Goal: Task Accomplishment & Management: Manage account settings

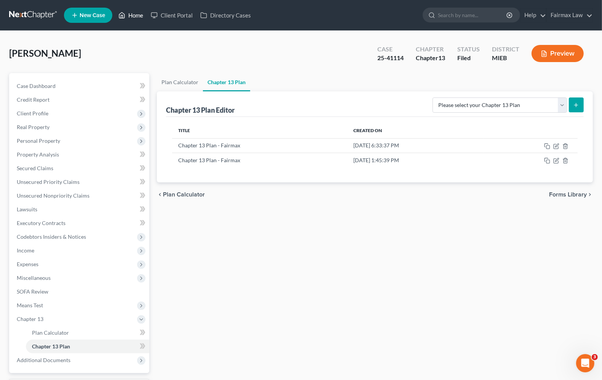
click at [143, 13] on link "Home" at bounding box center [131, 15] width 32 height 14
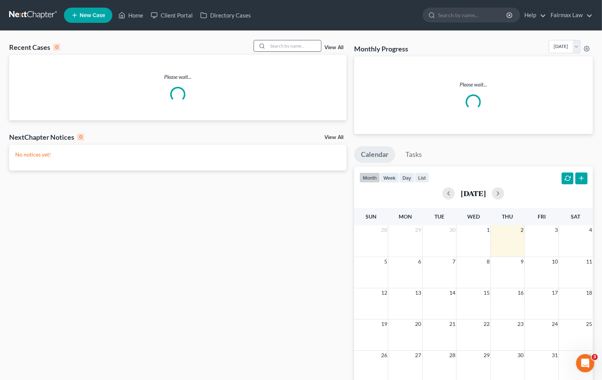
click at [273, 48] on input "search" at bounding box center [294, 45] width 53 height 11
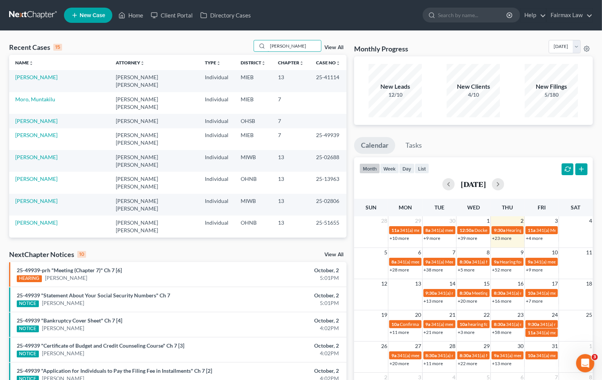
drag, startPoint x: 302, startPoint y: 45, endPoint x: 246, endPoint y: 43, distance: 55.7
click at [246, 43] on div "Recent Cases 15 [PERSON_NAME] View All" at bounding box center [177, 47] width 337 height 15
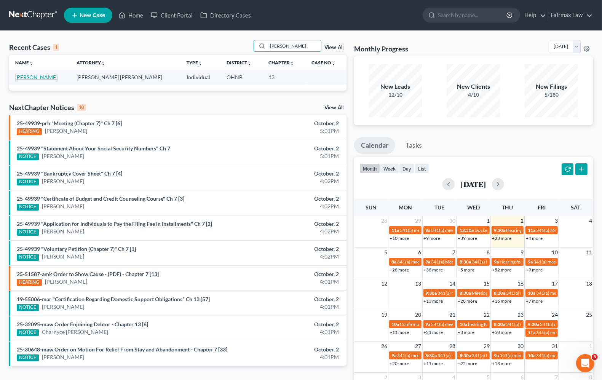
type input "[PERSON_NAME]"
click at [37, 77] on link "[PERSON_NAME]" at bounding box center [36, 77] width 42 height 6
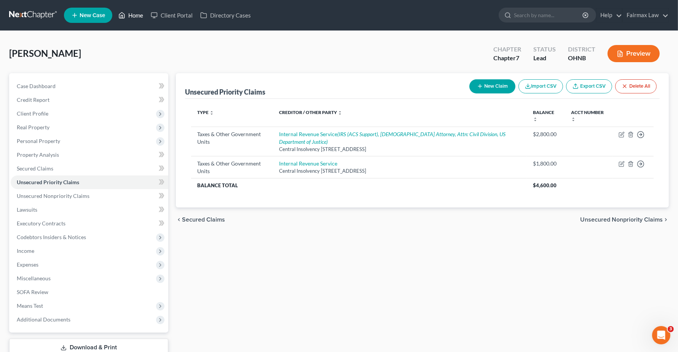
click at [141, 15] on link "Home" at bounding box center [131, 15] width 32 height 14
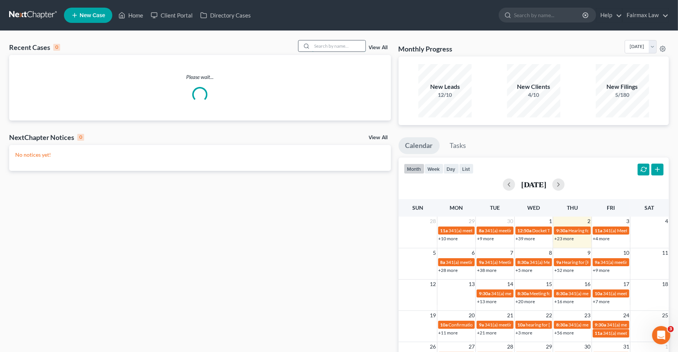
click at [336, 44] on input "search" at bounding box center [338, 45] width 53 height 11
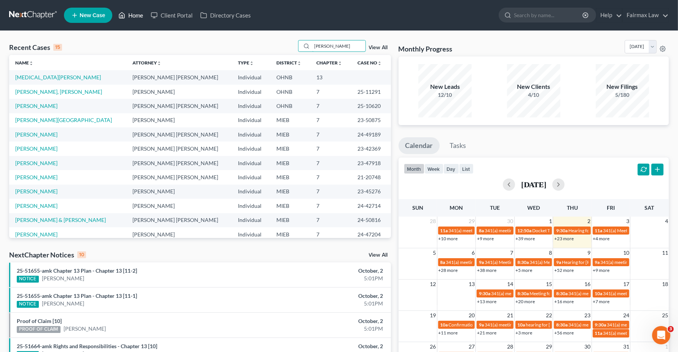
type input "[PERSON_NAME]"
click at [131, 13] on link "Home" at bounding box center [131, 15] width 32 height 14
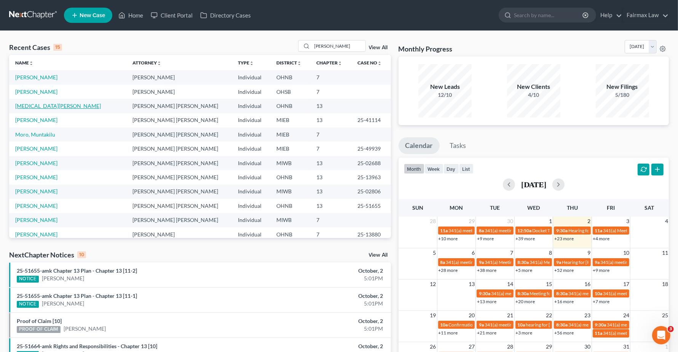
click at [46, 107] on link "[PERSON_NAME]" at bounding box center [58, 105] width 86 height 6
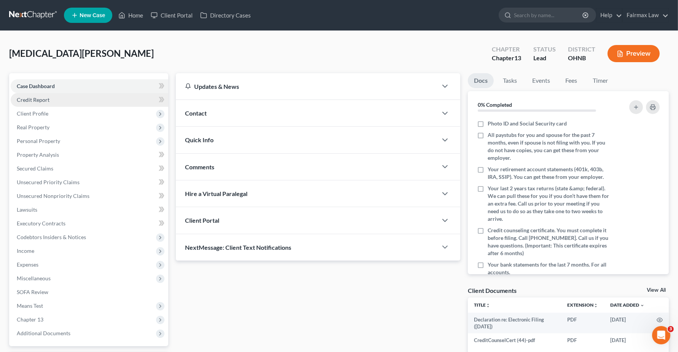
click at [32, 98] on span "Credit Report" at bounding box center [33, 99] width 33 height 6
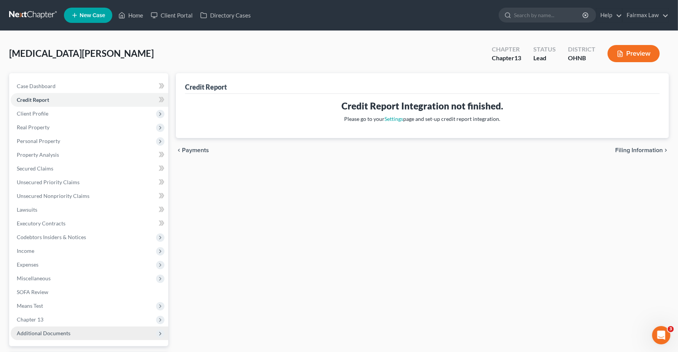
click at [49, 329] on span "Additional Documents" at bounding box center [44, 332] width 54 height 6
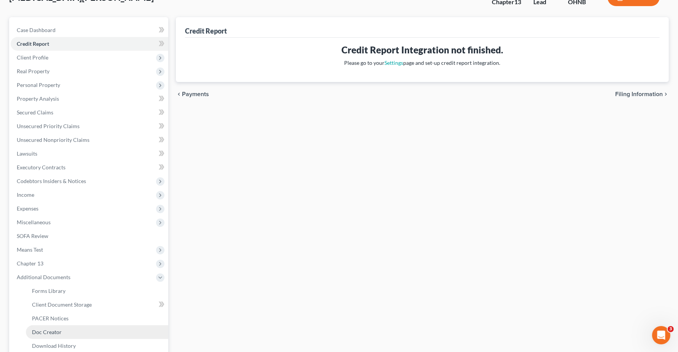
scroll to position [134, 0]
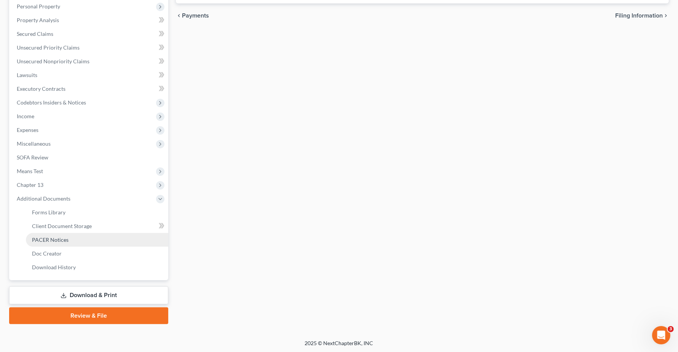
click at [34, 240] on span "PACER Notices" at bounding box center [50, 239] width 37 height 6
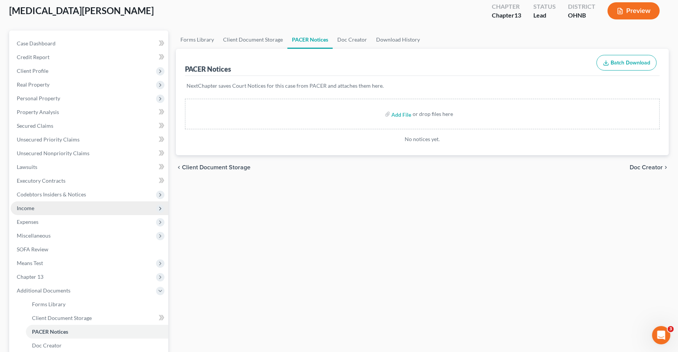
scroll to position [95, 0]
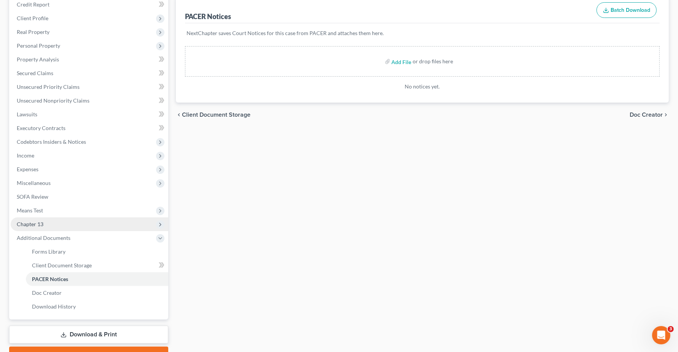
click at [28, 226] on span "Chapter 13" at bounding box center [30, 224] width 27 height 6
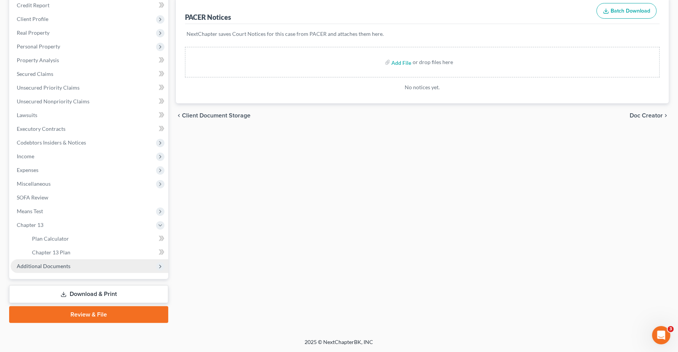
scroll to position [94, 0]
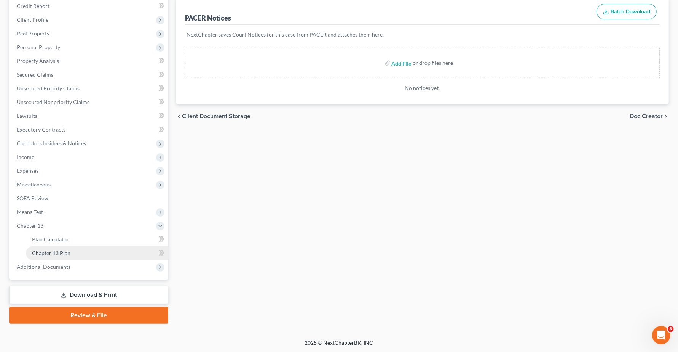
click at [48, 255] on link "Chapter 13 Plan" at bounding box center [97, 253] width 142 height 14
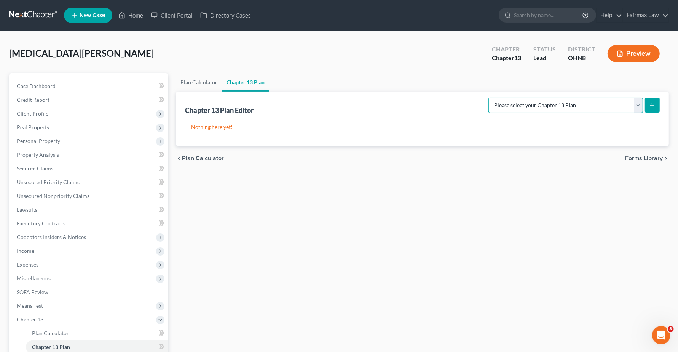
click at [577, 107] on select "Please select your Chapter 13 Plan National Form Plan - Official Form 113 North…" at bounding box center [566, 104] width 155 height 15
click at [263, 248] on div "Plan Calculator Chapter 13 Plan Chapter 13 Plan Editor Please select your Chapt…" at bounding box center [422, 245] width 501 height 344
click at [54, 332] on span "Plan Calculator" at bounding box center [50, 332] width 37 height 6
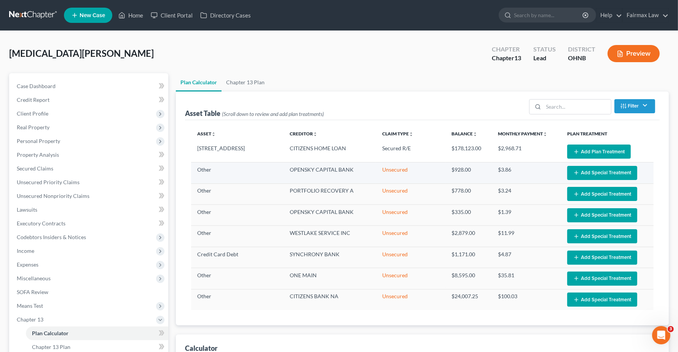
select select "59"
click at [48, 306] on span "Means Test" at bounding box center [90, 306] width 158 height 14
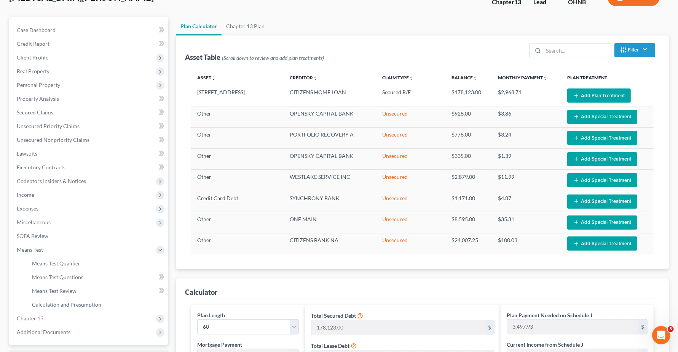
scroll to position [190, 0]
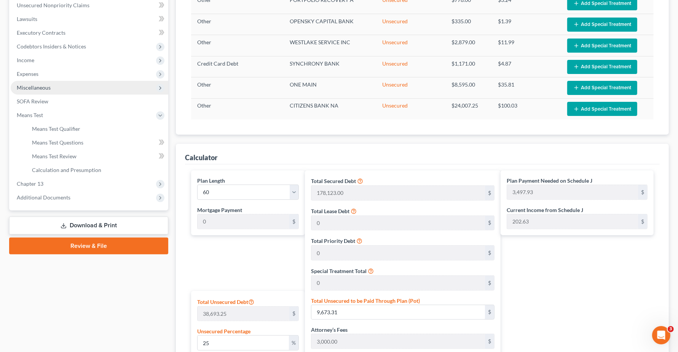
click at [54, 88] on span "Miscellaneous" at bounding box center [90, 88] width 158 height 14
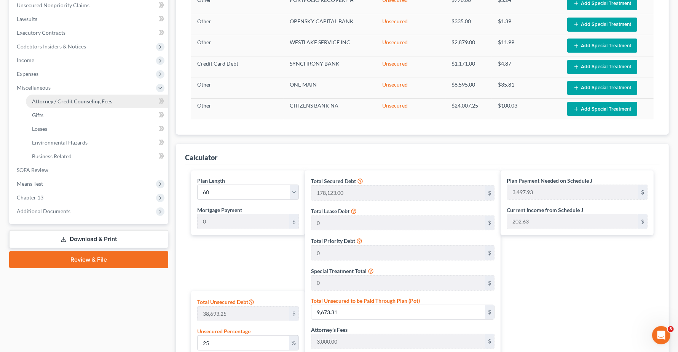
click at [63, 100] on span "Attorney / Credit Counseling Fees" at bounding box center [72, 101] width 80 height 6
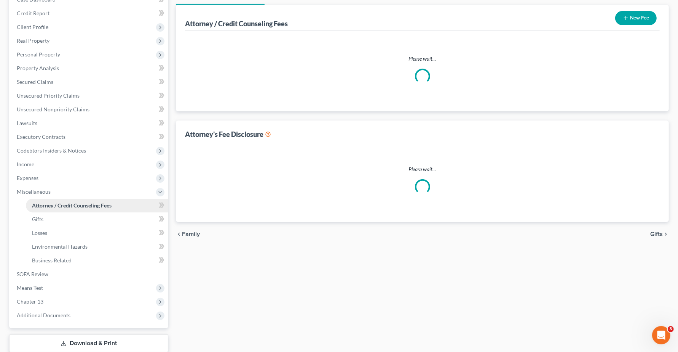
scroll to position [7, 0]
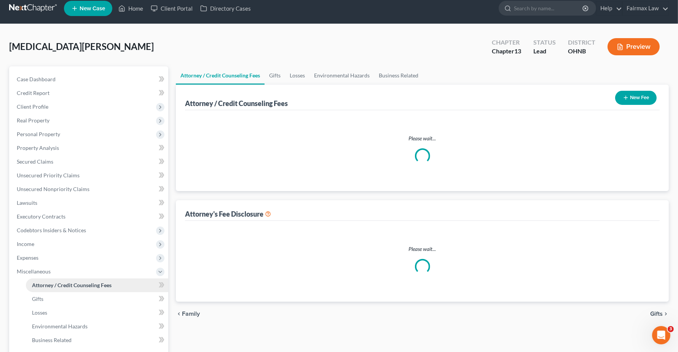
select select "4"
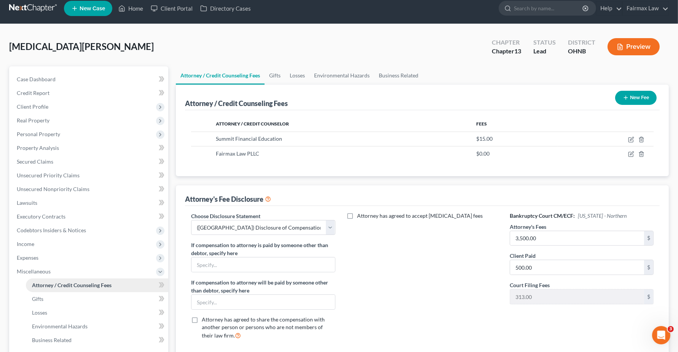
scroll to position [0, 0]
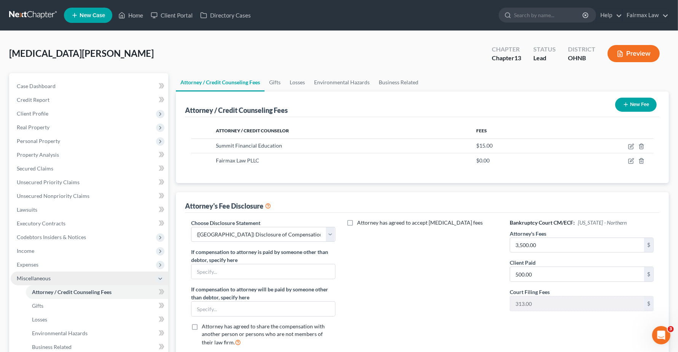
click at [35, 277] on span "Miscellaneous" at bounding box center [34, 278] width 34 height 6
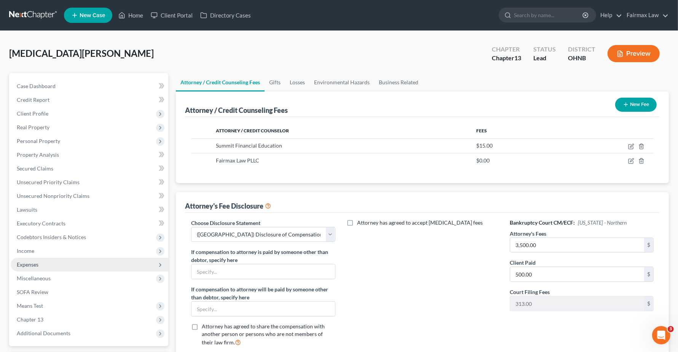
drag, startPoint x: 33, startPoint y: 266, endPoint x: 33, endPoint y: 262, distance: 4.2
click at [33, 265] on span "Expenses" at bounding box center [28, 264] width 22 height 6
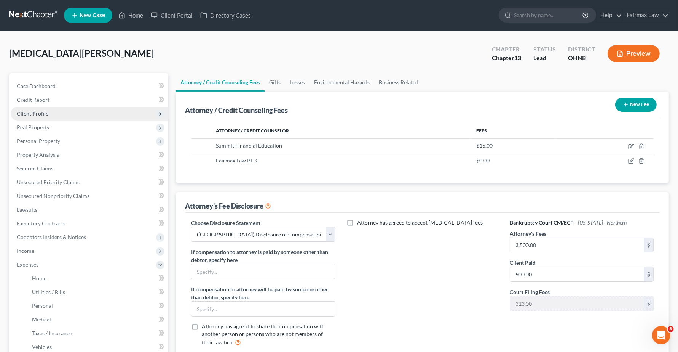
click at [33, 115] on span "Client Profile" at bounding box center [33, 113] width 32 height 6
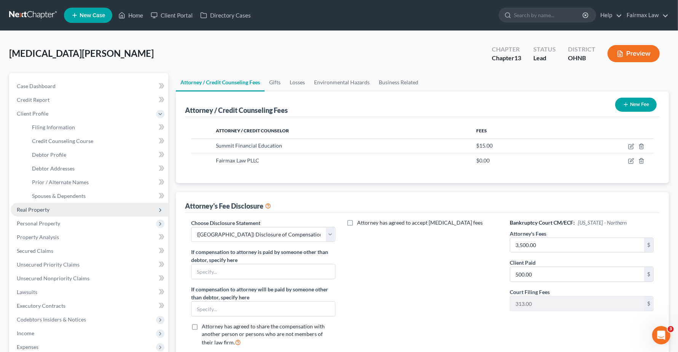
click at [42, 206] on span "Real Property" at bounding box center [33, 209] width 33 height 6
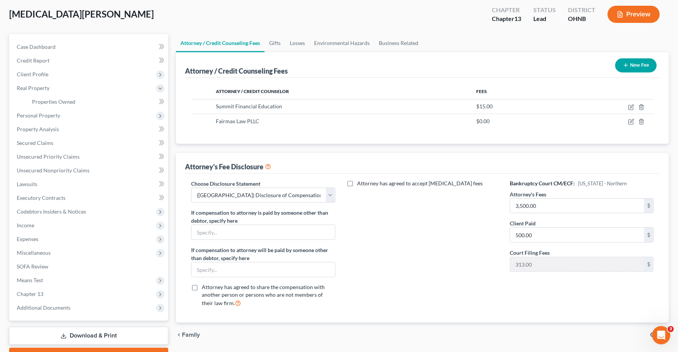
scroll to position [80, 0]
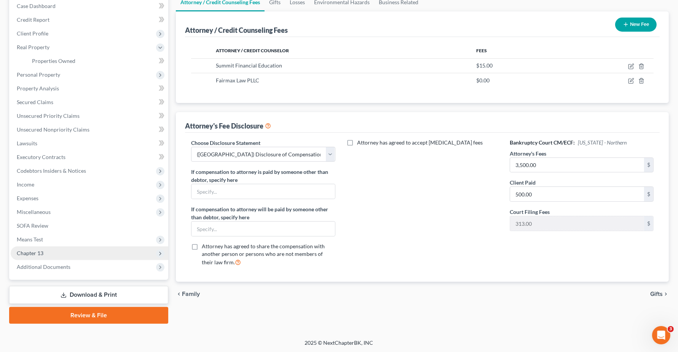
click at [29, 258] on span "Chapter 13" at bounding box center [90, 253] width 158 height 14
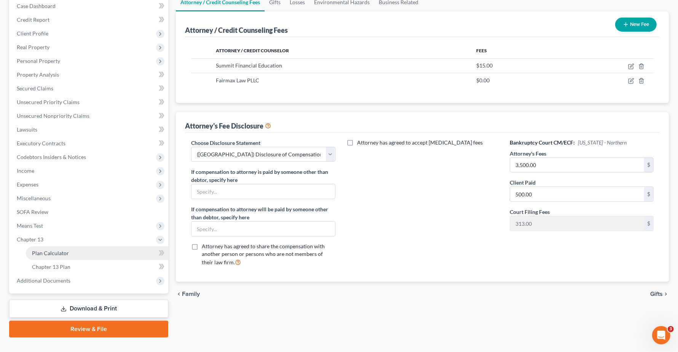
click at [44, 253] on span "Plan Calculator" at bounding box center [50, 252] width 37 height 6
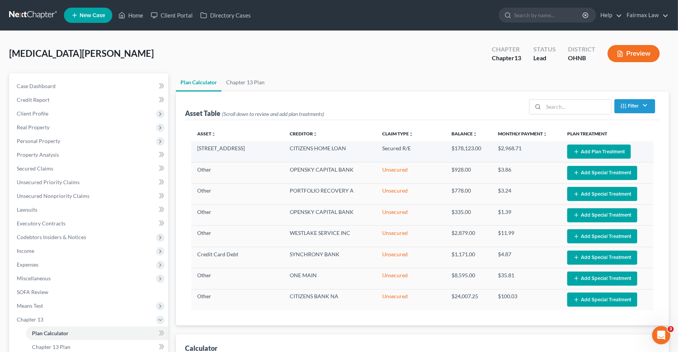
select select "59"
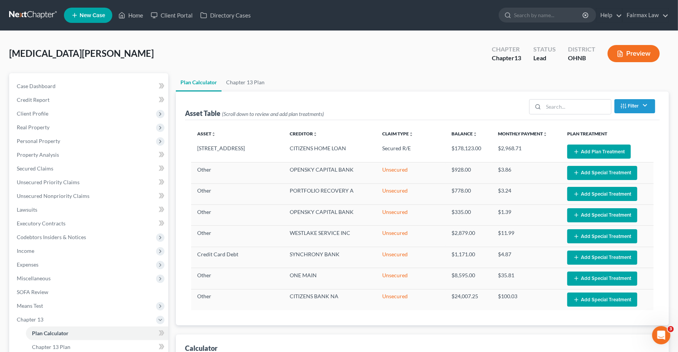
click at [581, 151] on button "Add Plan Treatment" at bounding box center [599, 151] width 64 height 14
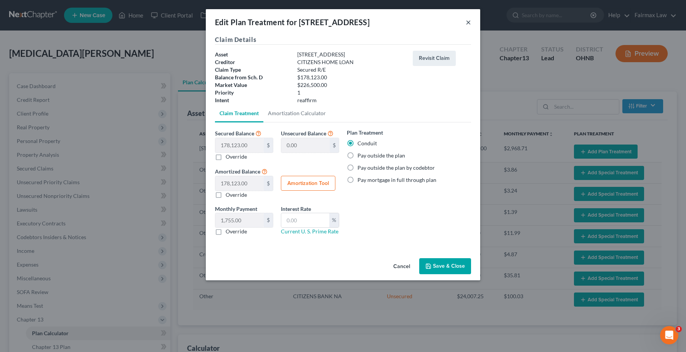
click at [469, 24] on button "×" at bounding box center [467, 22] width 5 height 9
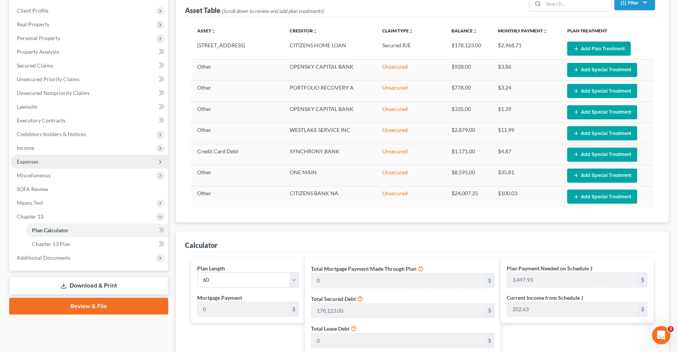
scroll to position [48, 0]
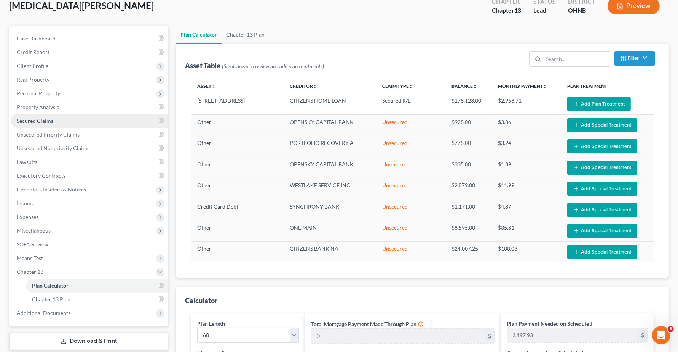
click at [41, 119] on span "Secured Claims" at bounding box center [35, 120] width 37 height 6
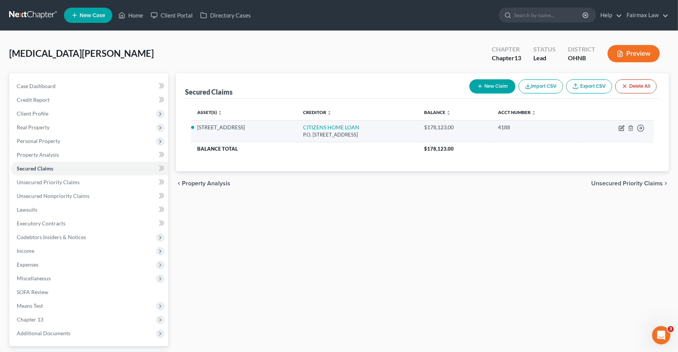
click at [619, 128] on icon "button" at bounding box center [621, 128] width 5 height 5
select select "48"
select select "2"
select select "0"
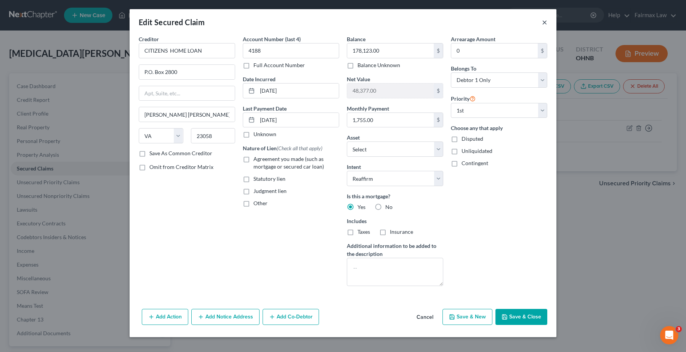
click at [543, 23] on button "×" at bounding box center [544, 22] width 5 height 9
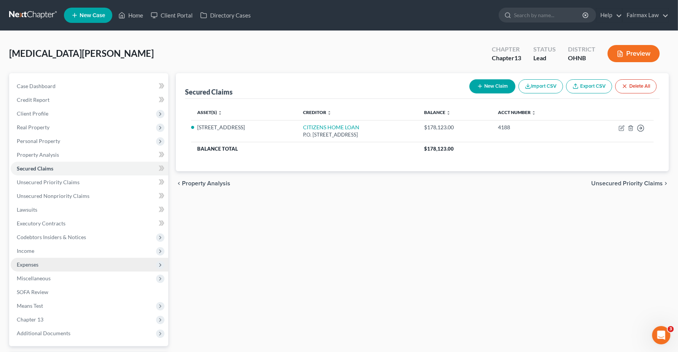
click at [35, 263] on span "Expenses" at bounding box center [28, 264] width 22 height 6
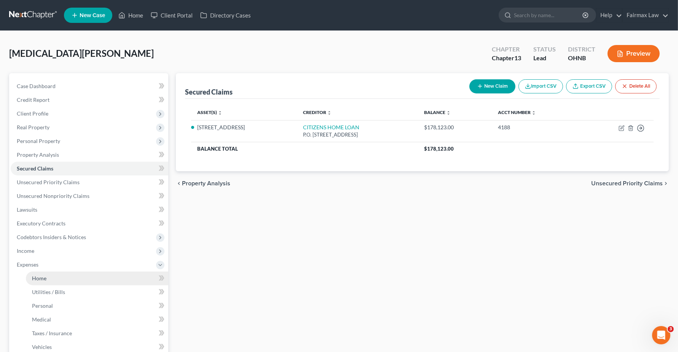
click at [41, 279] on span "Home" at bounding box center [39, 278] width 14 height 6
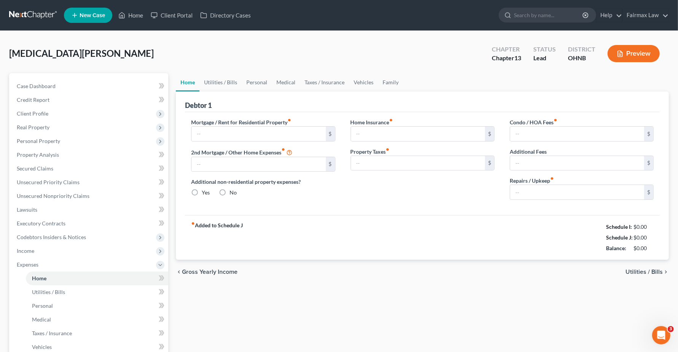
type input "1,755.00"
type input "0.00"
radio input "true"
type input "0.00"
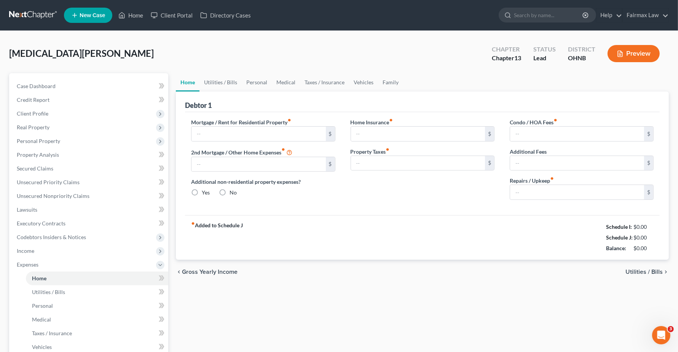
type input "0.00"
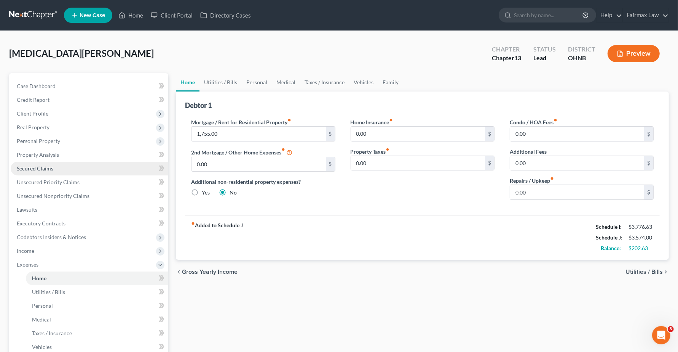
click at [38, 172] on link "Secured Claims" at bounding box center [90, 168] width 158 height 14
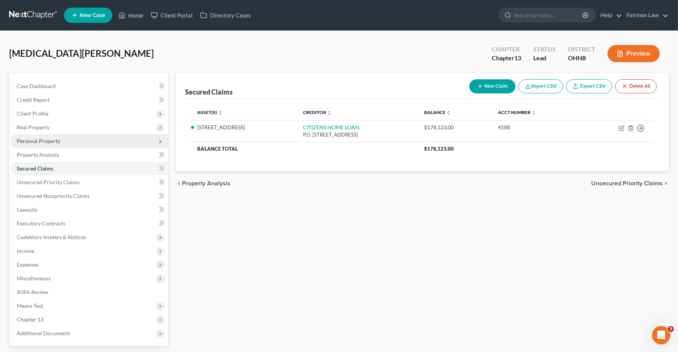
click at [38, 143] on span "Personal Property" at bounding box center [90, 141] width 158 height 14
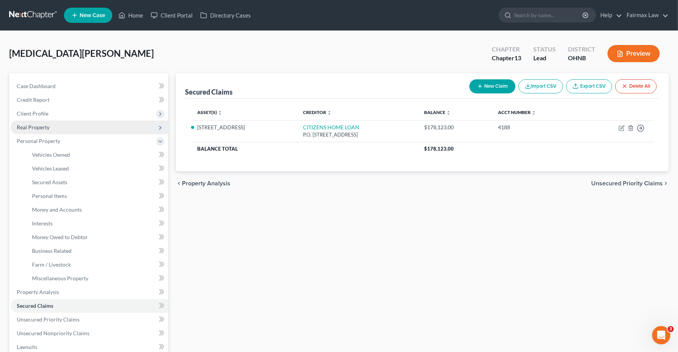
click at [39, 129] on span "Real Property" at bounding box center [33, 127] width 33 height 6
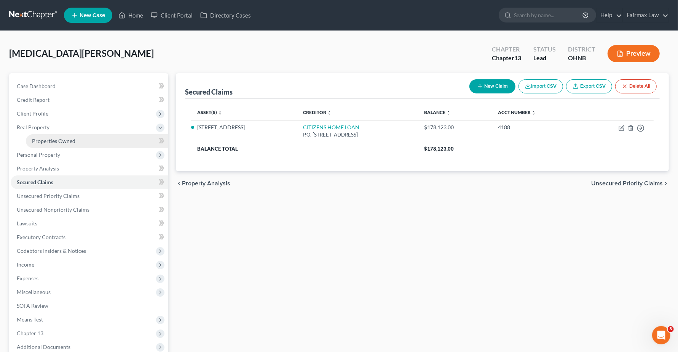
click at [41, 139] on span "Properties Owned" at bounding box center [53, 140] width 43 height 6
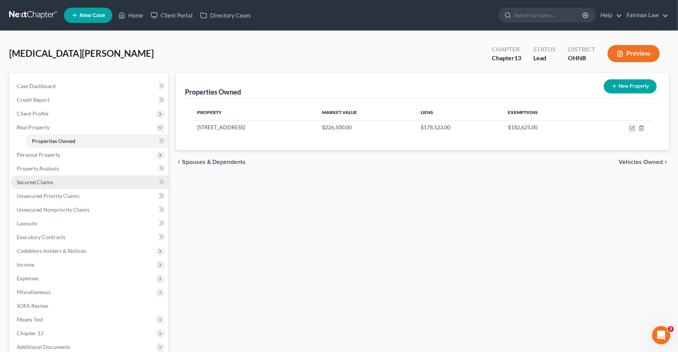
click at [38, 182] on span "Secured Claims" at bounding box center [35, 182] width 37 height 6
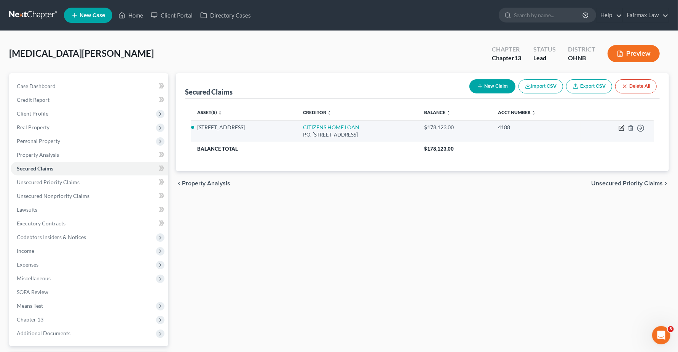
click at [622, 128] on icon "button" at bounding box center [622, 128] width 6 height 6
select select "48"
select select "6"
select select "2"
select select "0"
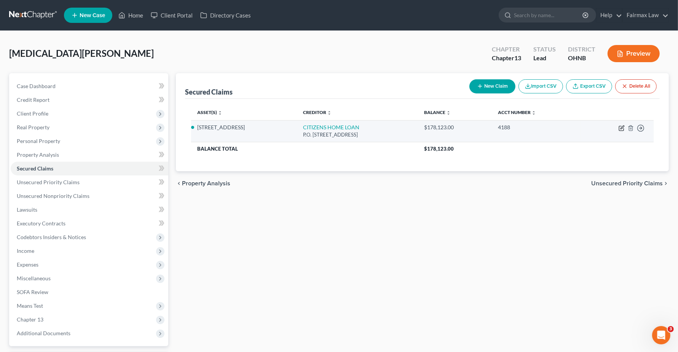
select select "0"
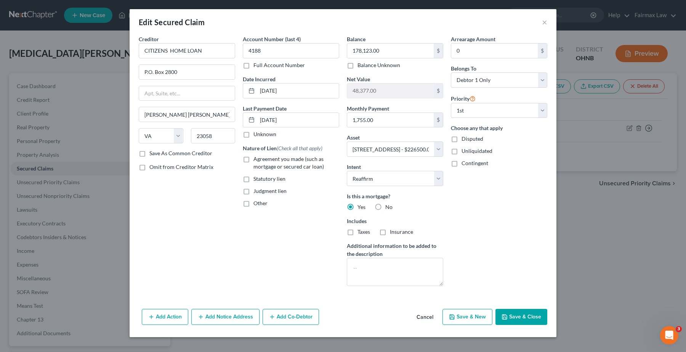
click at [253, 161] on label "Agreement you made (such as mortgage or secured car loan)" at bounding box center [296, 162] width 86 height 15
click at [256, 160] on input "Agreement you made (such as mortgage or secured car loan)" at bounding box center [258, 157] width 5 height 5
checkbox input "true"
click at [494, 254] on div "Arrearage Amount 0 $ Belongs To * Select Debtor 1 Only Debtor 2 Only Debtor 1 A…" at bounding box center [499, 163] width 104 height 257
click at [581, 258] on div "Edit Secured Claim × Creditor * CITIZENS HOME LOAN P.O. Box 2800 Glen Allen Sta…" at bounding box center [343, 176] width 686 height 352
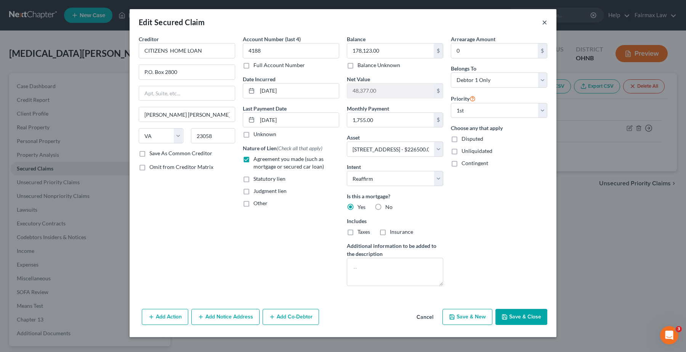
click at [545, 23] on button "×" at bounding box center [544, 22] width 5 height 9
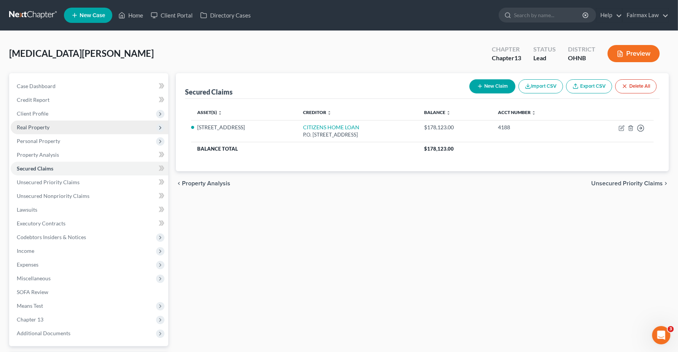
click at [39, 129] on span "Real Property" at bounding box center [33, 127] width 33 height 6
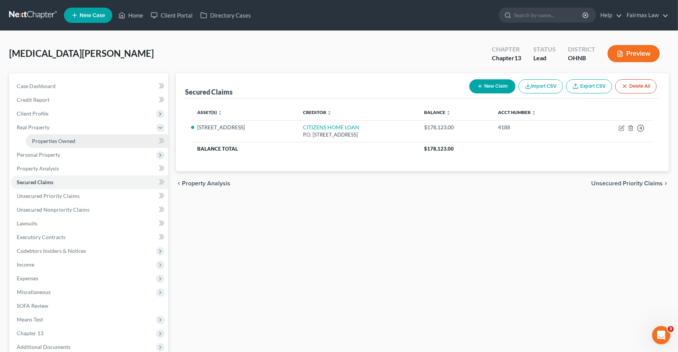
click at [42, 140] on span "Properties Owned" at bounding box center [53, 140] width 43 height 6
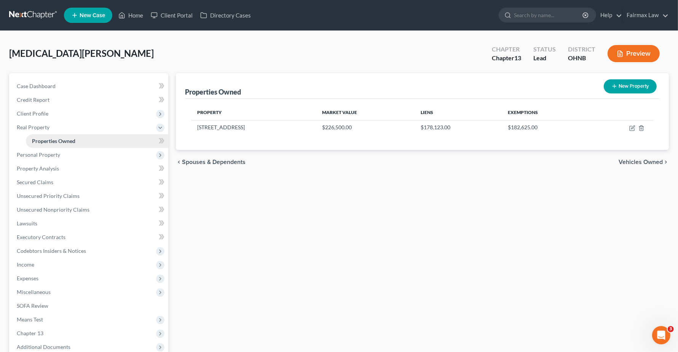
click at [57, 139] on span "Properties Owned" at bounding box center [53, 140] width 43 height 6
click at [45, 167] on span "Property Analysis" at bounding box center [38, 168] width 42 height 6
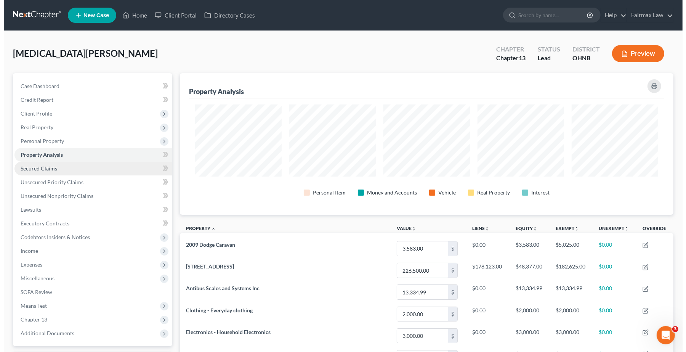
scroll to position [141, 493]
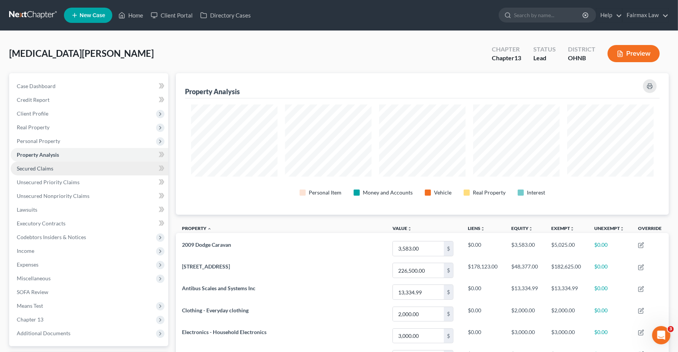
click at [45, 169] on span "Secured Claims" at bounding box center [35, 168] width 37 height 6
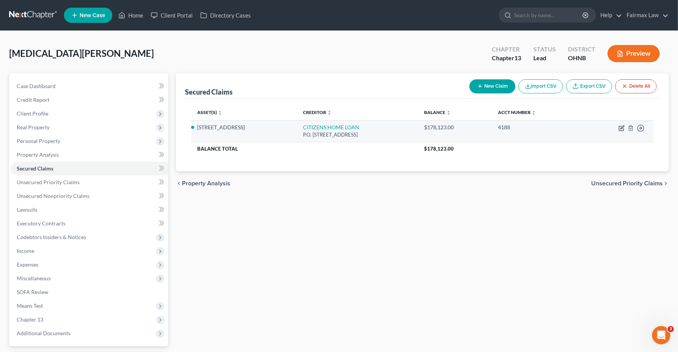
click at [622, 126] on icon "button" at bounding box center [622, 128] width 6 height 6
select select "48"
select select "6"
select select "2"
select select "0"
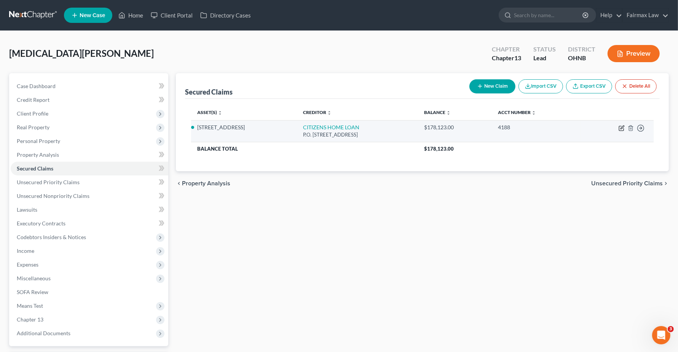
select select "0"
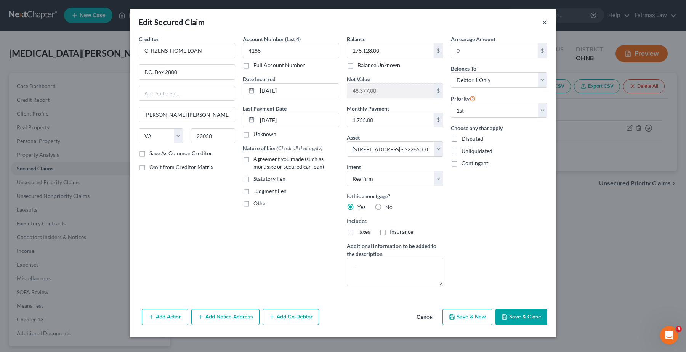
click at [546, 22] on button "×" at bounding box center [544, 22] width 5 height 9
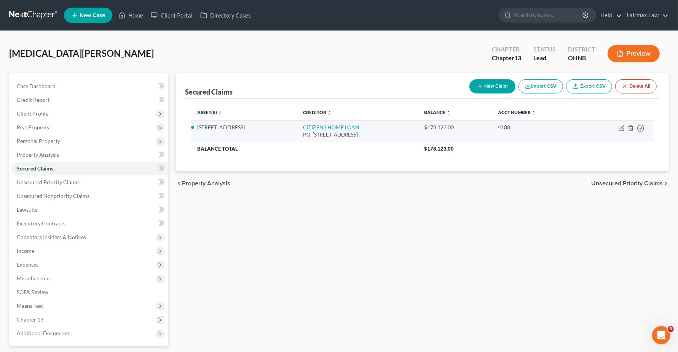
click at [627, 129] on td "Move to E Move to F Move to G Move to Notice Only" at bounding box center [617, 131] width 73 height 22
click at [620, 128] on icon "button" at bounding box center [622, 128] width 6 height 6
select select "48"
select select "6"
select select "2"
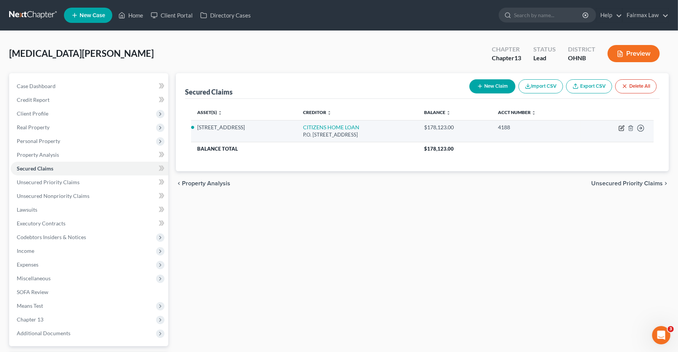
select select "0"
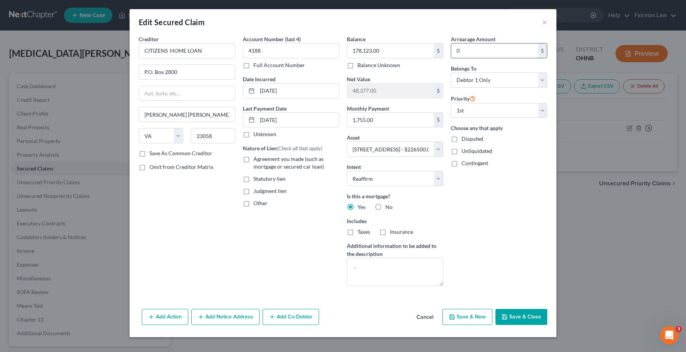
click at [482, 53] on input "0" at bounding box center [494, 50] width 86 height 14
type input "24,007.00"
click at [533, 314] on button "Save & Close" at bounding box center [521, 316] width 52 height 16
select select
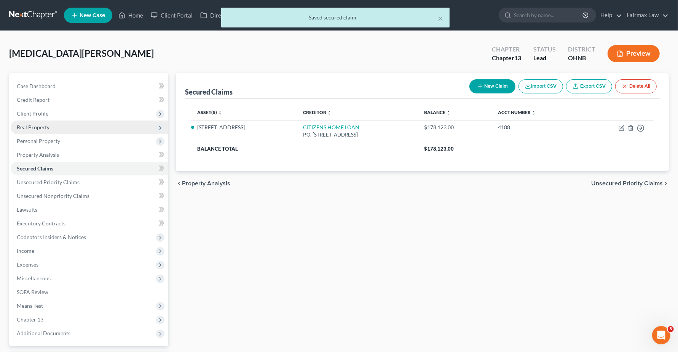
click at [39, 126] on span "Real Property" at bounding box center [33, 127] width 33 height 6
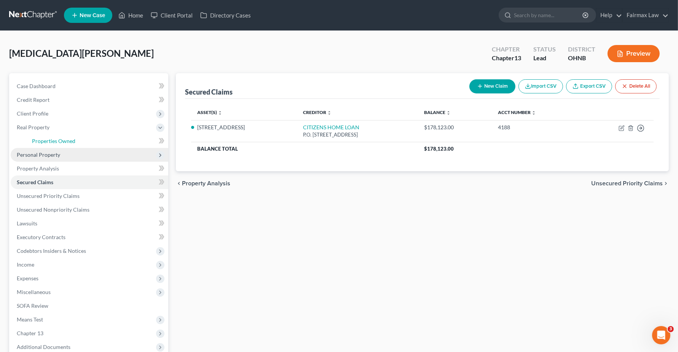
drag, startPoint x: 43, startPoint y: 140, endPoint x: 144, endPoint y: 155, distance: 101.8
click at [44, 140] on span "Properties Owned" at bounding box center [53, 140] width 43 height 6
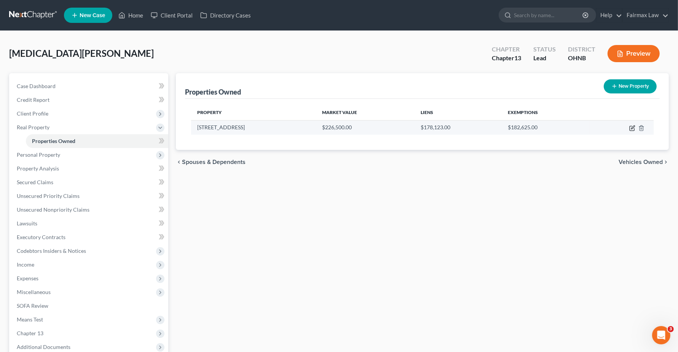
click at [631, 128] on icon "button" at bounding box center [633, 128] width 6 height 6
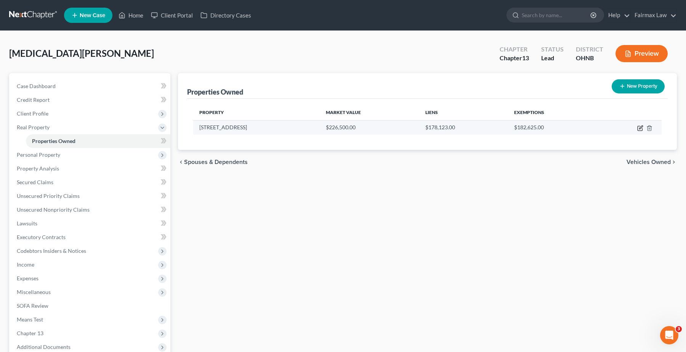
select select "36"
select select "0"
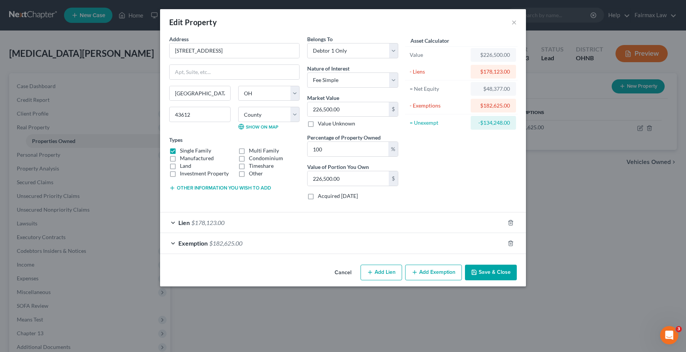
click at [422, 275] on button "Add Exemption" at bounding box center [433, 272] width 57 height 16
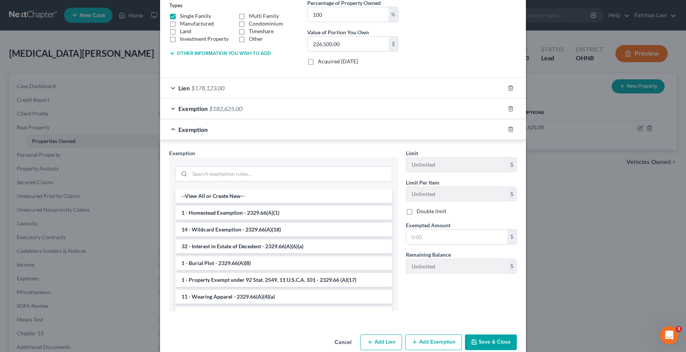
scroll to position [143, 0]
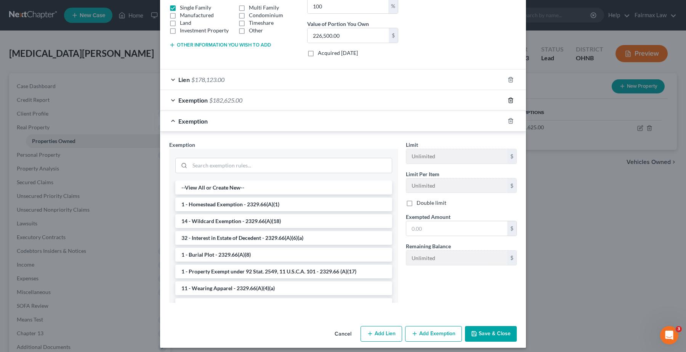
click at [510, 101] on line "button" at bounding box center [510, 101] width 0 height 2
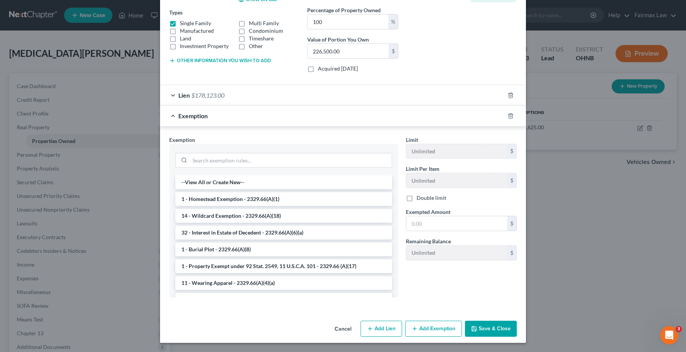
scroll to position [128, 0]
click at [253, 201] on li "1 - Homestead Exemption - 2329.66(A)(1)" at bounding box center [283, 199] width 217 height 14
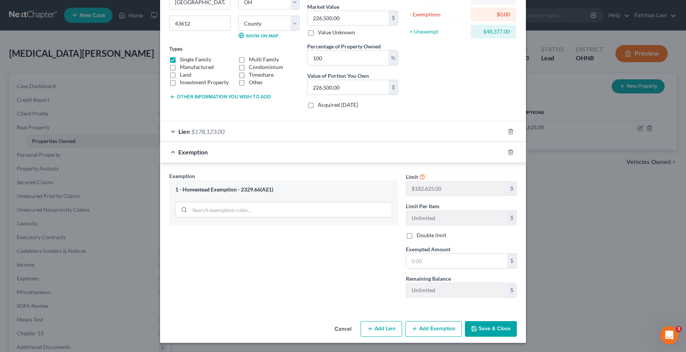
scroll to position [93, 0]
click at [434, 261] on input "text" at bounding box center [456, 260] width 101 height 14
click at [366, 261] on div "Exemption Set must be selected for CA. Exemption * 1 - Homestead Exemption - 23…" at bounding box center [283, 238] width 237 height 132
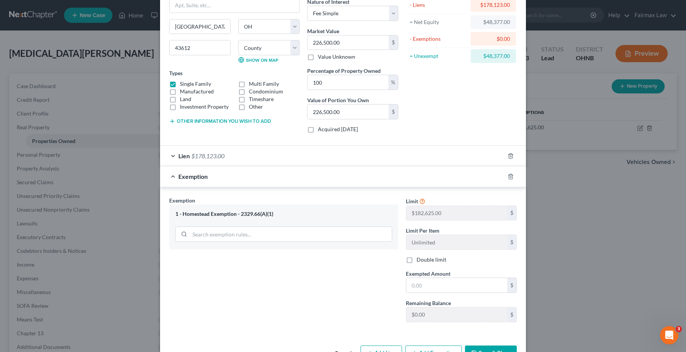
scroll to position [45, 0]
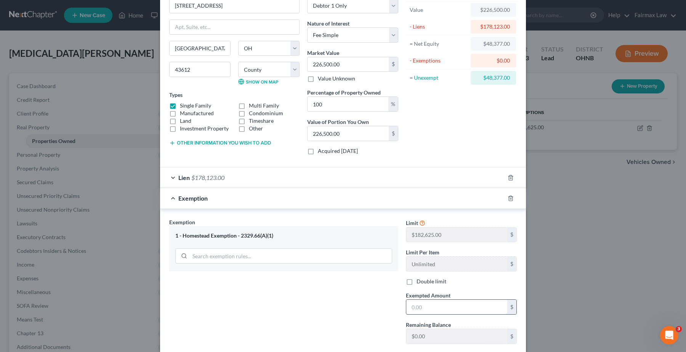
click at [412, 309] on input "text" at bounding box center [456, 306] width 101 height 14
type input "48,337.00"
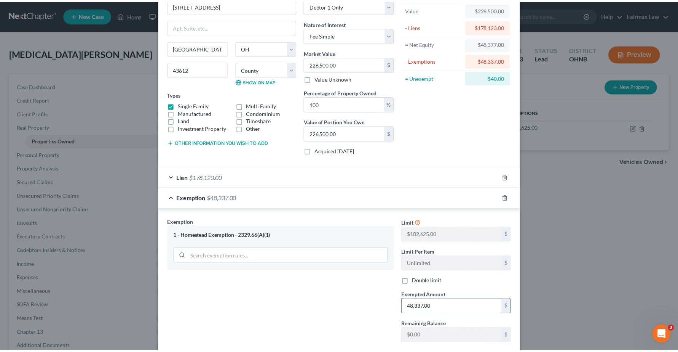
scroll to position [93, 0]
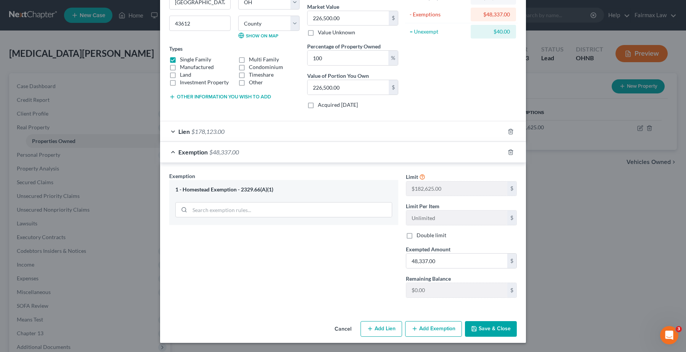
click at [492, 330] on button "Save & Close" at bounding box center [491, 329] width 52 height 16
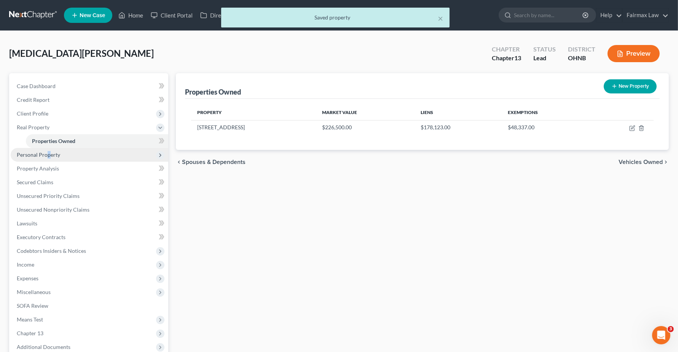
click at [48, 155] on span "Personal Property" at bounding box center [38, 154] width 43 height 6
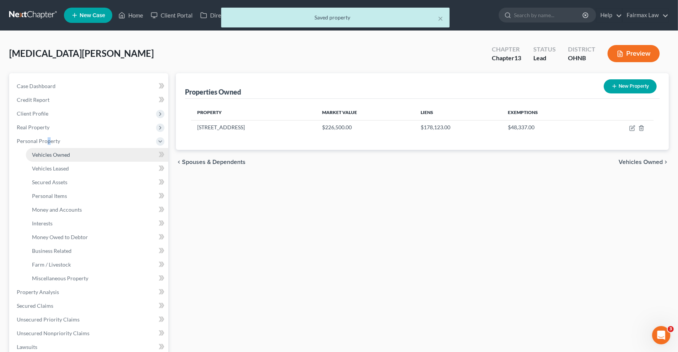
click at [46, 149] on link "Vehicles Owned" at bounding box center [97, 155] width 142 height 14
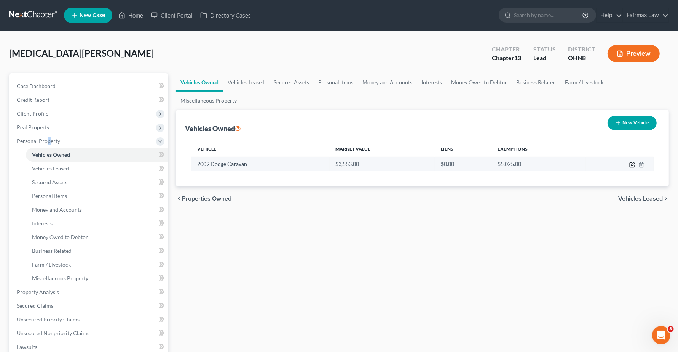
click at [631, 166] on icon "button" at bounding box center [633, 164] width 6 height 6
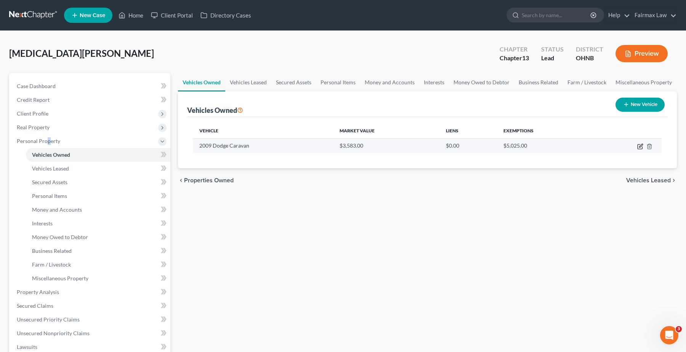
select select "0"
select select "17"
select select "3"
select select "0"
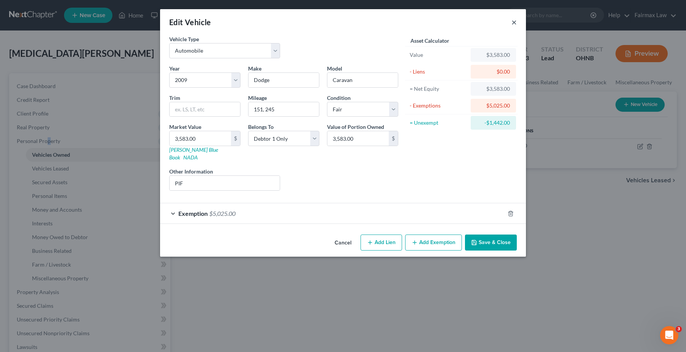
click at [513, 21] on button "×" at bounding box center [513, 22] width 5 height 9
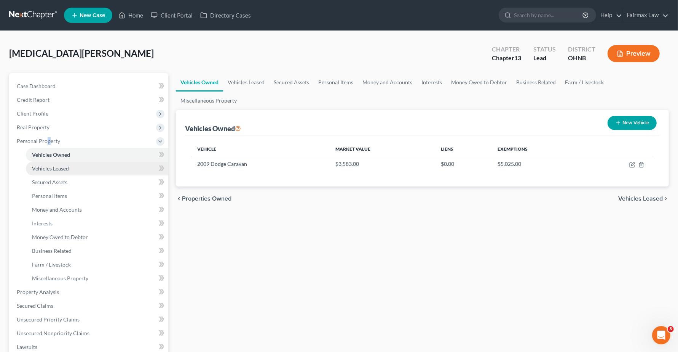
click at [56, 171] on link "Vehicles Leased" at bounding box center [97, 168] width 142 height 14
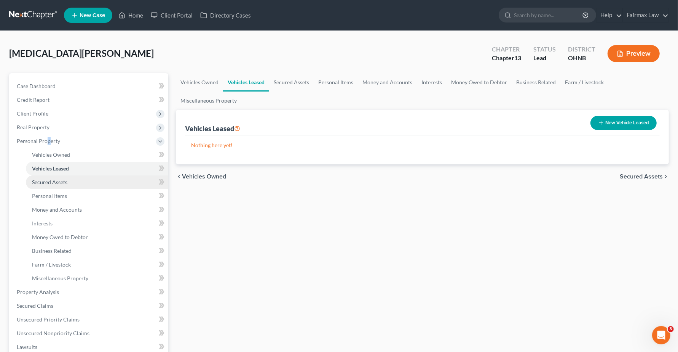
click at [39, 183] on span "Secured Assets" at bounding box center [49, 182] width 35 height 6
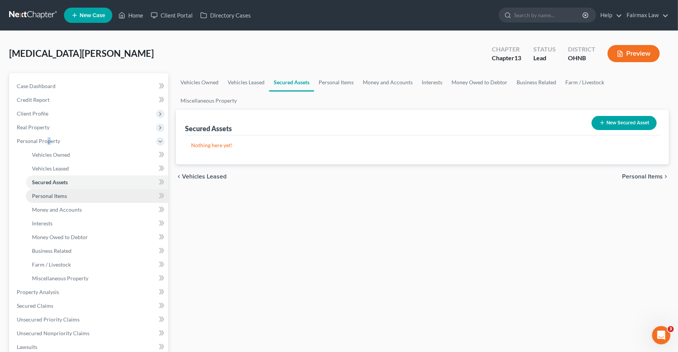
click at [45, 194] on span "Personal Items" at bounding box center [49, 195] width 35 height 6
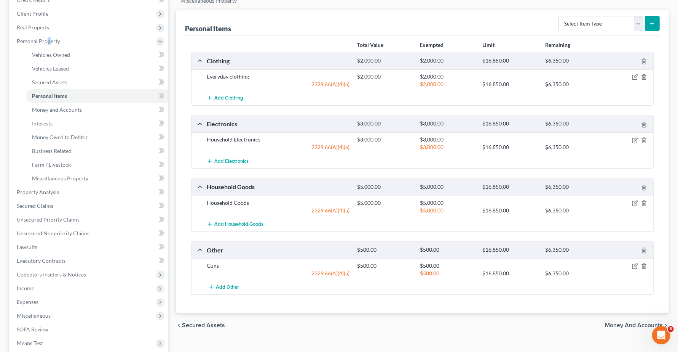
scroll to position [190, 0]
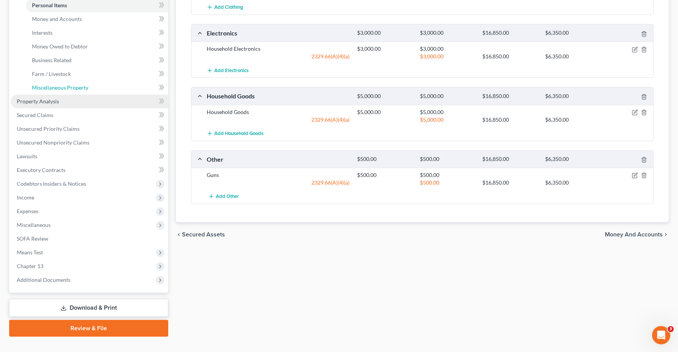
click at [58, 88] on span "Miscellaneous Property" at bounding box center [60, 87] width 56 height 6
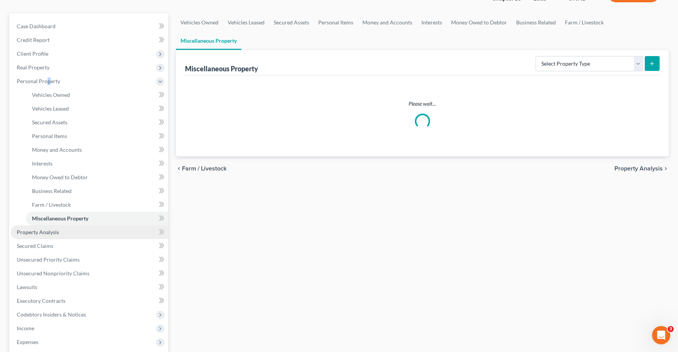
scroll to position [7, 0]
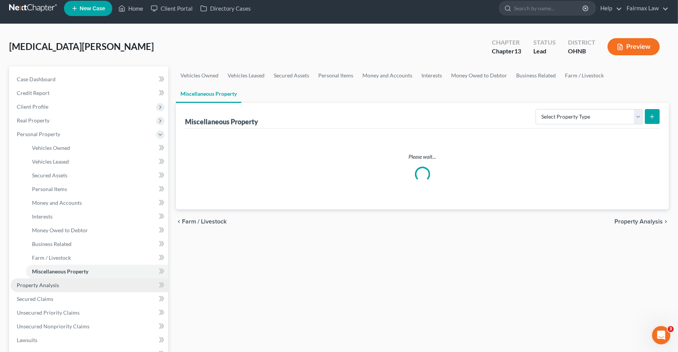
click at [36, 105] on span "Client Profile" at bounding box center [90, 107] width 158 height 14
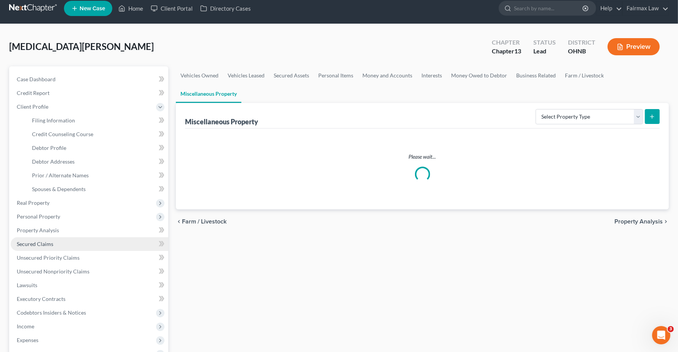
scroll to position [0, 0]
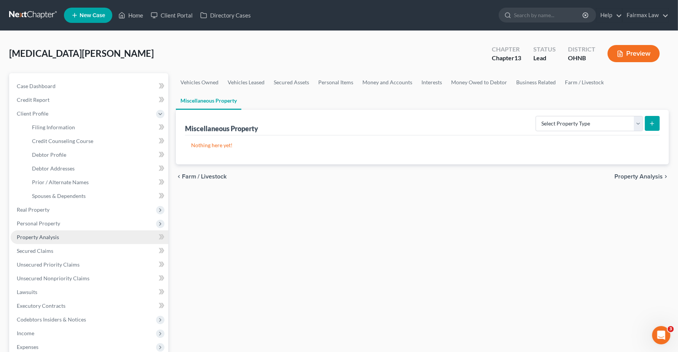
click at [40, 235] on span "Property Analysis" at bounding box center [38, 236] width 42 height 6
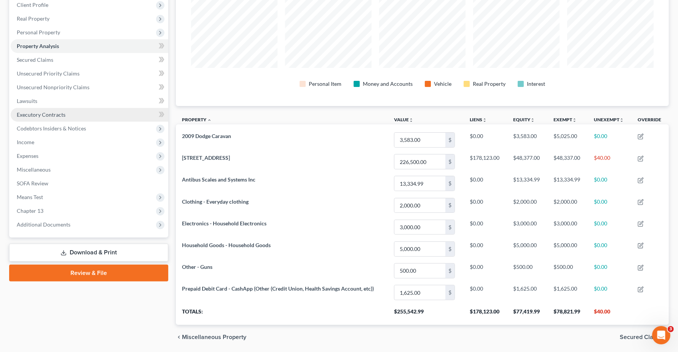
scroll to position [136, 0]
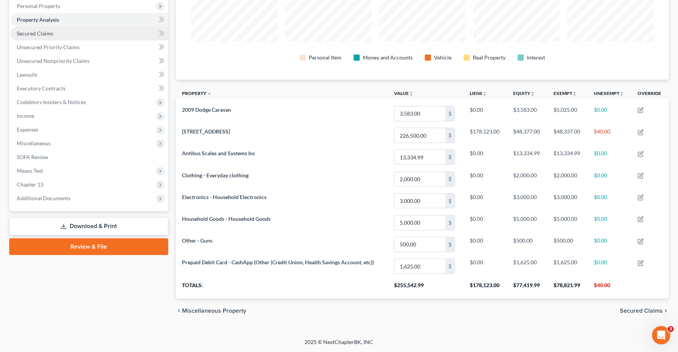
click at [39, 31] on span "Secured Claims" at bounding box center [35, 33] width 37 height 6
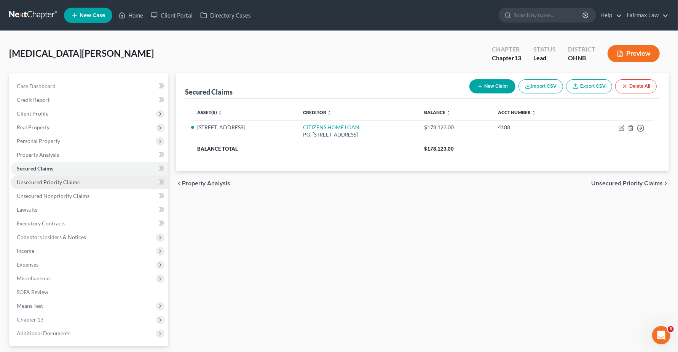
click at [46, 183] on span "Unsecured Priority Claims" at bounding box center [48, 182] width 63 height 6
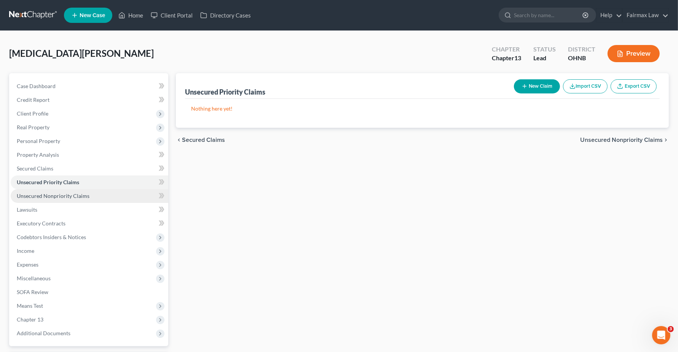
click at [54, 198] on link "Unsecured Nonpriority Claims" at bounding box center [90, 196] width 158 height 14
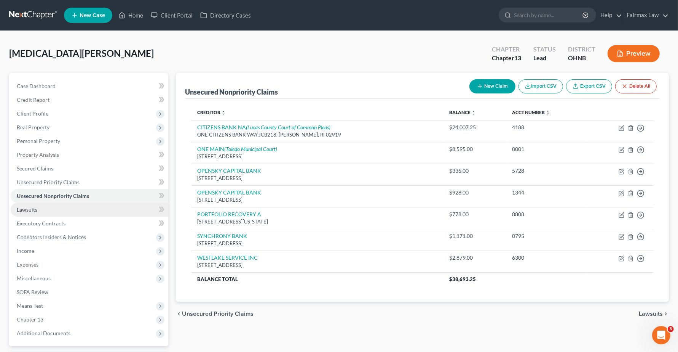
click at [41, 210] on link "Lawsuits" at bounding box center [90, 210] width 158 height 14
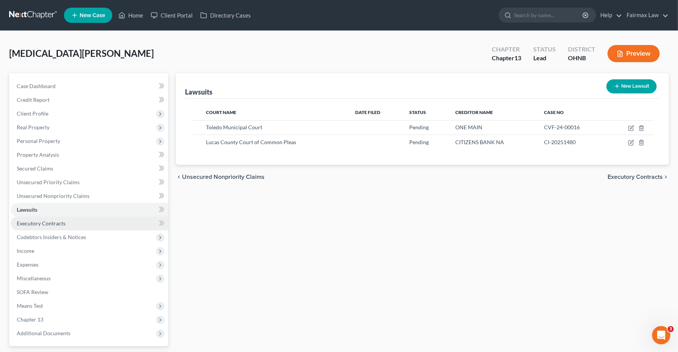
click at [27, 225] on span "Executory Contracts" at bounding box center [41, 223] width 49 height 6
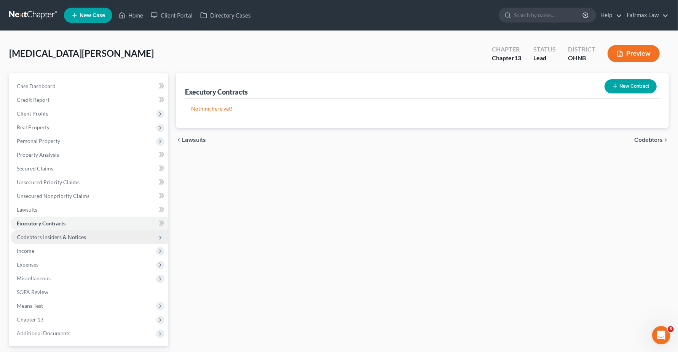
click at [50, 237] on span "Codebtors Insiders & Notices" at bounding box center [51, 236] width 69 height 6
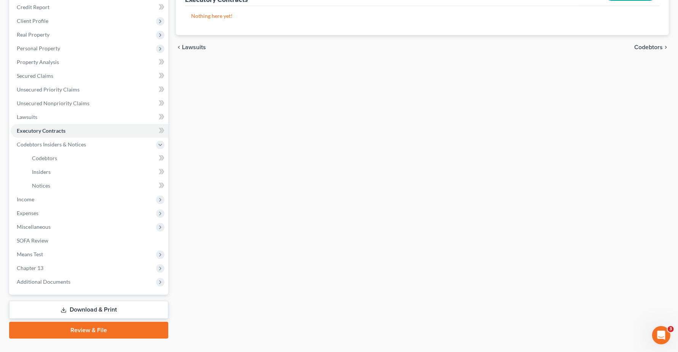
scroll to position [95, 0]
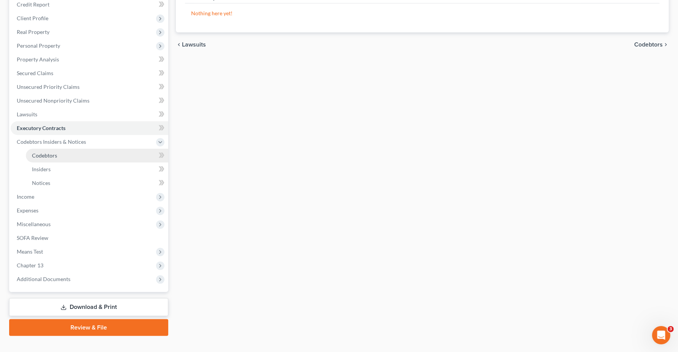
click at [44, 152] on span "Codebtors" at bounding box center [44, 155] width 25 height 6
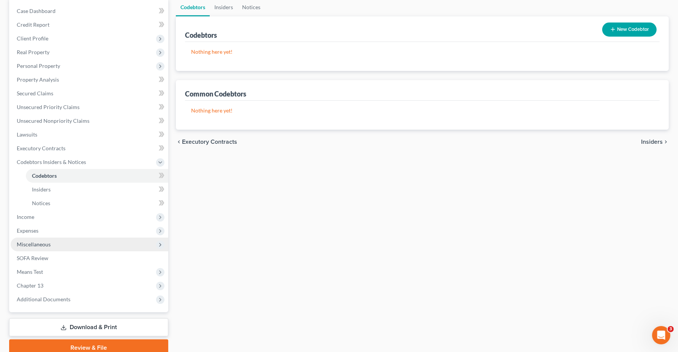
scroll to position [107, 0]
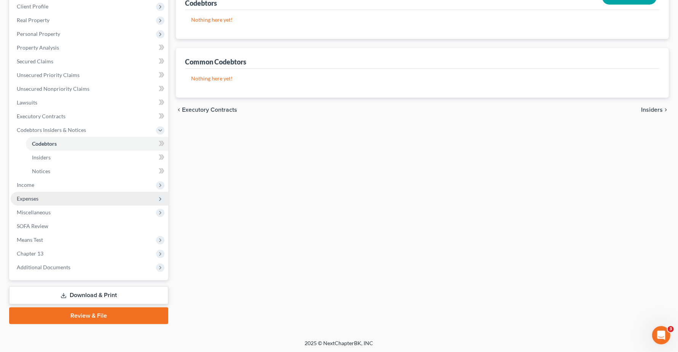
click at [20, 186] on span "Income" at bounding box center [26, 184] width 18 height 6
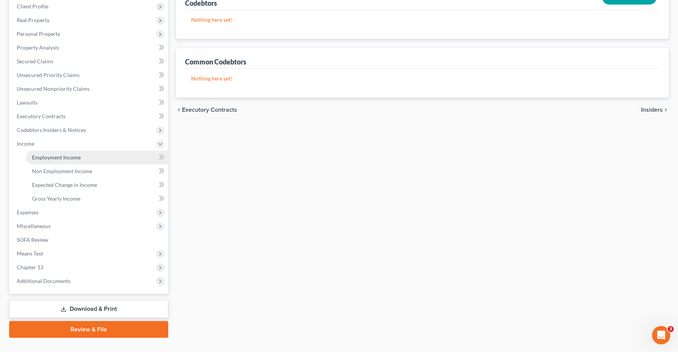
click at [46, 155] on span "Employment Income" at bounding box center [56, 157] width 49 height 6
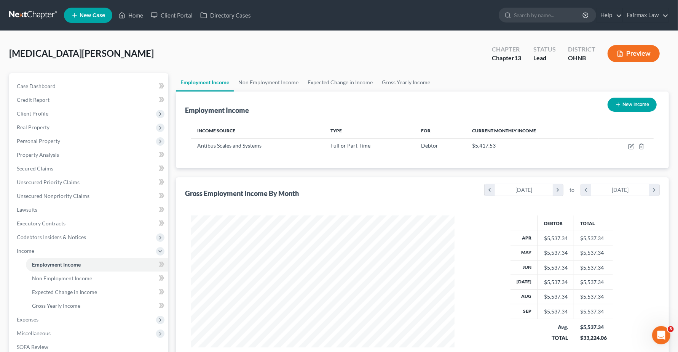
scroll to position [137, 278]
click at [39, 319] on span "Expenses" at bounding box center [90, 319] width 158 height 14
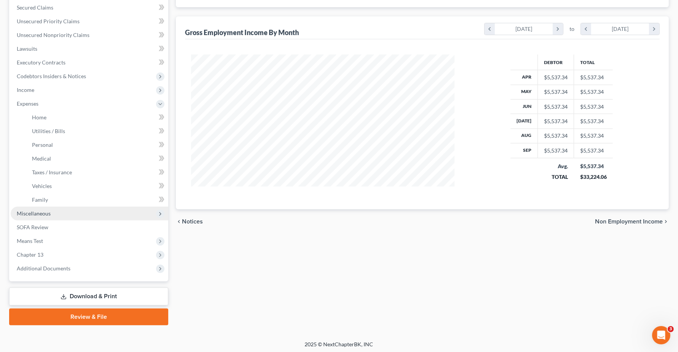
scroll to position [162, 0]
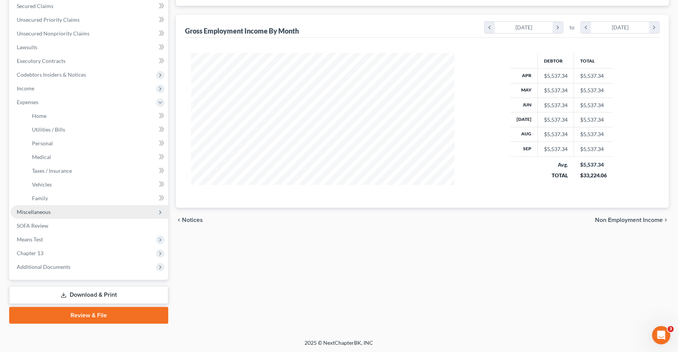
click at [41, 210] on span "Miscellaneous" at bounding box center [34, 211] width 34 height 6
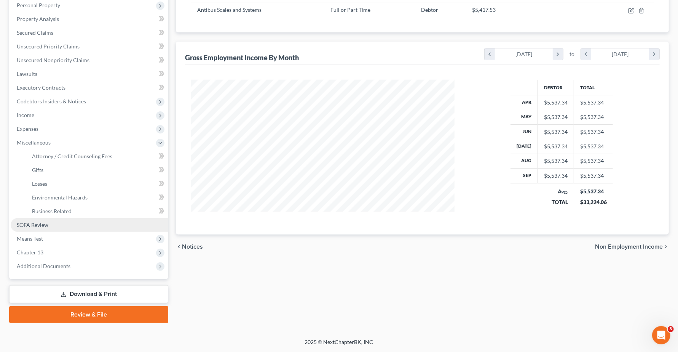
scroll to position [134, 0]
drag, startPoint x: 25, startPoint y: 225, endPoint x: 27, endPoint y: 229, distance: 5.1
click at [26, 225] on span "SOFA Review" at bounding box center [33, 225] width 32 height 6
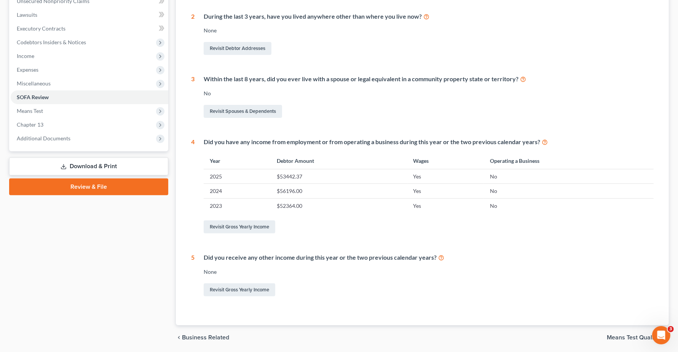
scroll to position [221, 0]
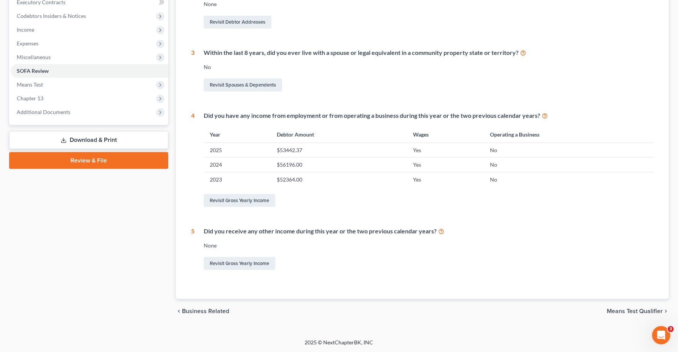
click at [617, 312] on span "Means Test Qualifier" at bounding box center [635, 311] width 56 height 6
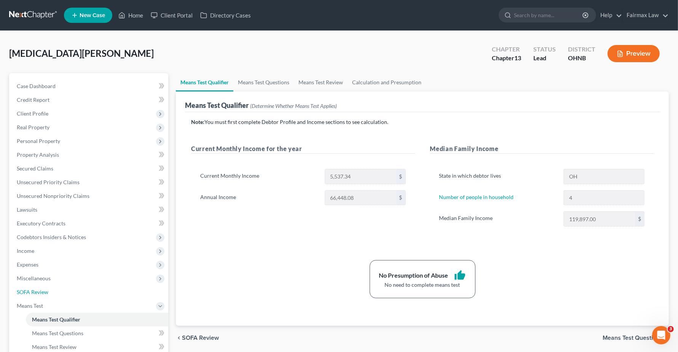
drag, startPoint x: 28, startPoint y: 290, endPoint x: 319, endPoint y: 213, distance: 301.3
click at [28, 290] on span "SOFA Review" at bounding box center [33, 291] width 32 height 6
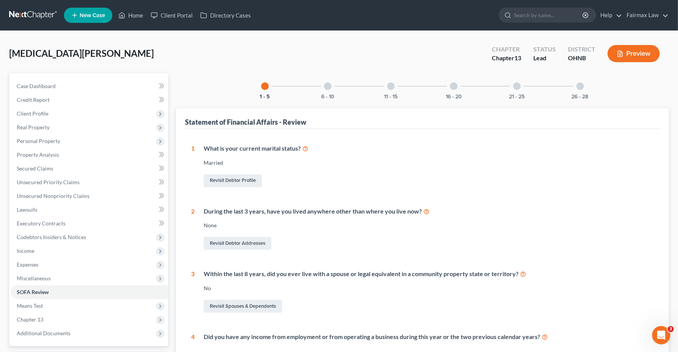
click at [329, 86] on div at bounding box center [328, 86] width 8 height 8
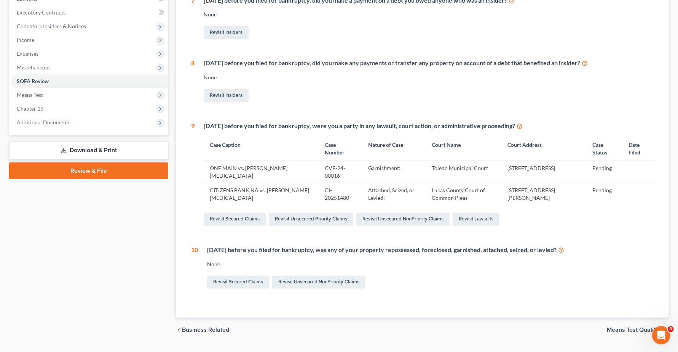
scroll to position [229, 0]
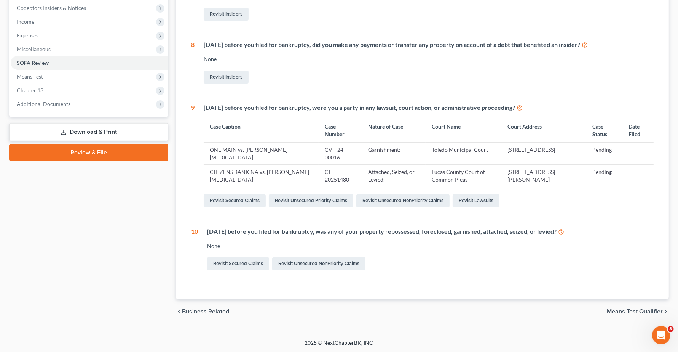
click at [637, 309] on span "Means Test Qualifier" at bounding box center [635, 311] width 56 height 6
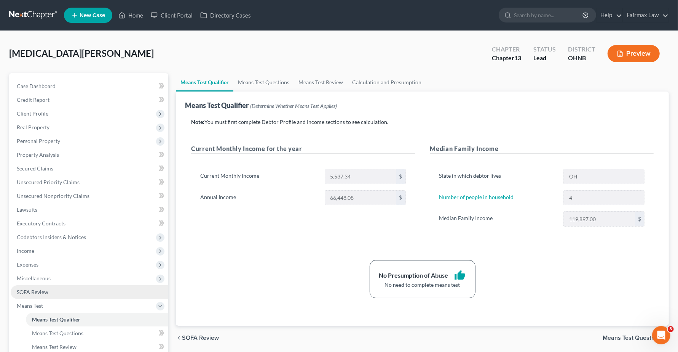
click at [33, 289] on span "SOFA Review" at bounding box center [33, 291] width 32 height 6
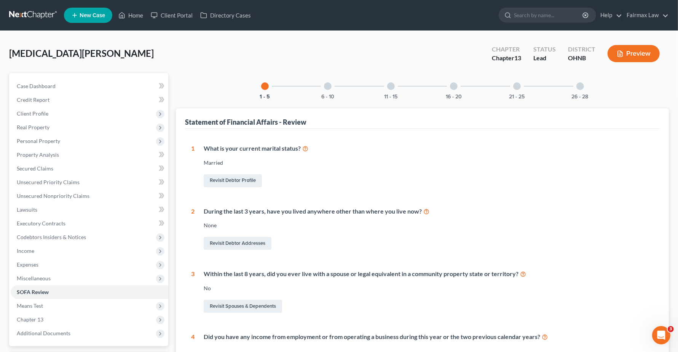
click at [387, 86] on div at bounding box center [391, 86] width 8 height 8
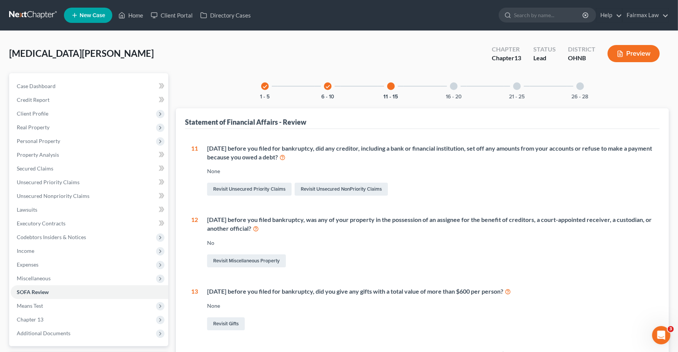
click at [454, 85] on div at bounding box center [454, 86] width 8 height 8
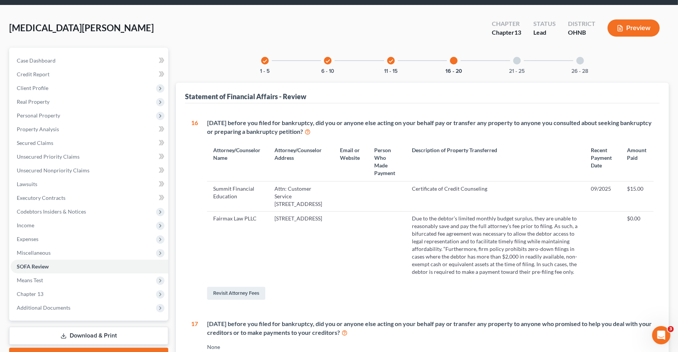
scroll to position [48, 0]
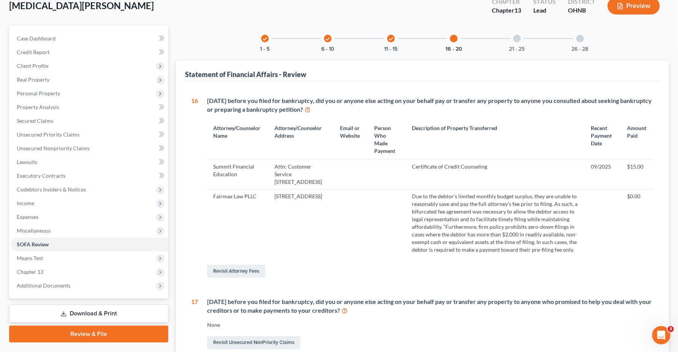
click at [518, 38] on div at bounding box center [517, 39] width 8 height 8
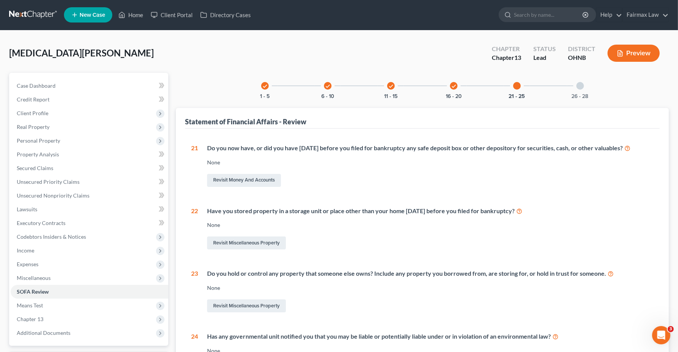
scroll to position [0, 0]
click at [583, 86] on div at bounding box center [581, 86] width 8 height 8
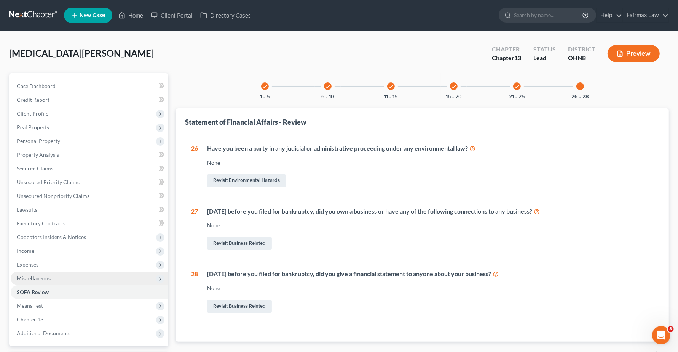
click at [33, 275] on span "Miscellaneous" at bounding box center [34, 278] width 34 height 6
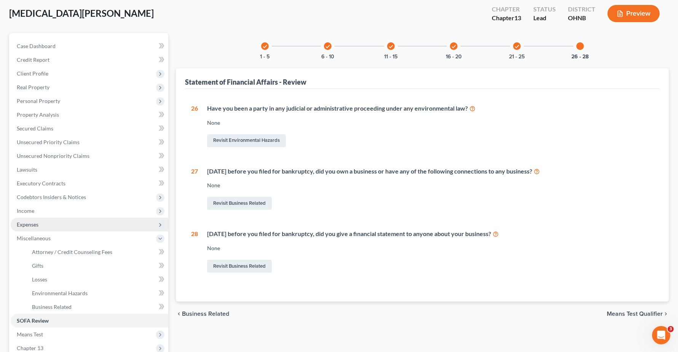
scroll to position [95, 0]
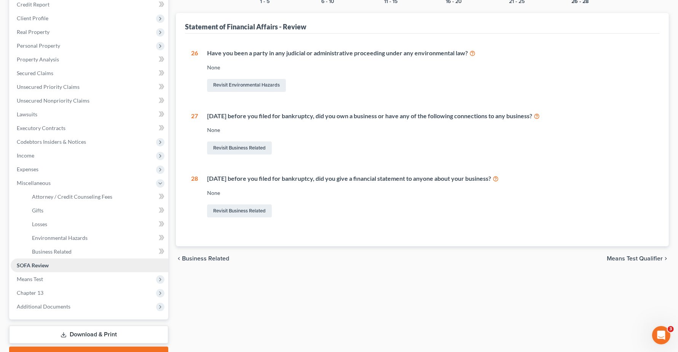
click at [56, 265] on link "SOFA Review" at bounding box center [90, 265] width 158 height 14
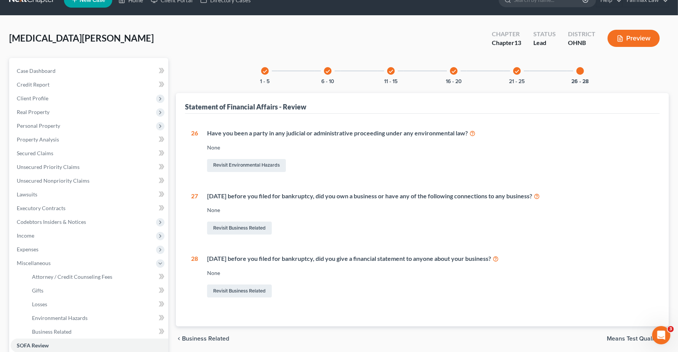
scroll to position [0, 0]
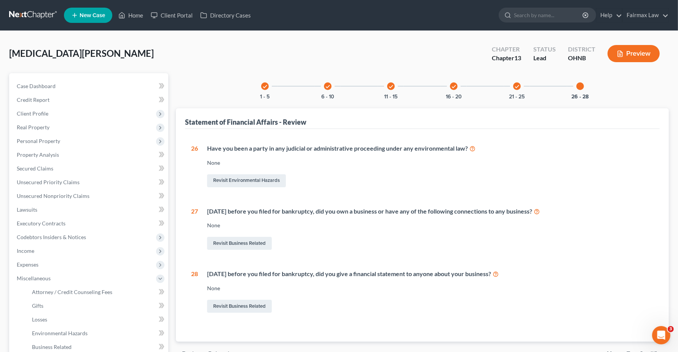
click at [390, 89] on div "check" at bounding box center [391, 86] width 8 height 8
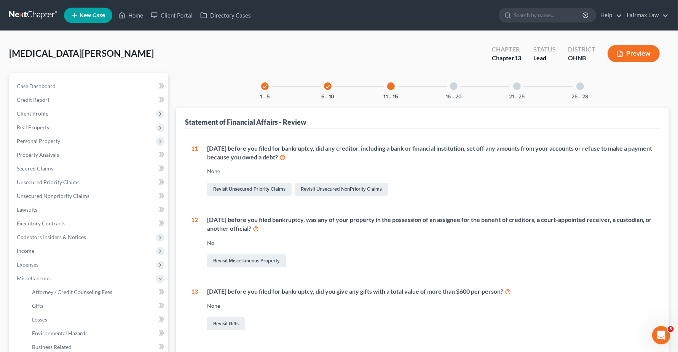
click at [457, 84] on div at bounding box center [454, 86] width 8 height 8
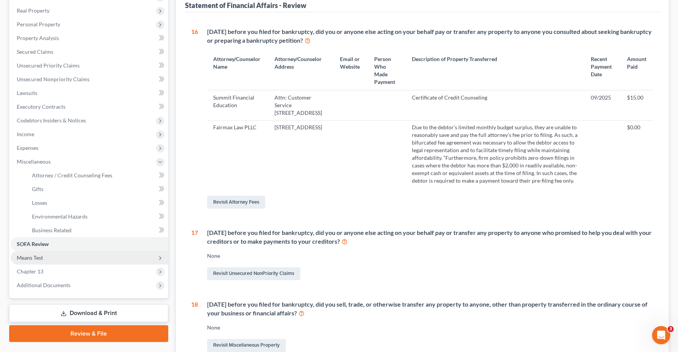
scroll to position [95, 0]
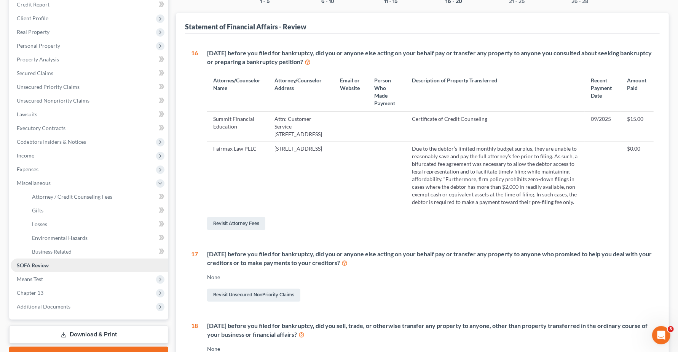
click at [33, 267] on link "SOFA Review" at bounding box center [90, 265] width 158 height 14
click at [33, 278] on span "Means Test" at bounding box center [30, 278] width 26 height 6
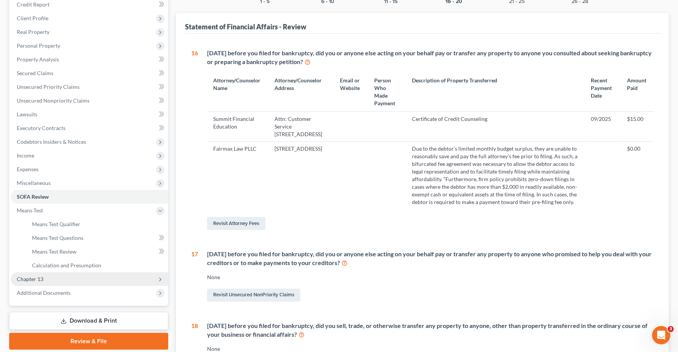
click at [33, 279] on span "Chapter 13" at bounding box center [30, 278] width 27 height 6
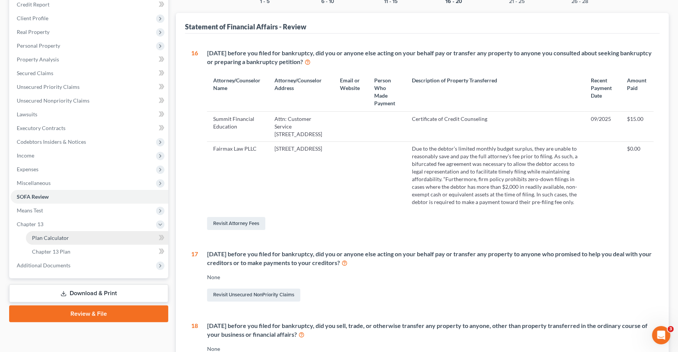
click at [38, 237] on span "Plan Calculator" at bounding box center [50, 237] width 37 height 6
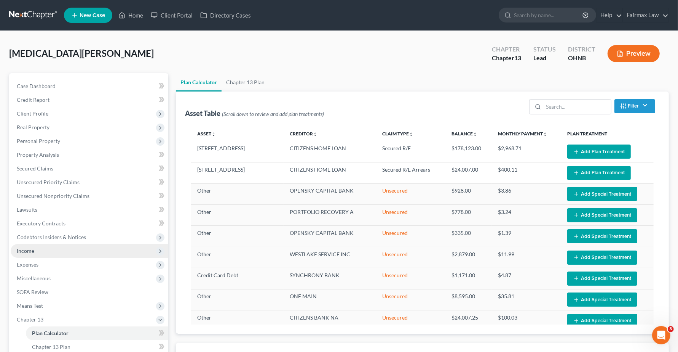
select select "59"
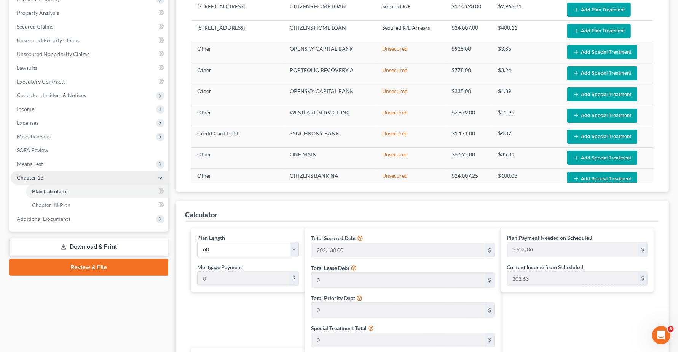
scroll to position [143, 0]
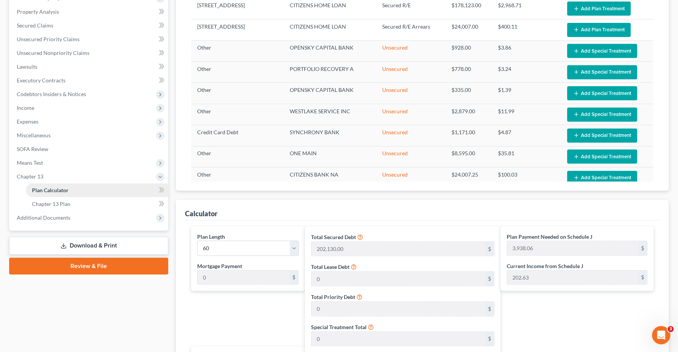
click at [56, 195] on link "Plan Calculator" at bounding box center [97, 190] width 142 height 14
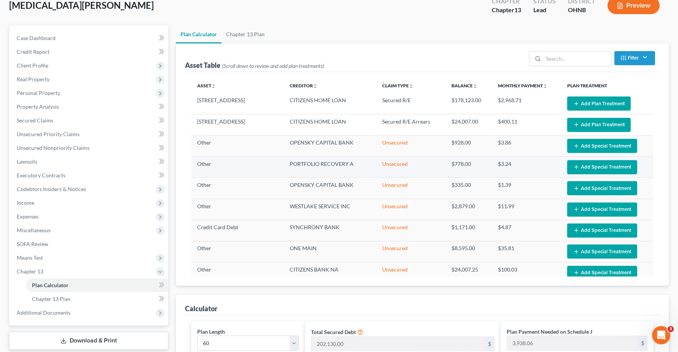
scroll to position [48, 0]
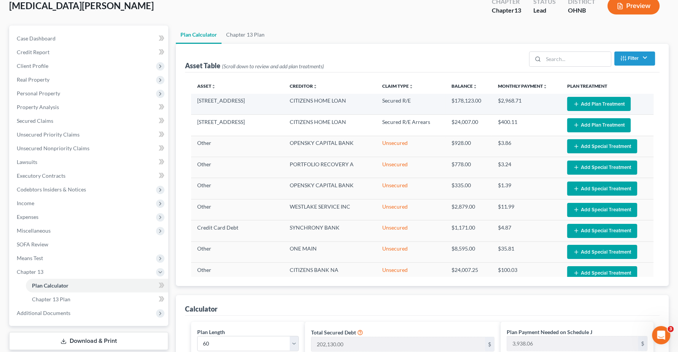
click at [574, 104] on icon "button" at bounding box center [577, 104] width 6 height 6
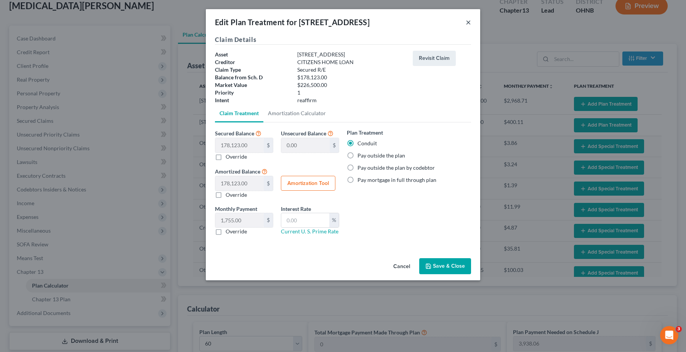
click at [469, 23] on button "×" at bounding box center [467, 22] width 5 height 9
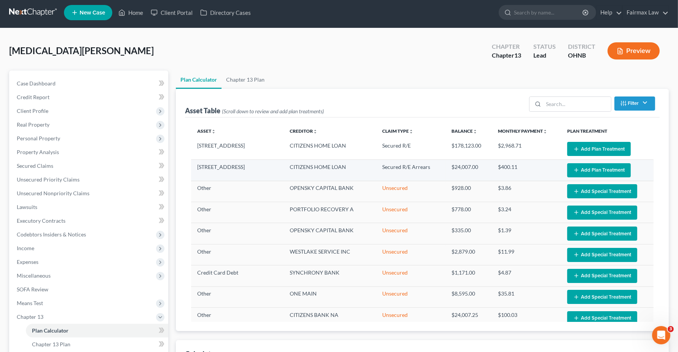
scroll to position [0, 0]
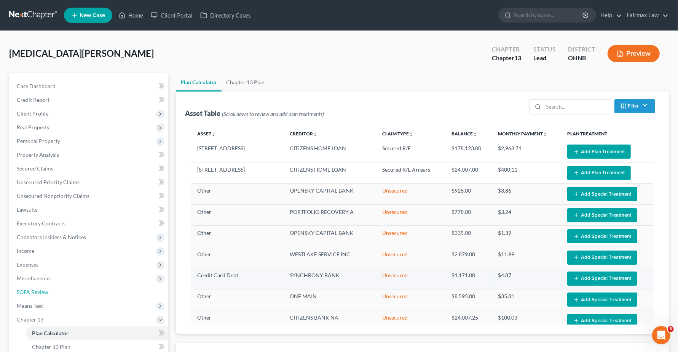
click at [36, 292] on span "SOFA Review" at bounding box center [33, 291] width 32 height 6
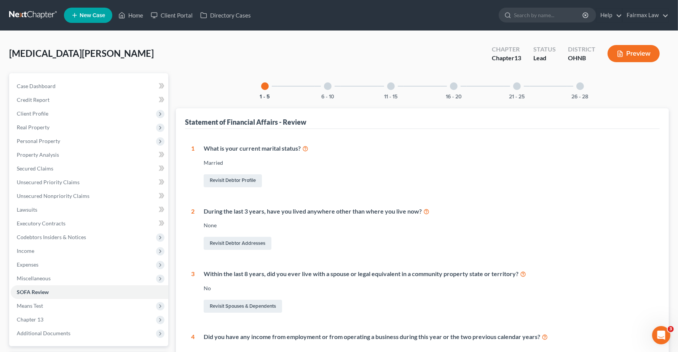
click at [452, 88] on div at bounding box center [454, 86] width 8 height 8
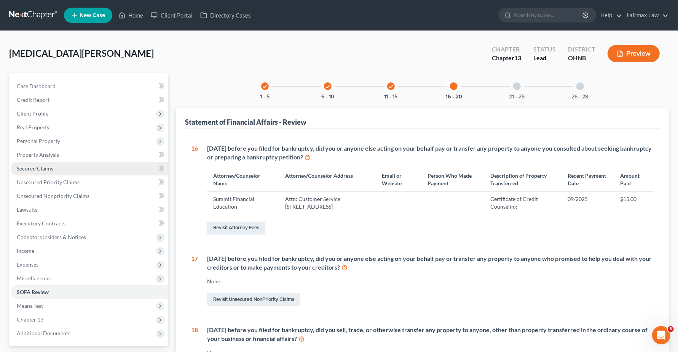
click at [37, 166] on span "Secured Claims" at bounding box center [35, 168] width 37 height 6
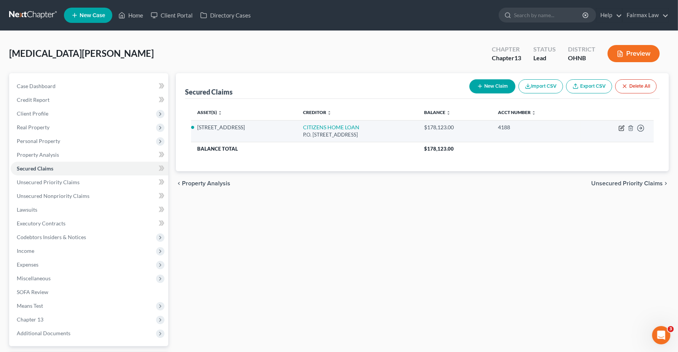
click at [623, 125] on icon "button" at bounding box center [622, 128] width 6 height 6
select select "48"
select select "6"
select select "2"
select select "0"
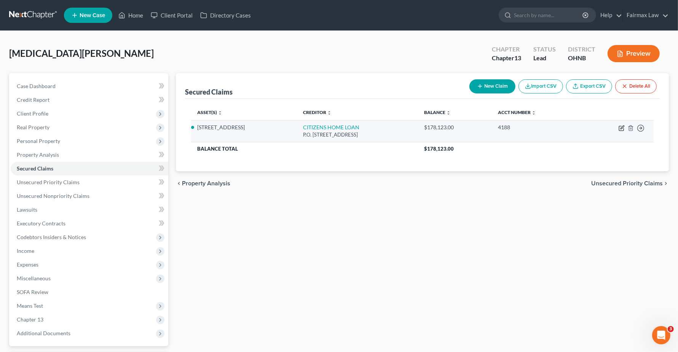
select select "0"
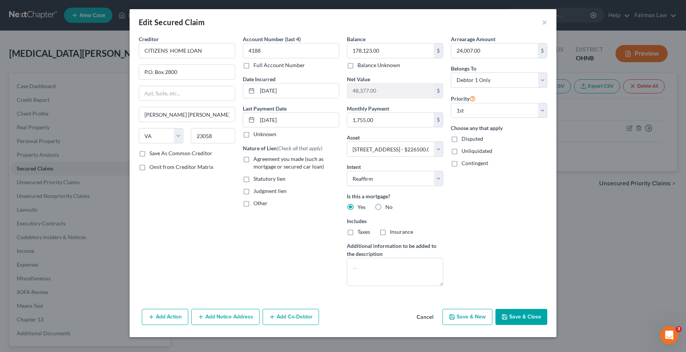
click at [523, 319] on button "Save & Close" at bounding box center [521, 316] width 52 height 16
select select
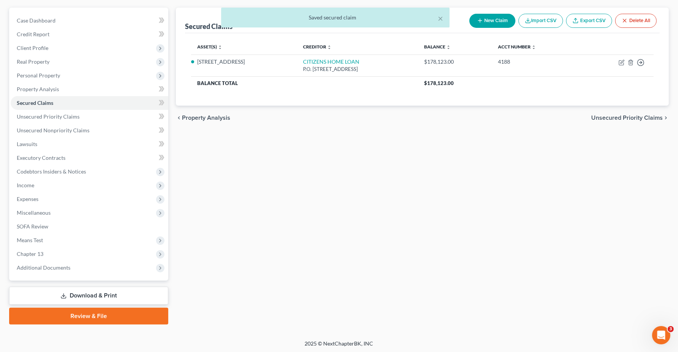
scroll to position [66, 0]
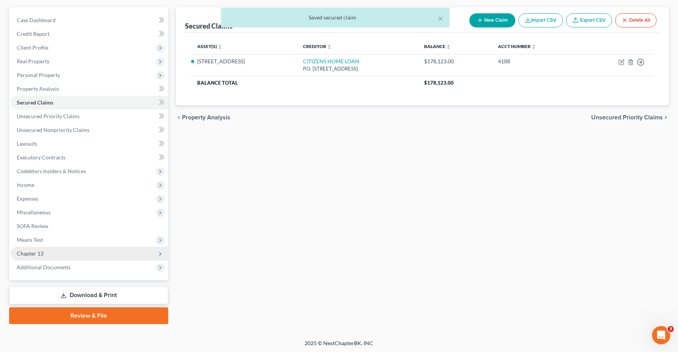
click at [37, 255] on span "Chapter 13" at bounding box center [30, 253] width 27 height 6
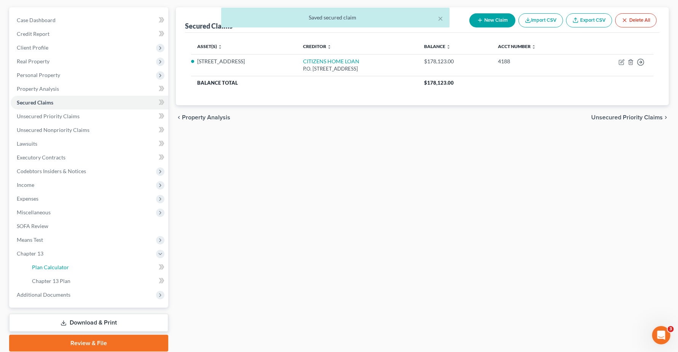
click at [52, 265] on span "Plan Calculator" at bounding box center [50, 267] width 37 height 6
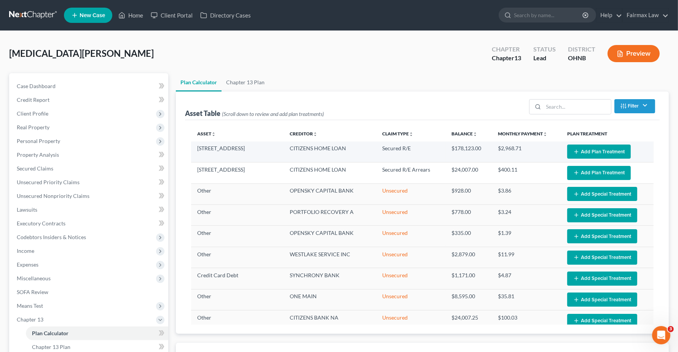
select select "59"
click at [591, 152] on button "Add Plan Treatment" at bounding box center [599, 151] width 64 height 14
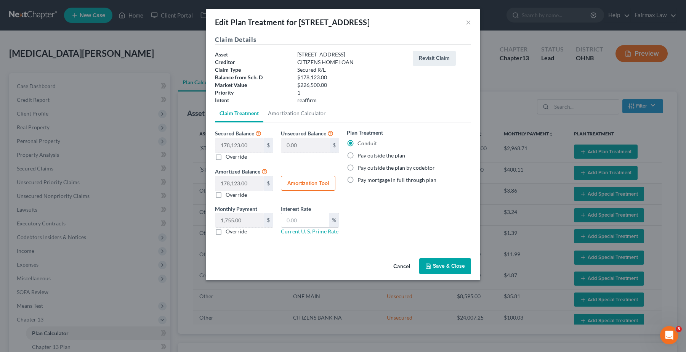
click at [357, 182] on label "Pay mortgage in full through plan" at bounding box center [396, 180] width 79 height 8
click at [360, 181] on input "Pay mortgage in full through plan" at bounding box center [362, 178] width 5 height 5
radio input "true"
click at [448, 260] on button "Save & Close" at bounding box center [445, 266] width 52 height 16
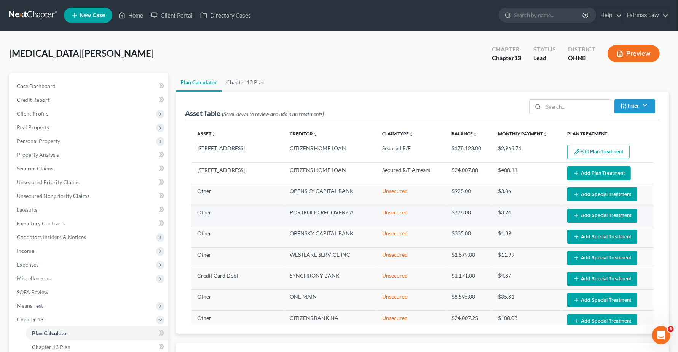
select select "59"
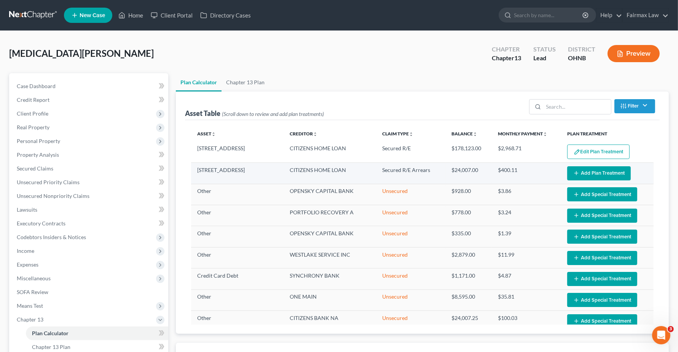
click at [582, 168] on button "Add Plan Treatment" at bounding box center [599, 173] width 64 height 14
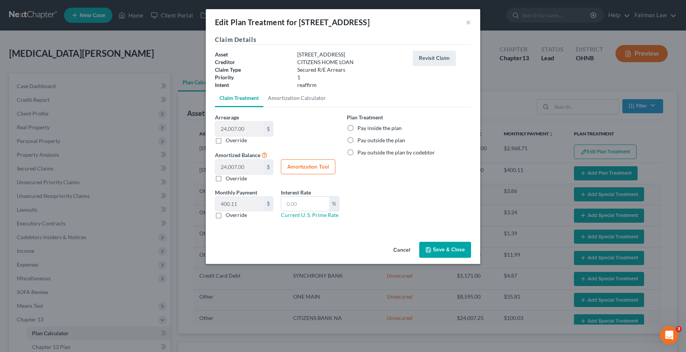
click at [357, 129] on label "Pay inside the plan" at bounding box center [379, 128] width 44 height 8
click at [360, 129] on input "Pay inside the plan" at bounding box center [362, 126] width 5 height 5
radio input "true"
click at [298, 168] on button "Amortization Tool" at bounding box center [308, 166] width 54 height 15
type input "24,007.00"
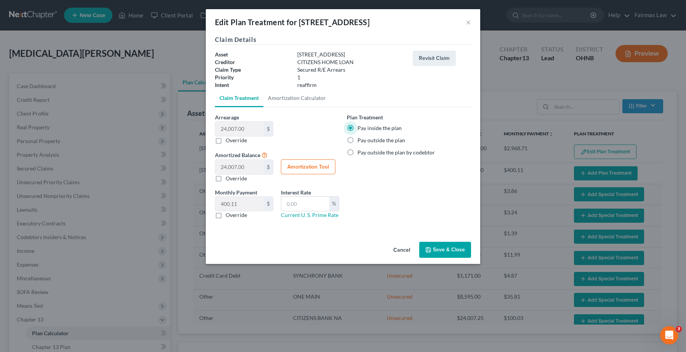
type input "60"
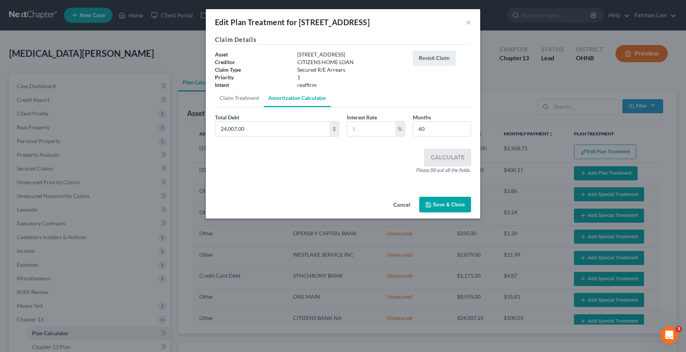
click at [449, 208] on button "Save & Close" at bounding box center [445, 205] width 52 height 16
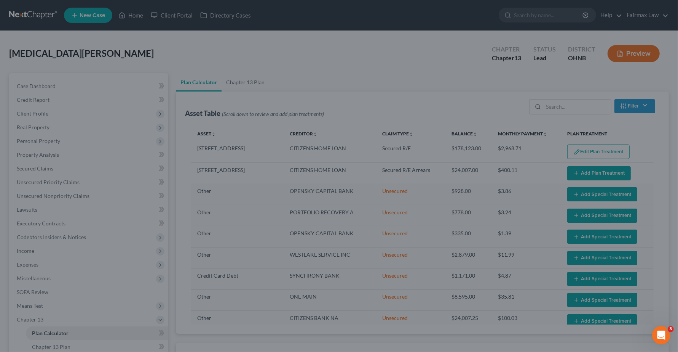
select select "59"
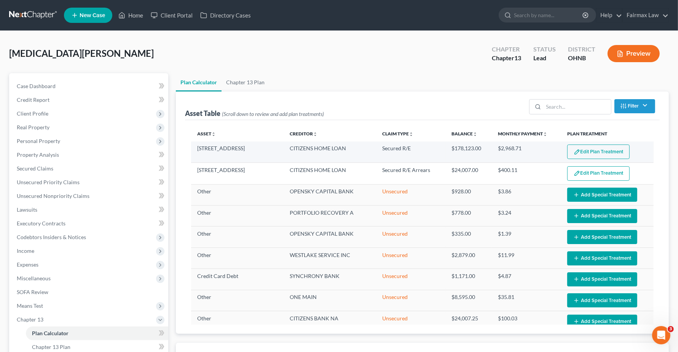
click at [590, 149] on button "Edit Plan Treatment" at bounding box center [598, 151] width 62 height 14
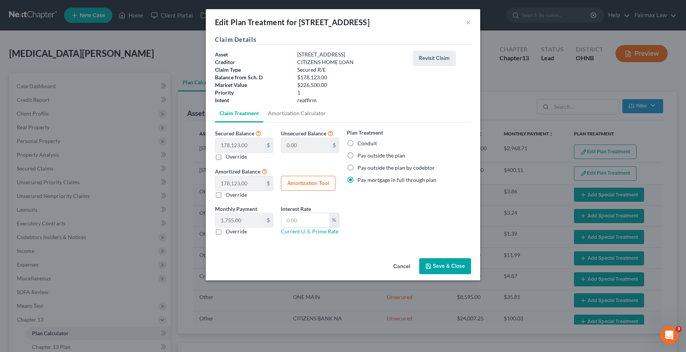
click at [357, 143] on label "Conduit" at bounding box center [366, 143] width 19 height 8
click at [360, 143] on input "Conduit" at bounding box center [362, 141] width 5 height 5
radio input "true"
click at [435, 55] on button "Revisit Claim" at bounding box center [433, 58] width 43 height 15
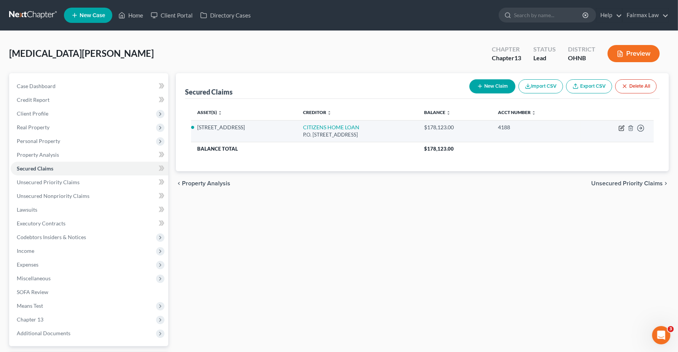
click at [622, 128] on icon "button" at bounding box center [622, 128] width 6 height 6
select select "48"
select select "6"
select select "2"
select select "0"
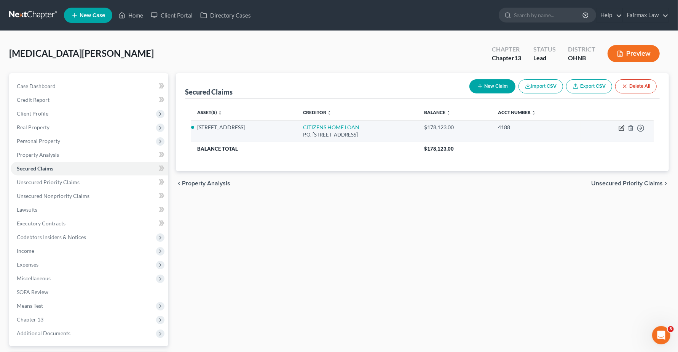
select select "0"
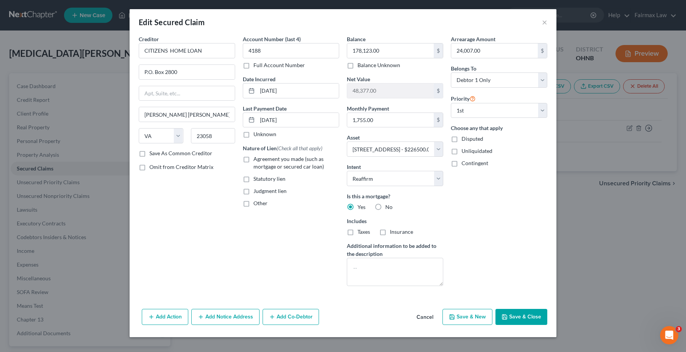
click at [527, 317] on button "Save & Close" at bounding box center [521, 316] width 52 height 16
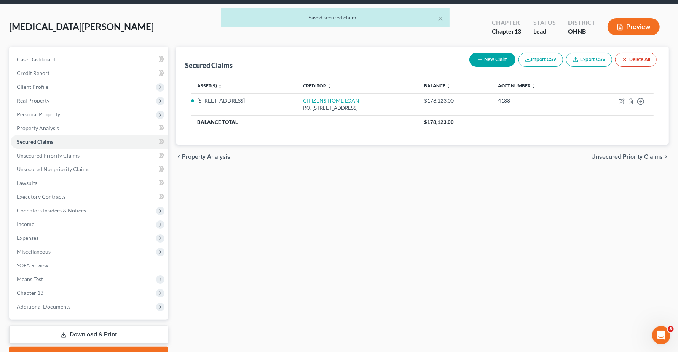
scroll to position [48, 0]
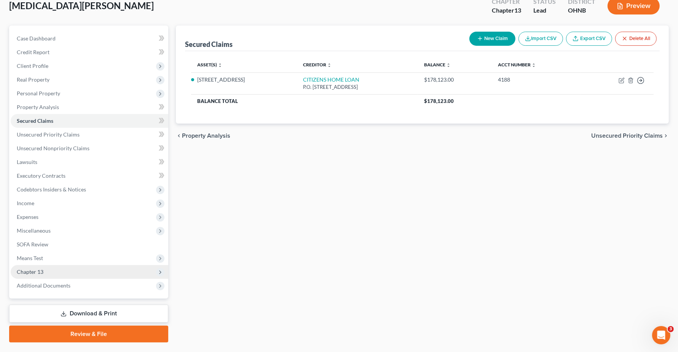
click at [30, 271] on span "Chapter 13" at bounding box center [30, 271] width 27 height 6
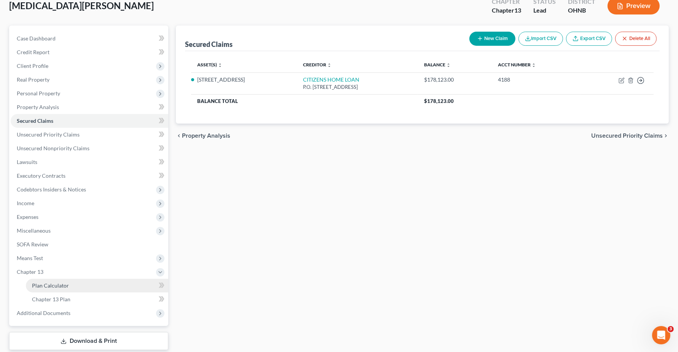
click at [44, 283] on span "Plan Calculator" at bounding box center [50, 285] width 37 height 6
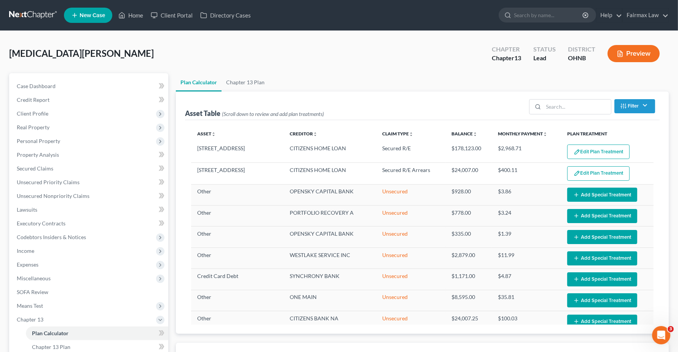
select select "59"
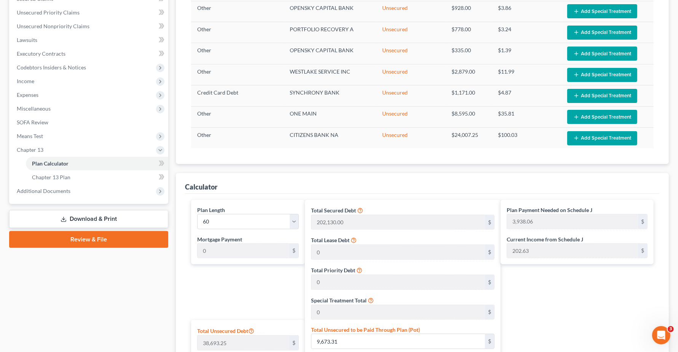
scroll to position [143, 0]
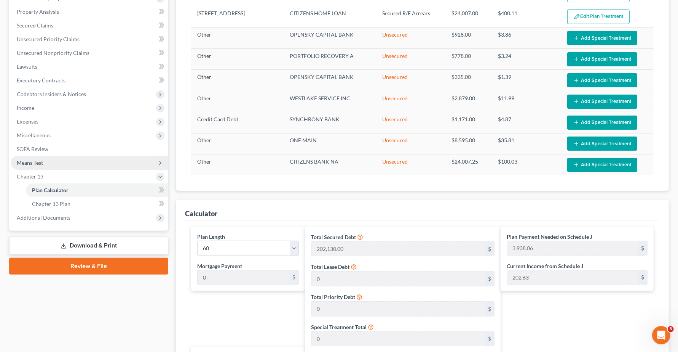
click at [28, 162] on span "Means Test" at bounding box center [30, 162] width 26 height 6
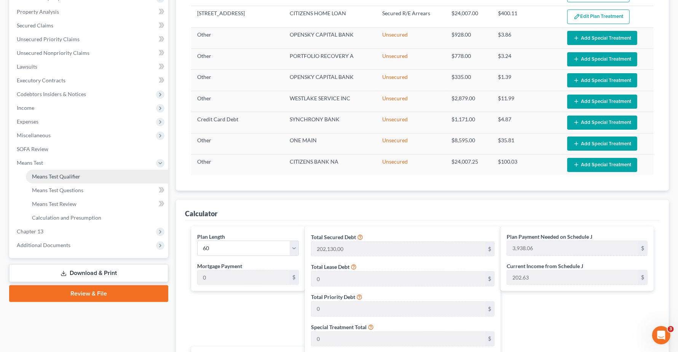
click at [38, 177] on span "Means Test Qualifier" at bounding box center [56, 176] width 48 height 6
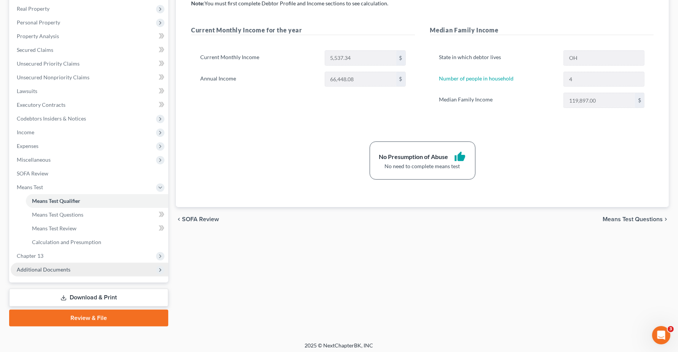
scroll to position [121, 0]
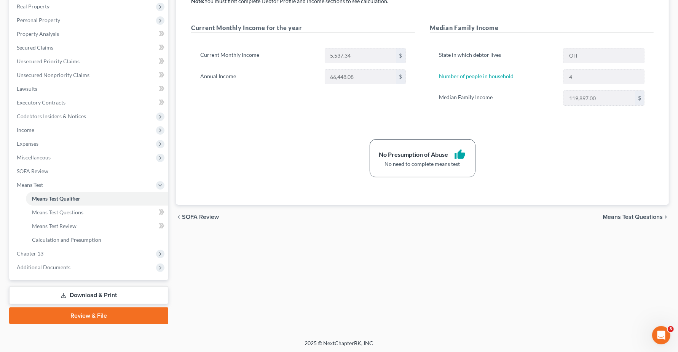
click at [37, 253] on span "Chapter 13" at bounding box center [30, 253] width 27 height 6
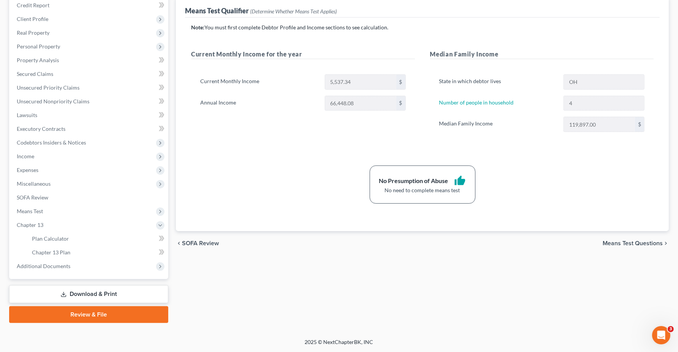
scroll to position [94, 0]
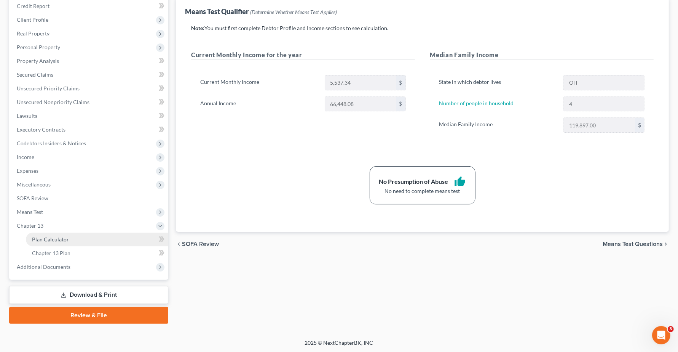
click at [48, 241] on span "Plan Calculator" at bounding box center [50, 239] width 37 height 6
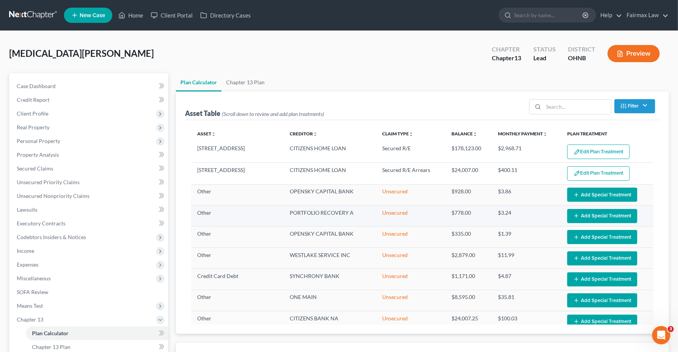
select select "59"
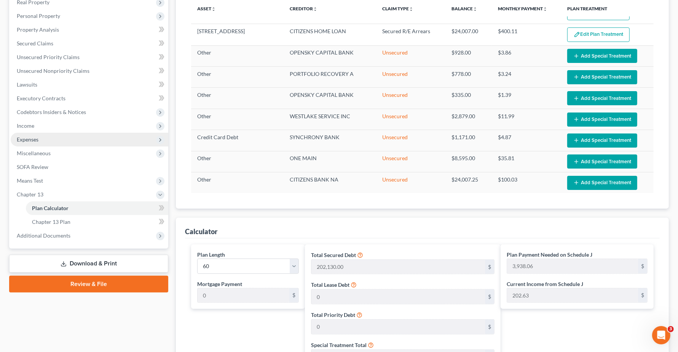
scroll to position [95, 0]
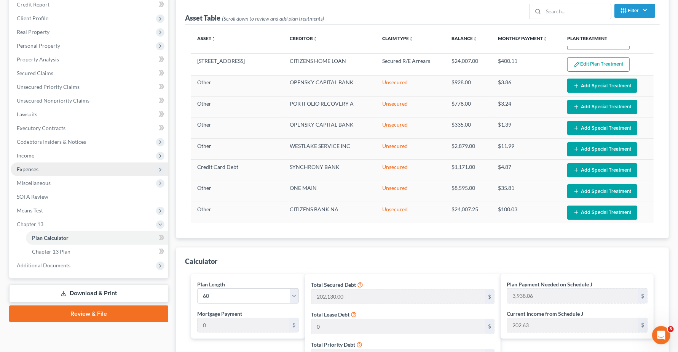
click at [36, 171] on span "Expenses" at bounding box center [90, 169] width 158 height 14
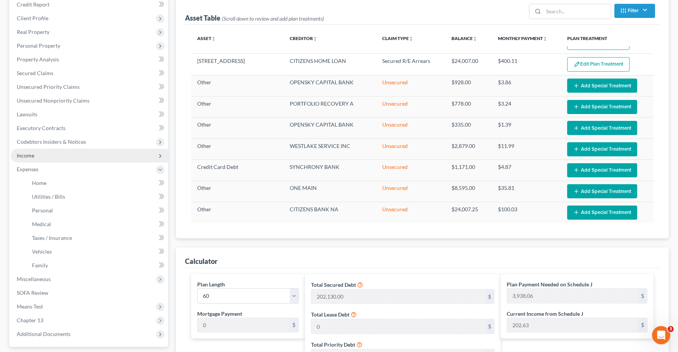
click at [35, 155] on span "Income" at bounding box center [90, 156] width 158 height 14
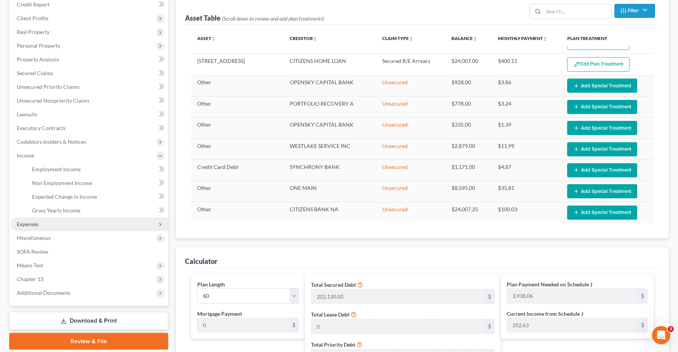
drag, startPoint x: 38, startPoint y: 222, endPoint x: 52, endPoint y: 224, distance: 13.4
click at [38, 222] on span "Expenses" at bounding box center [28, 224] width 22 height 6
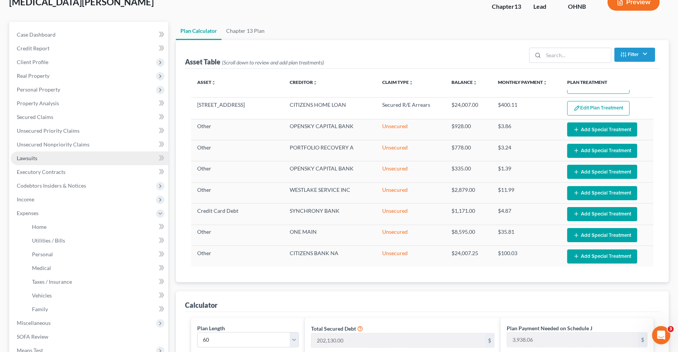
scroll to position [0, 0]
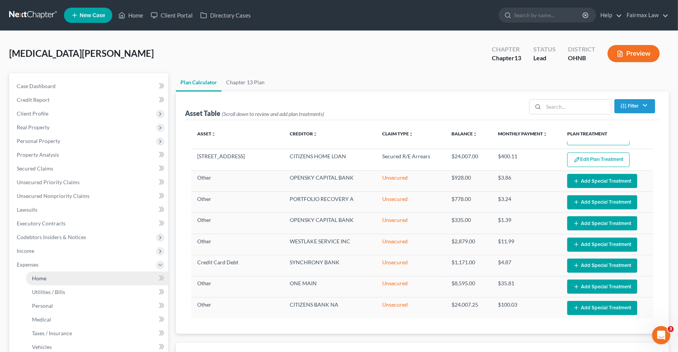
click at [33, 280] on span "Home" at bounding box center [39, 278] width 14 height 6
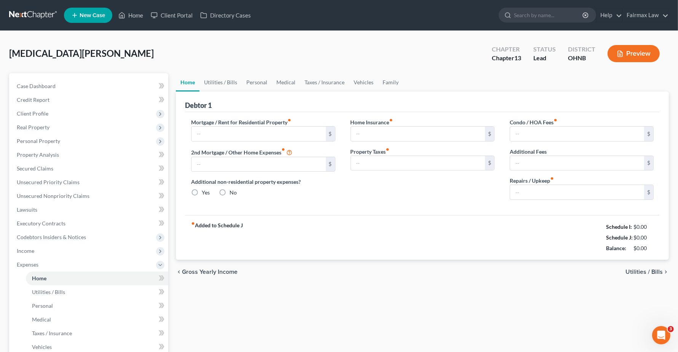
type input "1,755.00"
type input "0.00"
radio input "true"
type input "0.00"
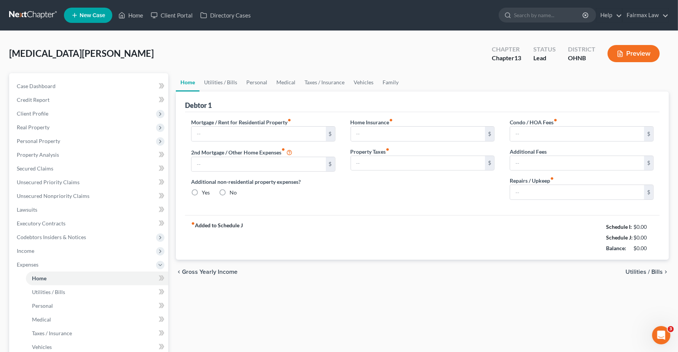
type input "0.00"
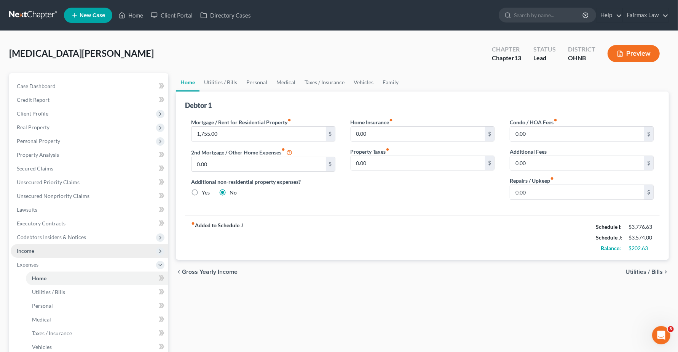
click at [39, 252] on span "Income" at bounding box center [90, 251] width 158 height 14
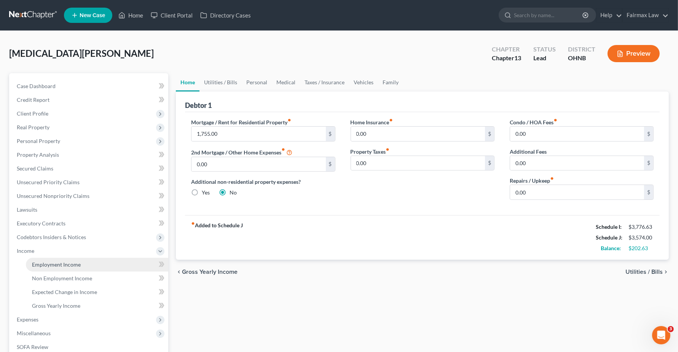
click at [42, 267] on link "Employment Income" at bounding box center [97, 264] width 142 height 14
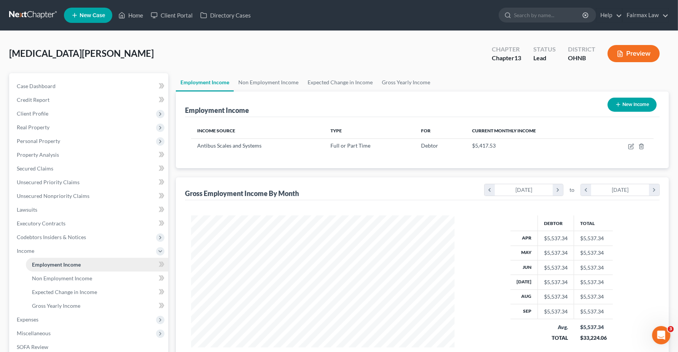
scroll to position [137, 278]
click at [40, 318] on span "Expenses" at bounding box center [90, 319] width 158 height 14
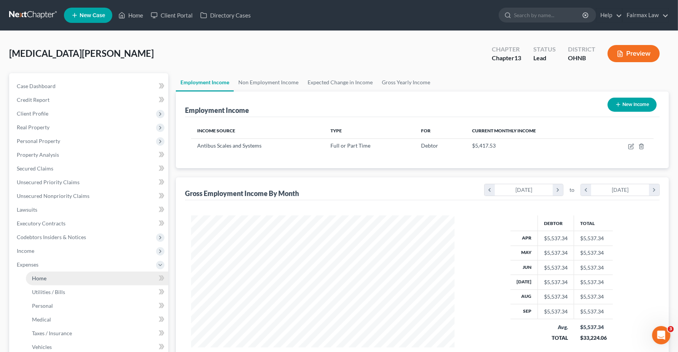
click at [37, 281] on link "Home" at bounding box center [97, 278] width 142 height 14
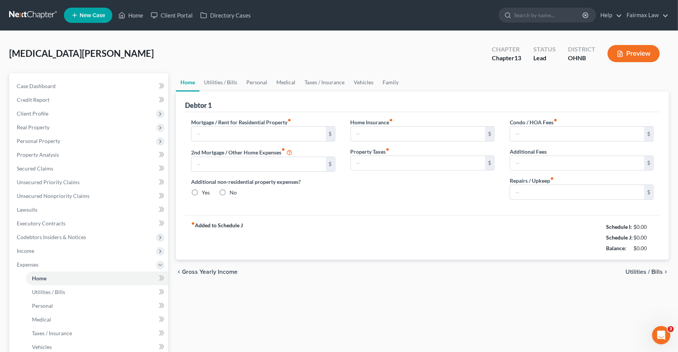
type input "1,755.00"
type input "0.00"
radio input "true"
type input "0.00"
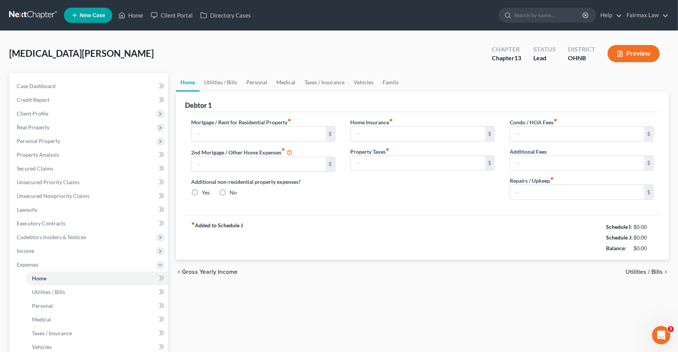
type input "0.00"
type input "0"
click at [647, 270] on span "Utilities / Bills" at bounding box center [644, 272] width 37 height 6
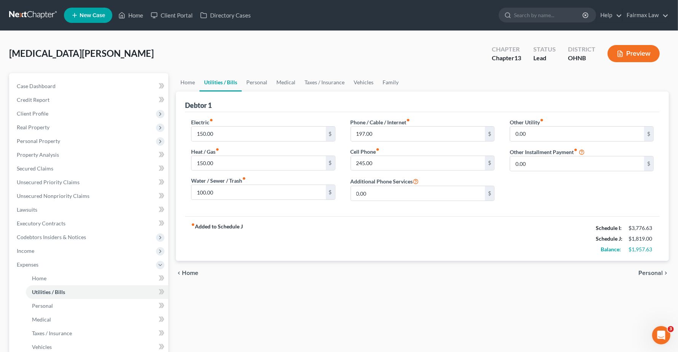
click at [659, 271] on span "Personal" at bounding box center [651, 273] width 24 height 6
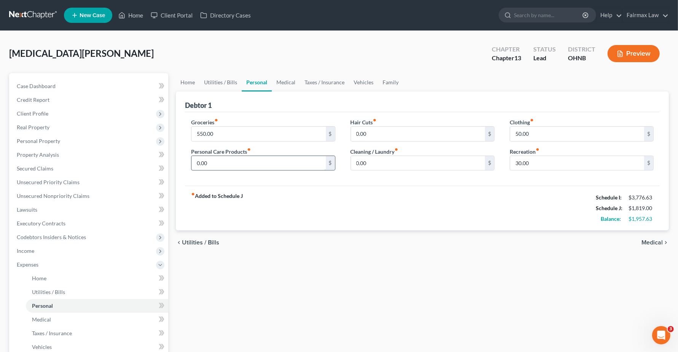
click at [264, 155] on div "0.00 $" at bounding box center [263, 162] width 144 height 15
click at [258, 159] on input "0.00" at bounding box center [259, 163] width 134 height 14
type input "40"
type input "4"
type input "50"
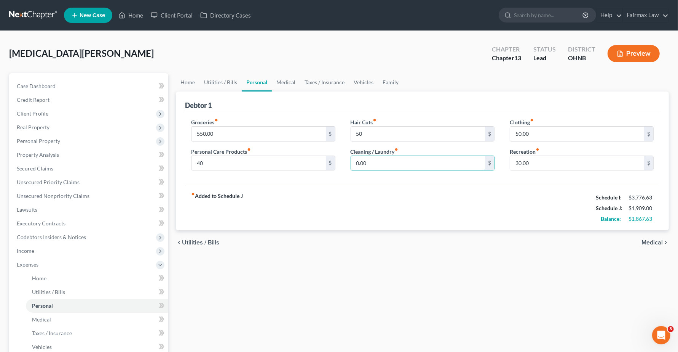
type input "1"
type input "20"
click at [656, 241] on span "Medical" at bounding box center [652, 242] width 21 height 6
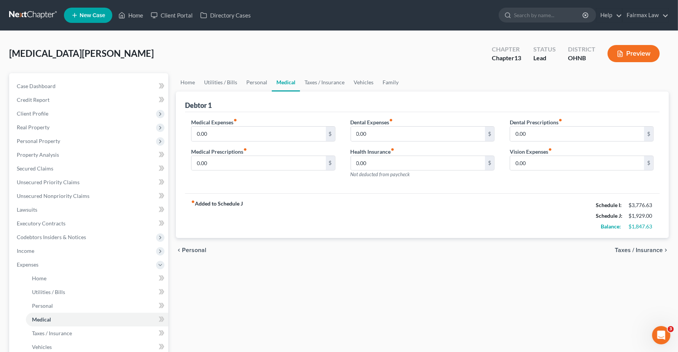
click at [648, 249] on span "Taxes / Insurance" at bounding box center [639, 250] width 48 height 6
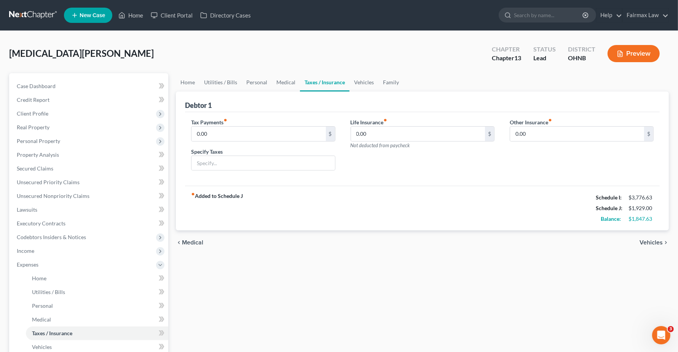
click at [650, 245] on span "Vehicles" at bounding box center [651, 242] width 23 height 6
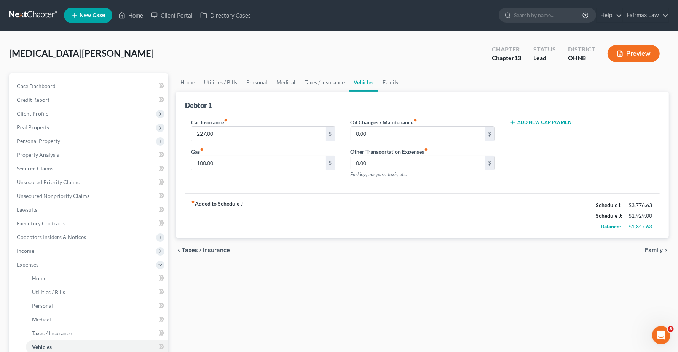
click at [649, 249] on span "Family" at bounding box center [654, 250] width 18 height 6
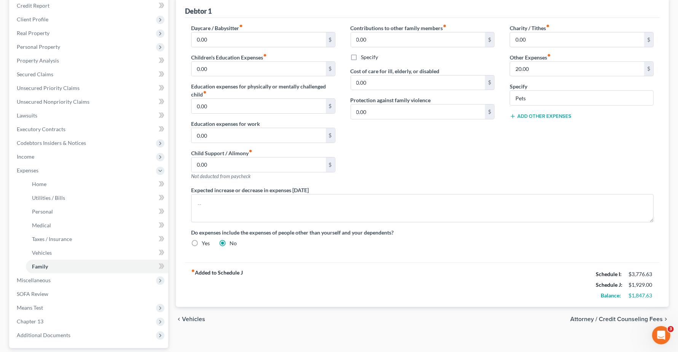
scroll to position [95, 0]
click at [187, 317] on span "Vehicles" at bounding box center [193, 318] width 23 height 6
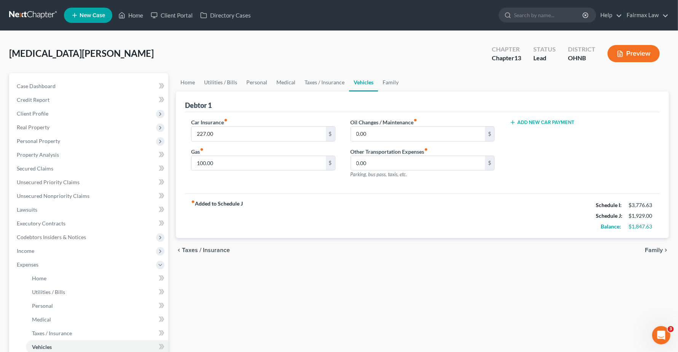
click at [195, 249] on span "Taxes / Insurance" at bounding box center [206, 250] width 48 height 6
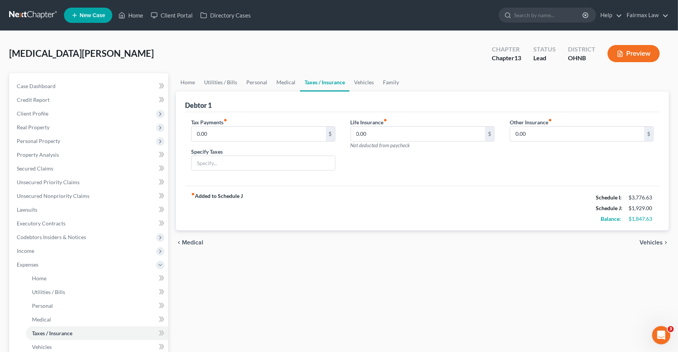
click at [197, 241] on span "Medical" at bounding box center [192, 242] width 21 height 6
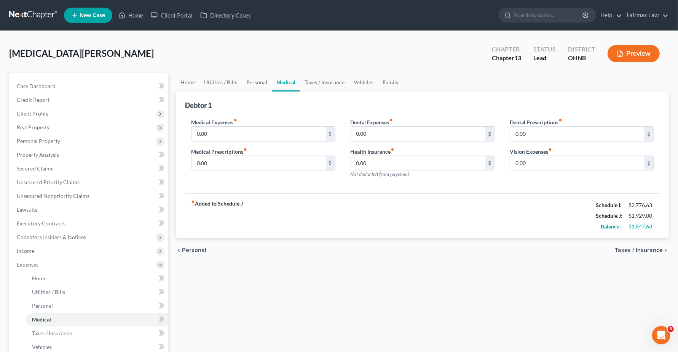
click at [194, 250] on span "Personal" at bounding box center [194, 250] width 24 height 6
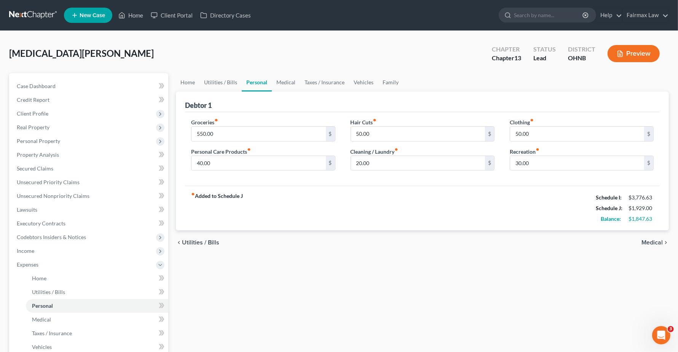
click at [195, 244] on span "Utilities / Bills" at bounding box center [200, 242] width 37 height 6
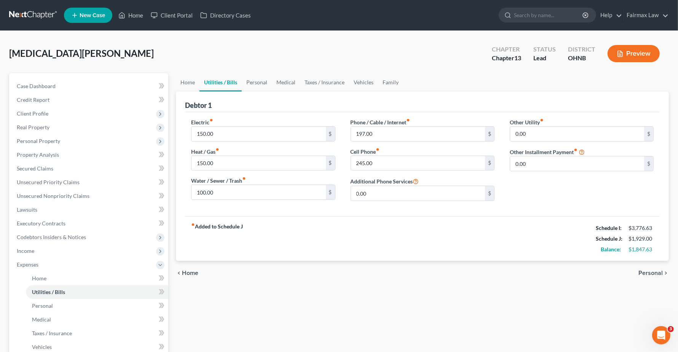
click at [193, 273] on span "Home" at bounding box center [190, 273] width 16 height 6
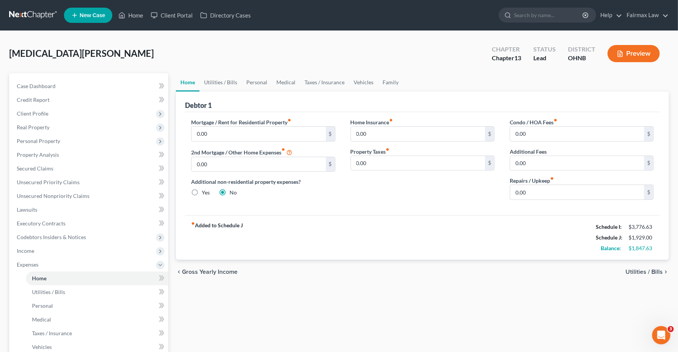
click at [636, 269] on span "Utilities / Bills" at bounding box center [644, 272] width 37 height 6
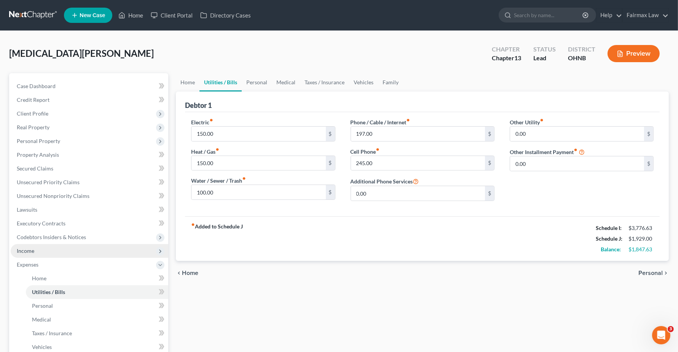
click at [29, 247] on span "Income" at bounding box center [26, 250] width 18 height 6
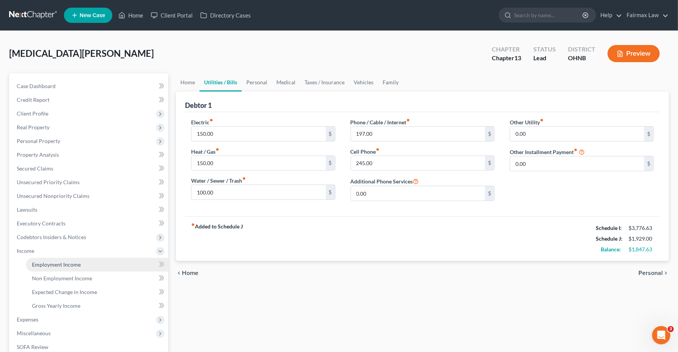
click at [50, 264] on span "Employment Income" at bounding box center [56, 264] width 49 height 6
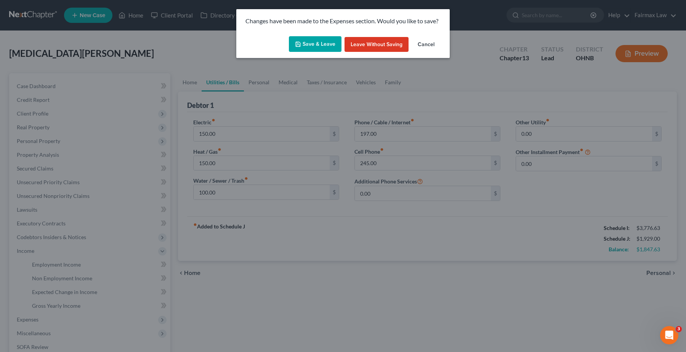
click at [319, 43] on button "Save & Leave" at bounding box center [315, 44] width 53 height 16
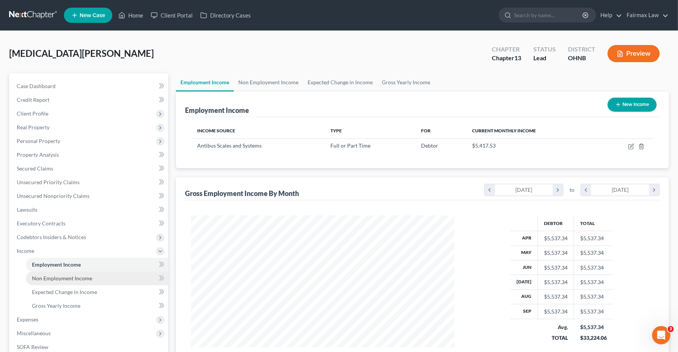
scroll to position [137, 278]
click at [54, 277] on span "Non Employment Income" at bounding box center [62, 278] width 60 height 6
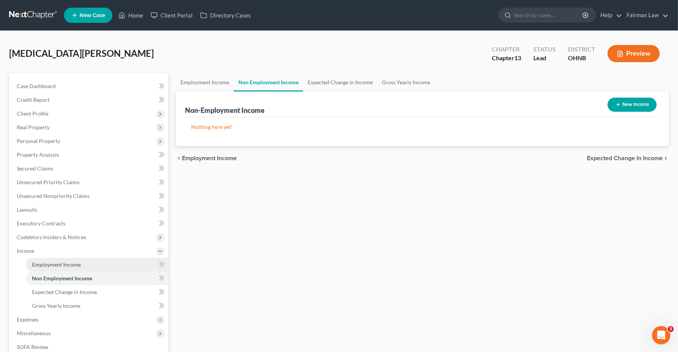
click at [60, 263] on span "Employment Income" at bounding box center [56, 264] width 49 height 6
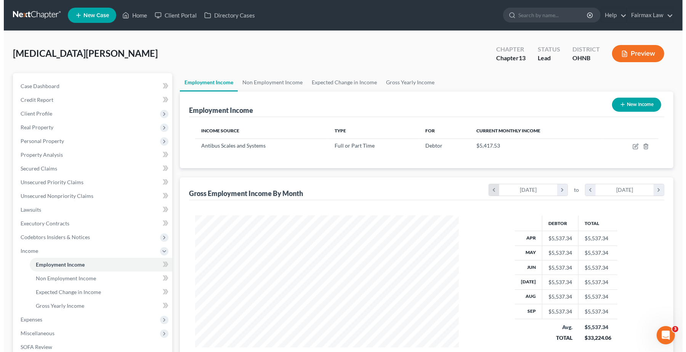
scroll to position [137, 278]
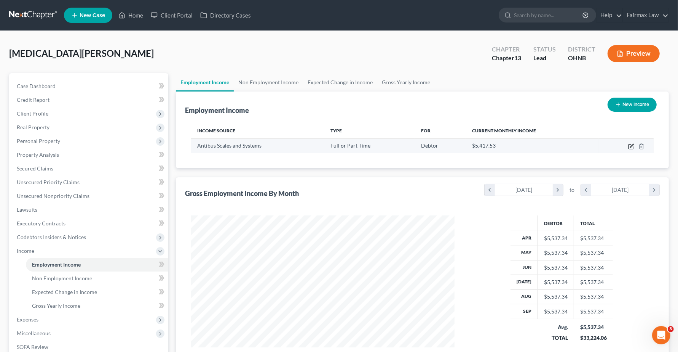
click at [633, 146] on icon "button" at bounding box center [631, 146] width 6 height 6
select select "0"
select select "15"
select select "2"
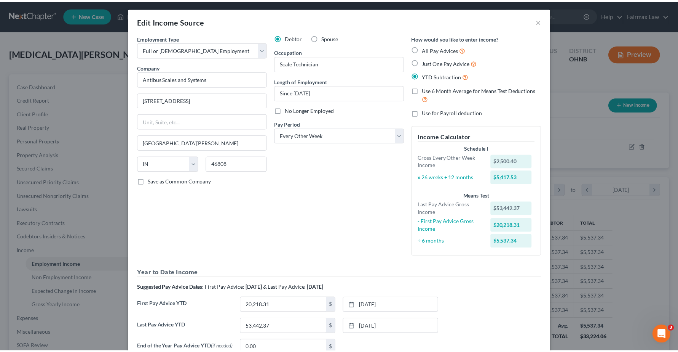
scroll to position [0, 0]
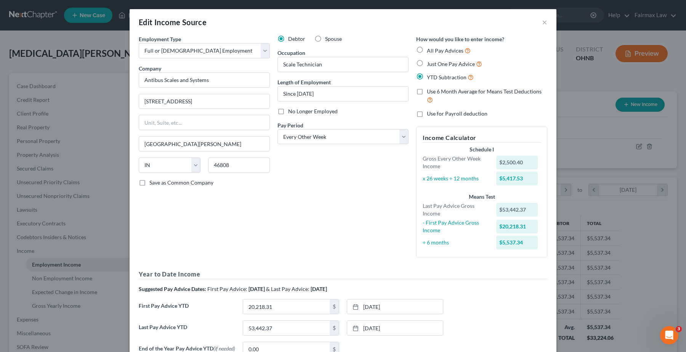
drag, startPoint x: 537, startPoint y: 23, endPoint x: 191, endPoint y: 308, distance: 448.6
click at [537, 23] on div "Edit Income Source ×" at bounding box center [342, 22] width 427 height 26
click at [542, 23] on button "×" at bounding box center [544, 22] width 5 height 9
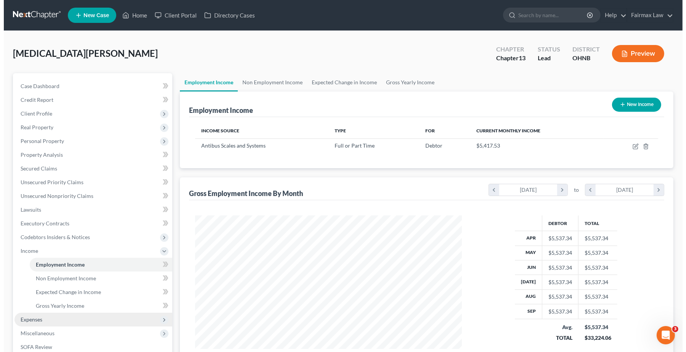
scroll to position [380715, 380573]
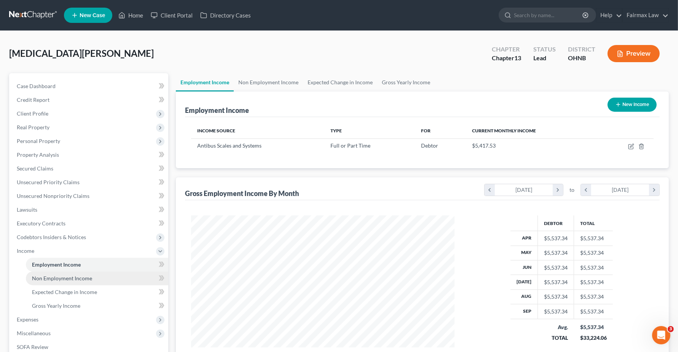
click at [66, 279] on span "Non Employment Income" at bounding box center [62, 278] width 60 height 6
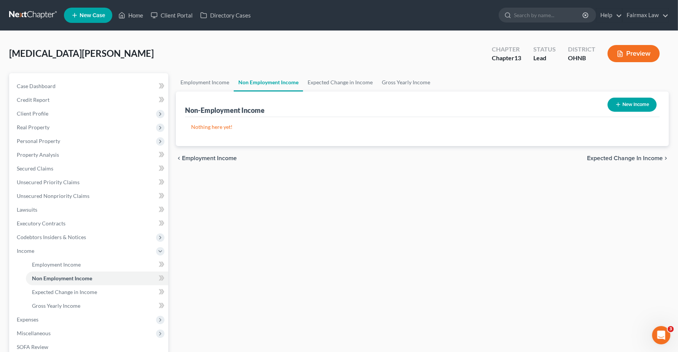
click at [629, 109] on button "New Income" at bounding box center [632, 104] width 49 height 14
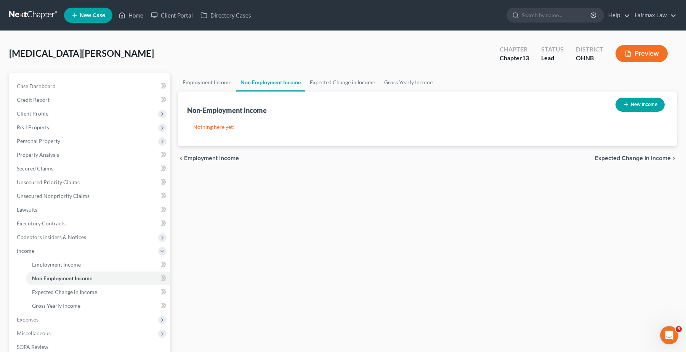
select select "0"
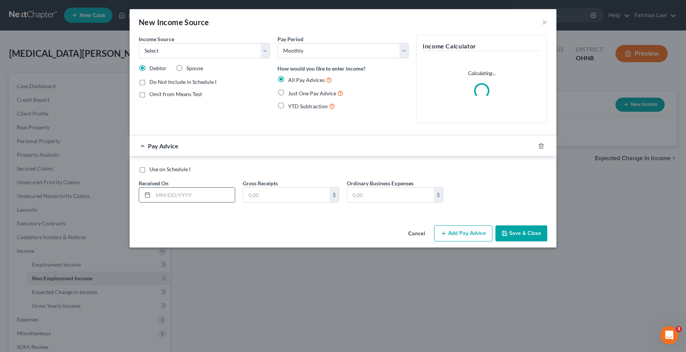
click at [159, 193] on input "text" at bounding box center [194, 194] width 82 height 14
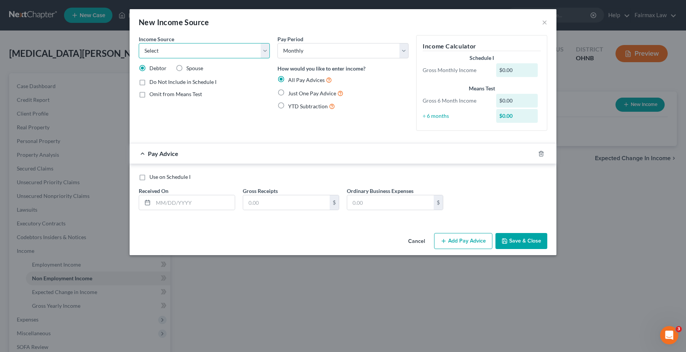
click at [189, 53] on select "Select Unemployment Disability (from employer) Pension Retirement Social Securi…" at bounding box center [204, 50] width 131 height 15
select select "13"
click at [139, 43] on select "Select Unemployment Disability (from employer) Pension Retirement Social Securi…" at bounding box center [204, 50] width 131 height 15
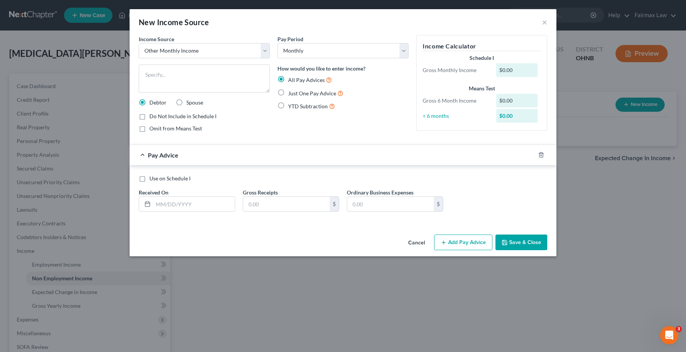
drag, startPoint x: 180, startPoint y: 102, endPoint x: 159, endPoint y: 119, distance: 27.3
click at [186, 101] on label "Spouse" at bounding box center [194, 103] width 17 height 8
click at [189, 101] on input "Spouse" at bounding box center [191, 101] width 5 height 5
radio input "true"
click at [149, 129] on label "Omit from Means Test" at bounding box center [175, 129] width 53 height 8
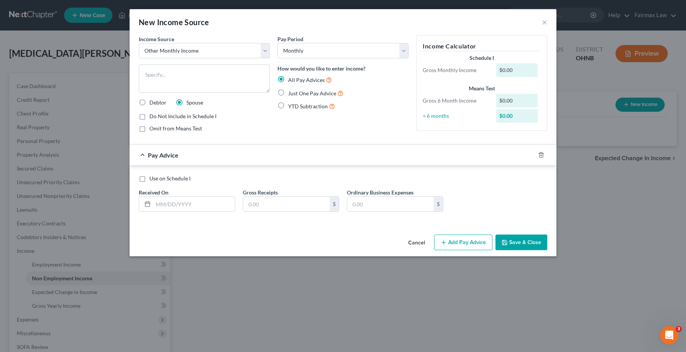
click at [152, 129] on input "Omit from Means Test" at bounding box center [154, 127] width 5 height 5
checkbox input "true"
click at [199, 206] on input "text" at bounding box center [194, 204] width 82 height 14
click at [158, 201] on input "text" at bounding box center [194, 204] width 82 height 14
type input "9"
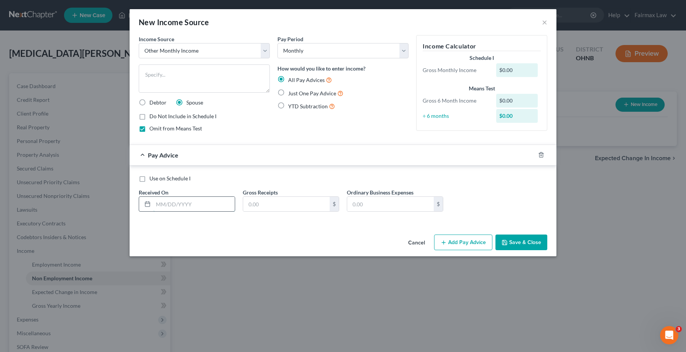
type input "0"
type input "10/1/2025"
type input "7"
type input "800.00"
click at [149, 178] on label "Use on Schedule I" at bounding box center [169, 178] width 41 height 8
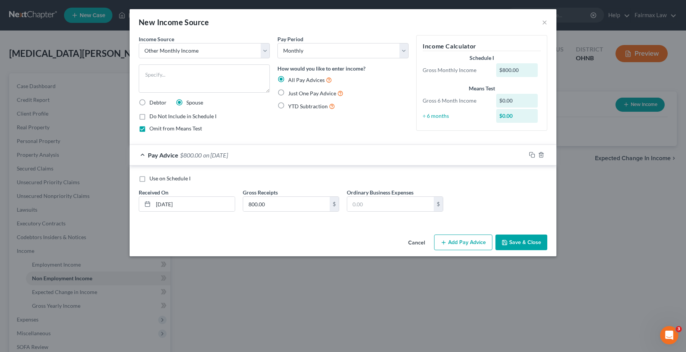
click at [152, 178] on input "Use on Schedule I" at bounding box center [154, 176] width 5 height 5
checkbox input "true"
drag, startPoint x: 533, startPoint y: 241, endPoint x: 556, endPoint y: 265, distance: 33.7
click at [532, 241] on button "Save & Close" at bounding box center [521, 242] width 52 height 16
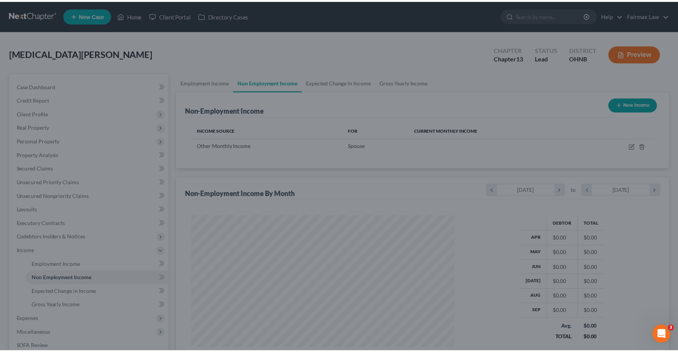
scroll to position [137, 278]
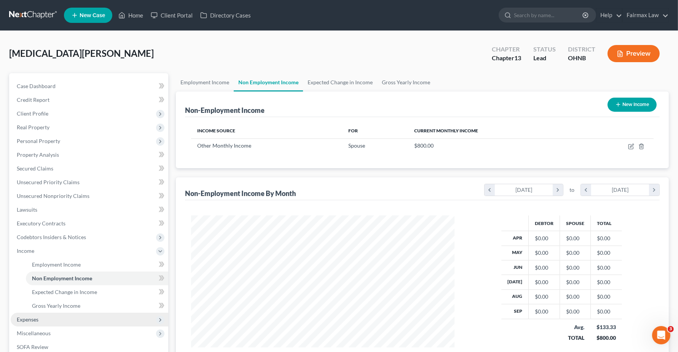
click at [34, 319] on span "Expenses" at bounding box center [28, 319] width 22 height 6
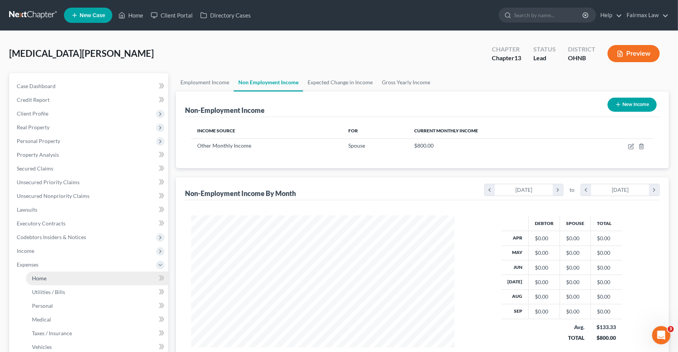
click at [36, 278] on span "Home" at bounding box center [39, 278] width 14 height 6
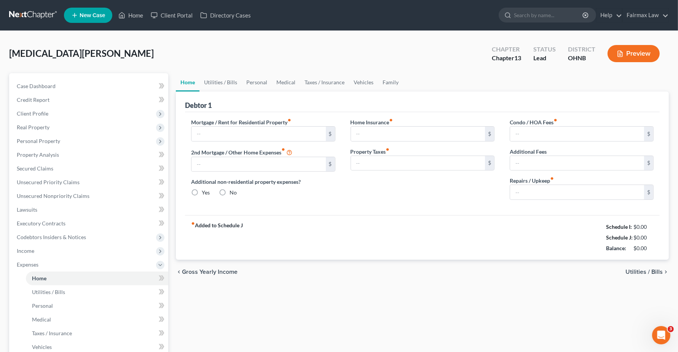
type input "0.00"
radio input "true"
type input "0.00"
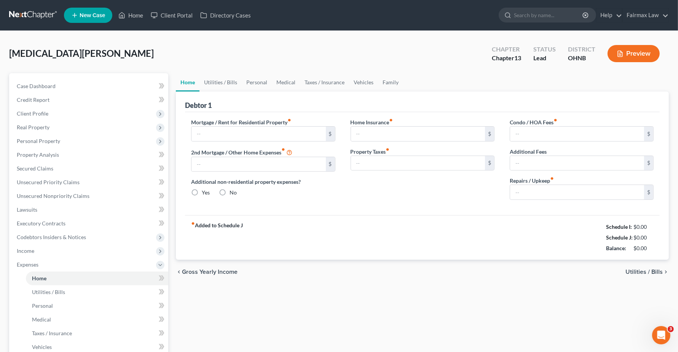
type input "0.00"
click at [636, 272] on span "Utilities / Bills" at bounding box center [644, 272] width 37 height 6
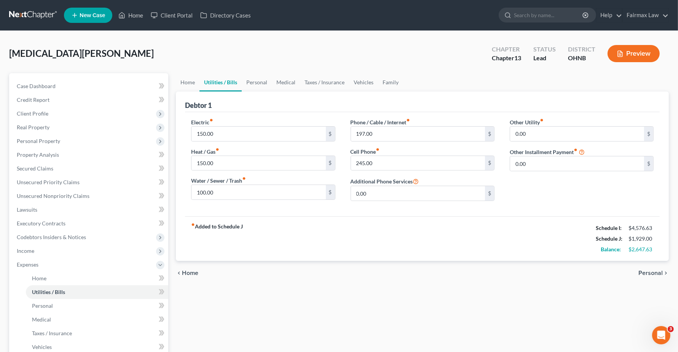
click at [660, 271] on span "Personal" at bounding box center [651, 273] width 24 height 6
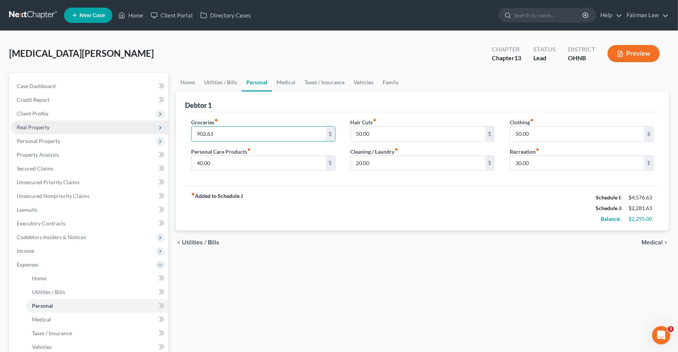
type input "902.63"
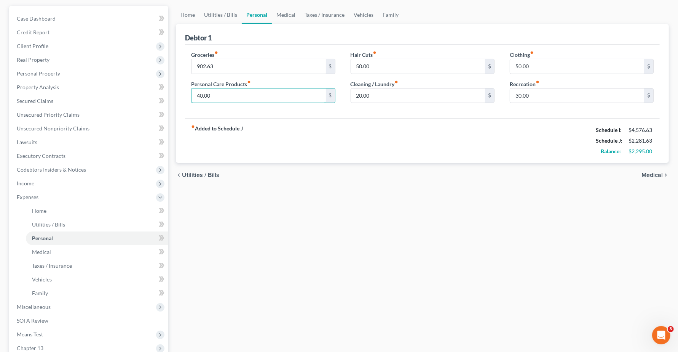
scroll to position [162, 0]
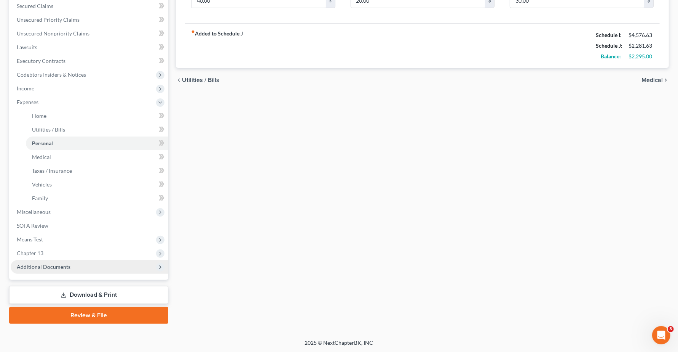
click at [39, 268] on span "Additional Documents" at bounding box center [44, 266] width 54 height 6
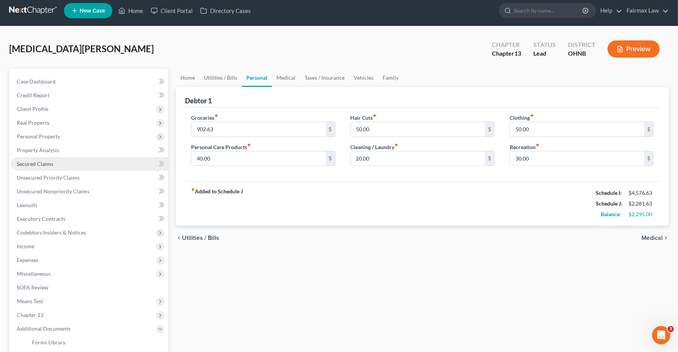
scroll to position [0, 0]
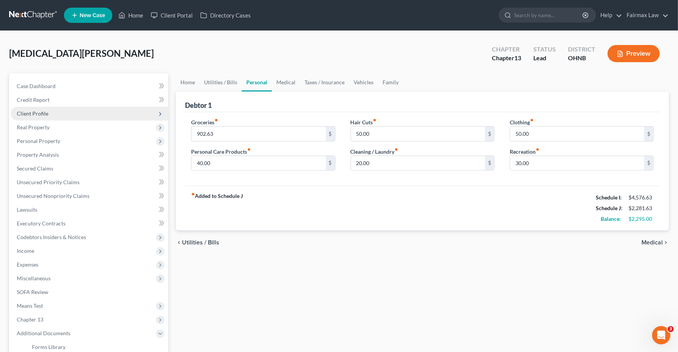
click at [27, 114] on span "Client Profile" at bounding box center [33, 113] width 32 height 6
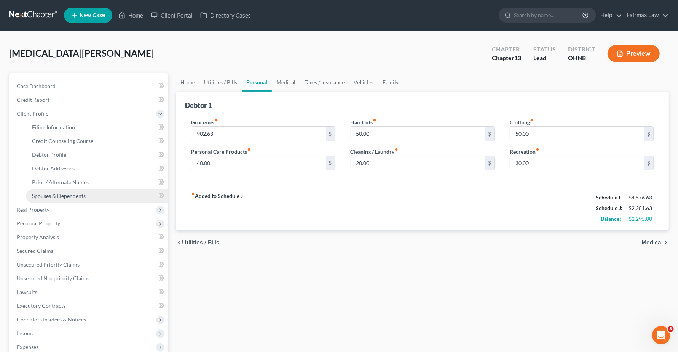
click at [42, 191] on link "Spouses & Dependents" at bounding box center [97, 196] width 142 height 14
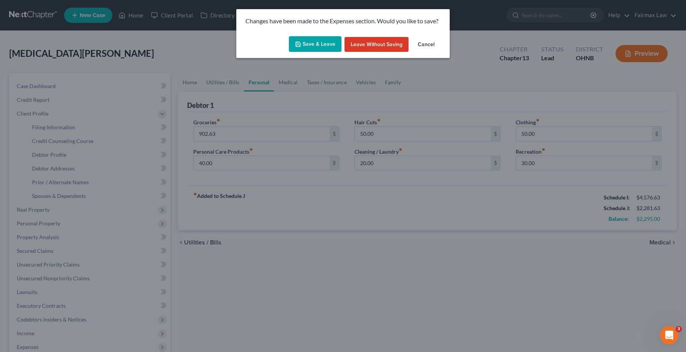
click at [305, 51] on button "Save & Leave" at bounding box center [315, 44] width 53 height 16
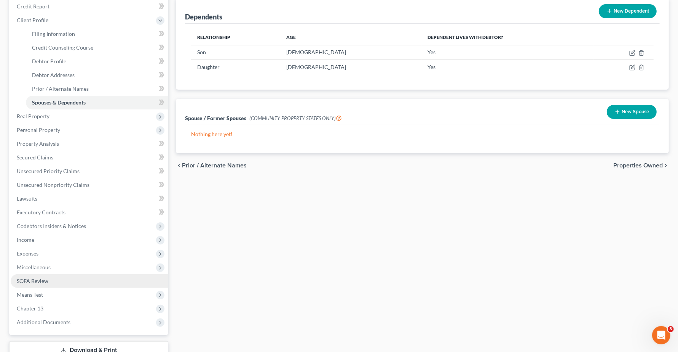
scroll to position [95, 0]
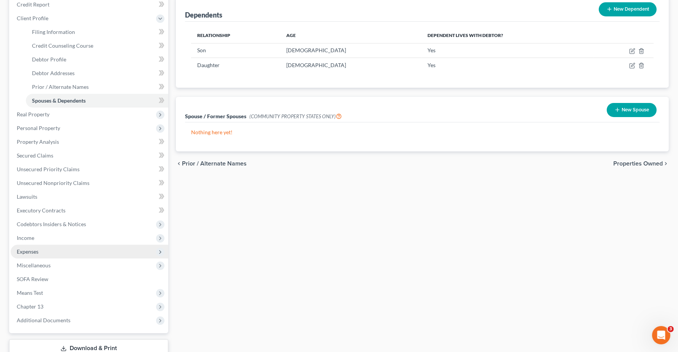
click at [25, 249] on span "Expenses" at bounding box center [28, 251] width 22 height 6
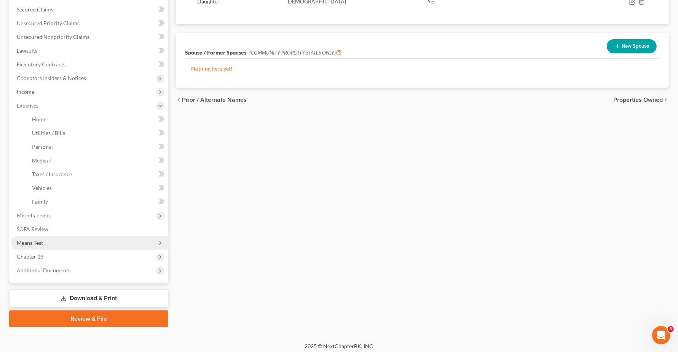
scroll to position [162, 0]
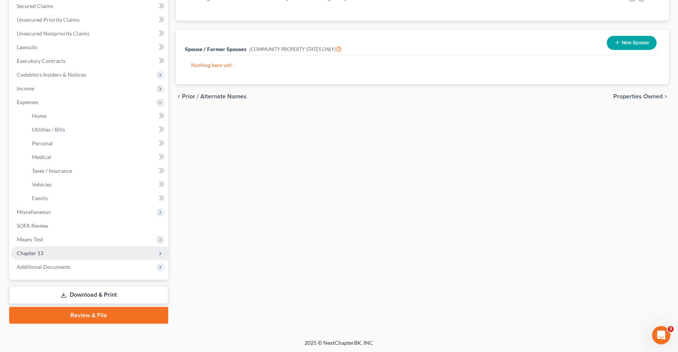
click at [37, 251] on span "Chapter 13" at bounding box center [30, 252] width 27 height 6
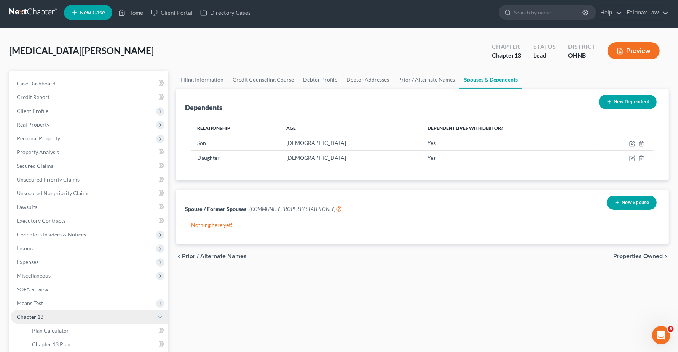
scroll to position [94, 0]
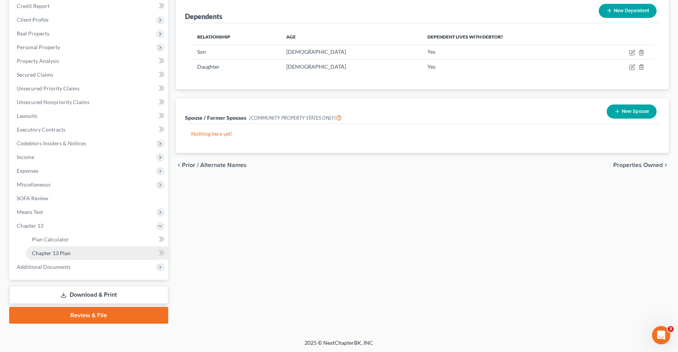
click at [56, 255] on link "Chapter 13 Plan" at bounding box center [97, 253] width 142 height 14
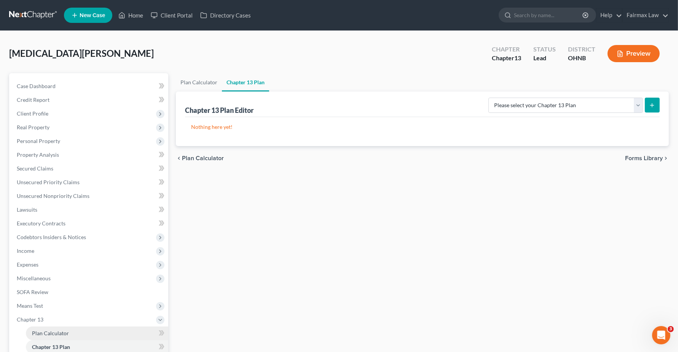
click at [52, 326] on link "Plan Calculator" at bounding box center [97, 333] width 142 height 14
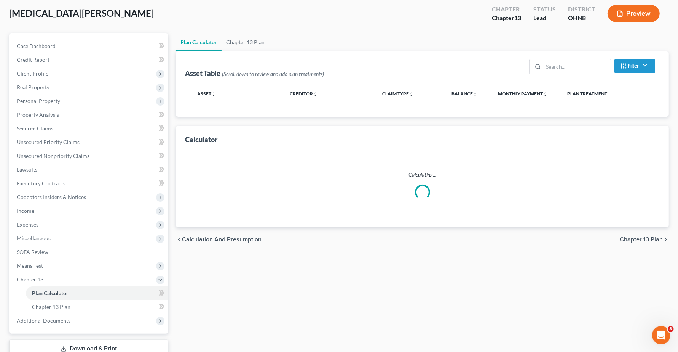
scroll to position [94, 0]
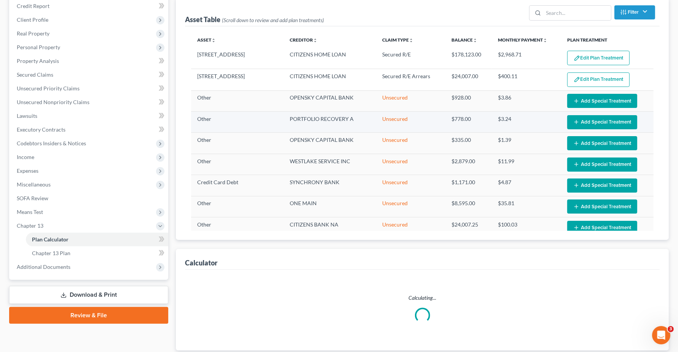
select select "59"
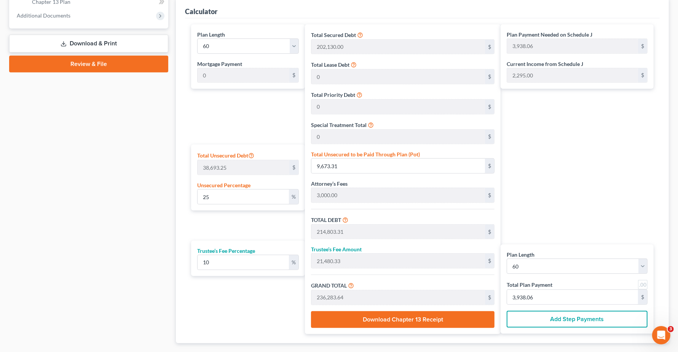
scroll to position [344, 0]
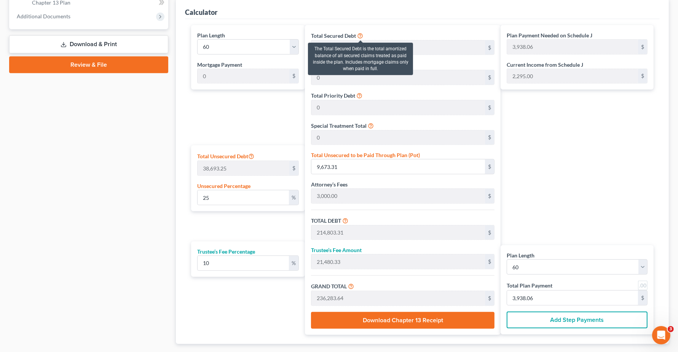
click at [360, 35] on icon at bounding box center [360, 35] width 6 height 7
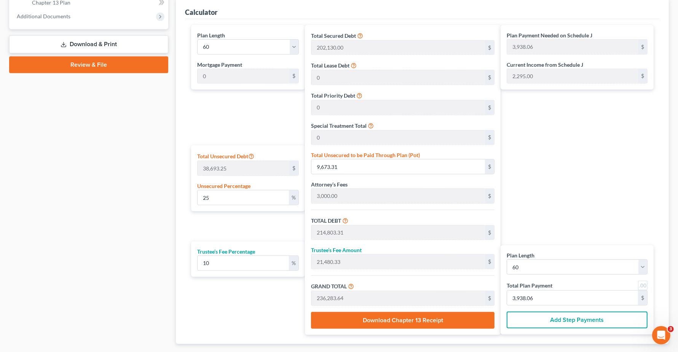
click at [457, 26] on div "Total Secured Debt 202,130.00 $ Total Lease Debt 0 $ Total Priority Debt 0 $ Sp…" at bounding box center [403, 179] width 196 height 309
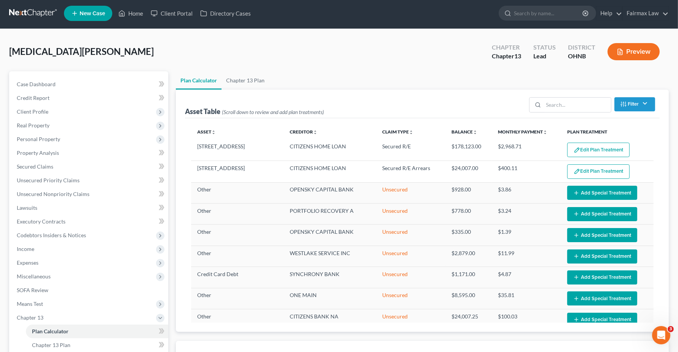
scroll to position [0, 0]
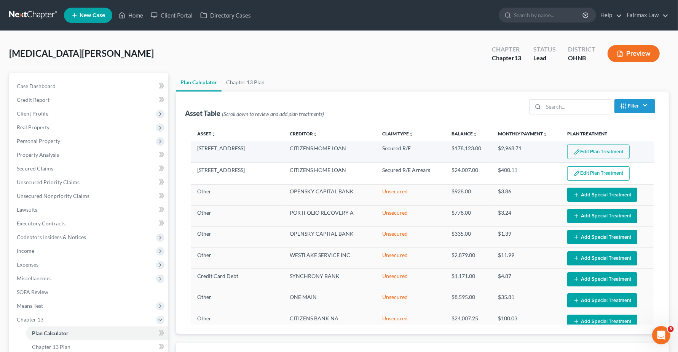
click at [592, 151] on button "Edit Plan Treatment" at bounding box center [598, 151] width 62 height 14
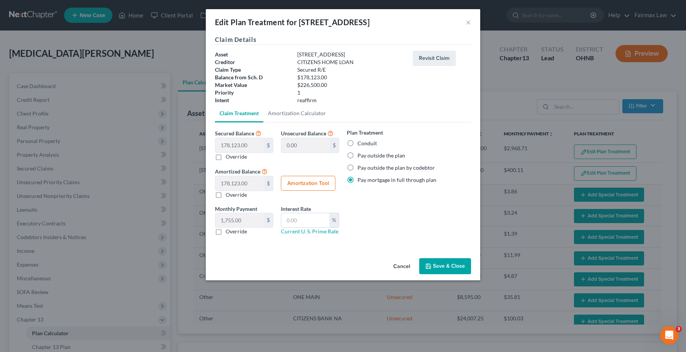
click at [357, 144] on label "Conduit" at bounding box center [366, 143] width 19 height 8
click at [360, 144] on input "Conduit" at bounding box center [362, 141] width 5 height 5
radio input "true"
click at [458, 265] on button "Save & Close" at bounding box center [445, 266] width 52 height 16
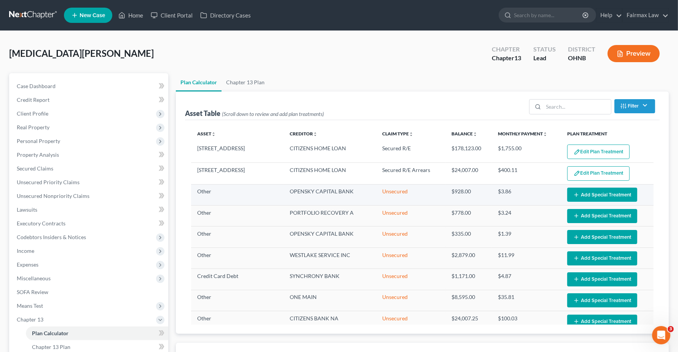
select select "59"
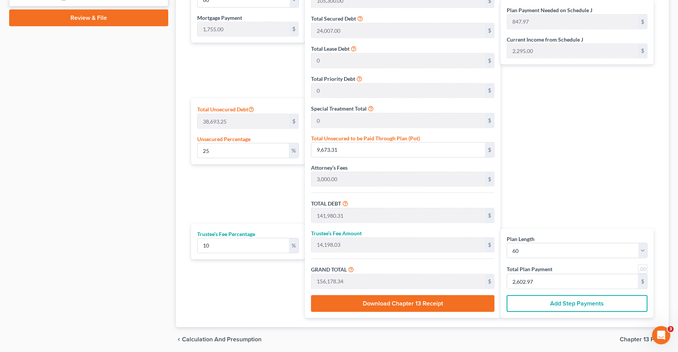
scroll to position [327, 0]
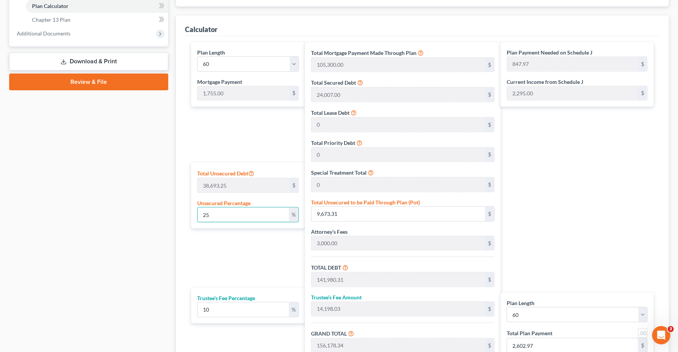
drag, startPoint x: 223, startPoint y: 214, endPoint x: 85, endPoint y: 170, distance: 144.7
click at [87, 176] on div "Petition Navigation Case Dashboard Payments Invoices Payments Payments Credit R…" at bounding box center [339, 80] width 668 height 669
type input "0"
type input "132,307.00"
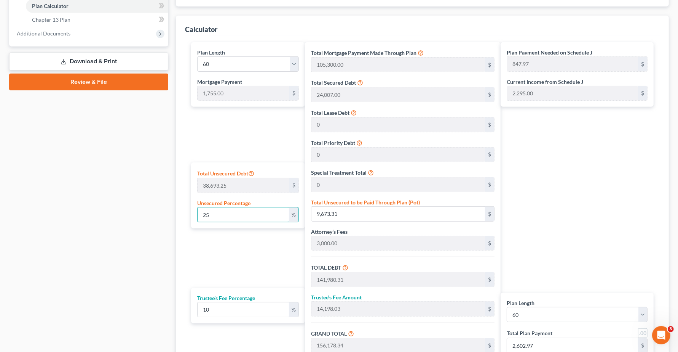
type input "13,230.70"
type input "145,537.70"
type input "670.62"
type input "2,425.62"
type input "0"
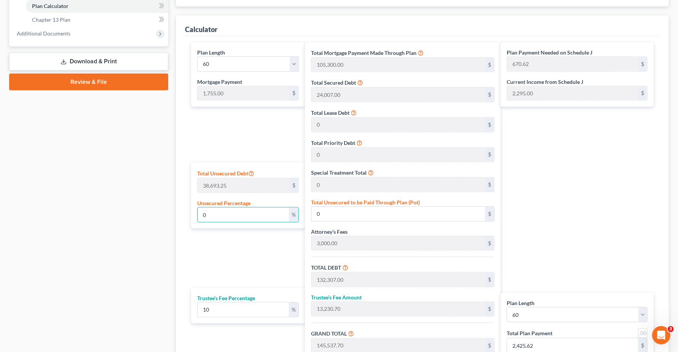
click at [604, 214] on div "Plan Payment Needed on Schedule J 670.62 $ Current Income from Schedule J 2,295…" at bounding box center [579, 211] width 157 height 339
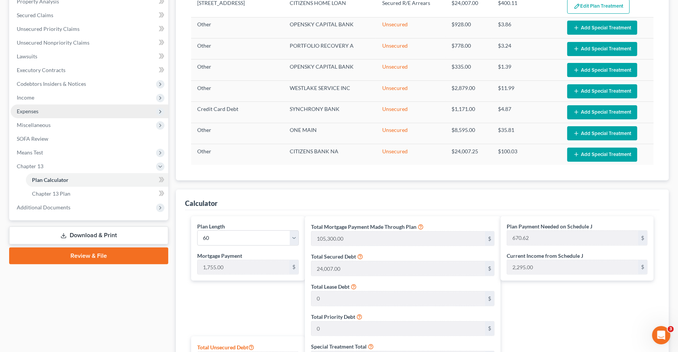
scroll to position [136, 0]
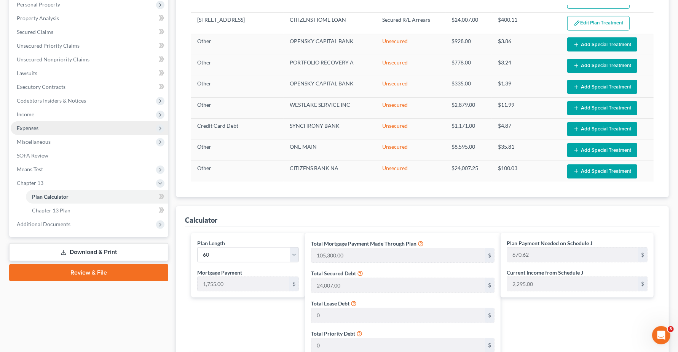
click at [41, 129] on span "Expenses" at bounding box center [90, 128] width 158 height 14
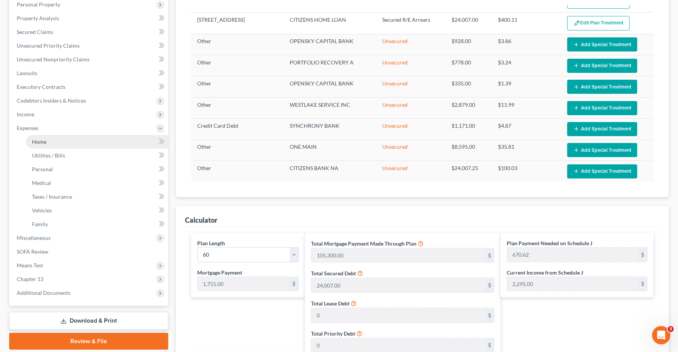
click at [41, 144] on link "Home" at bounding box center [97, 142] width 142 height 14
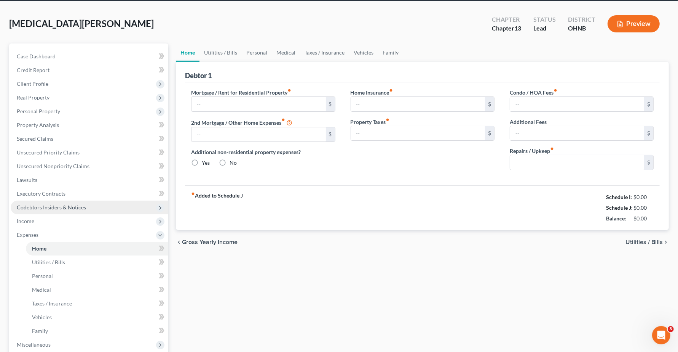
type input "0.00"
radio input "true"
type input "0.00"
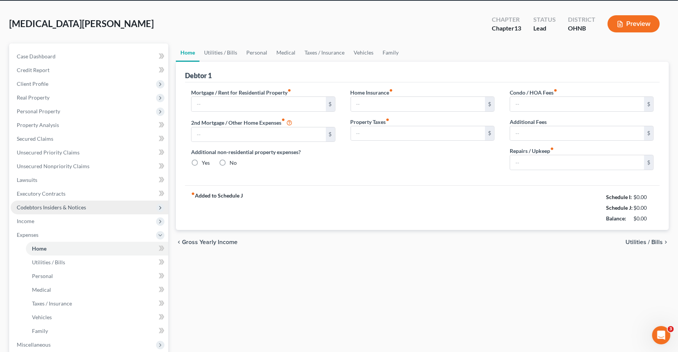
type input "0.00"
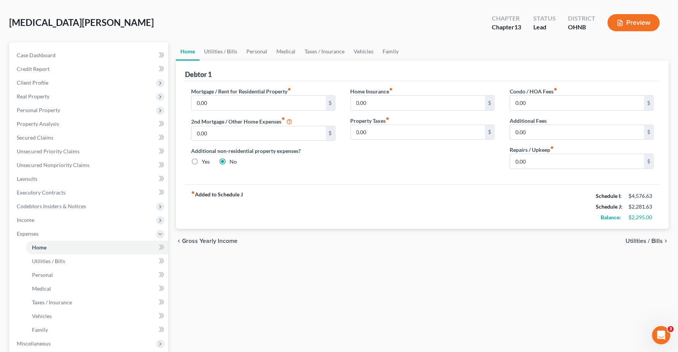
scroll to position [48, 0]
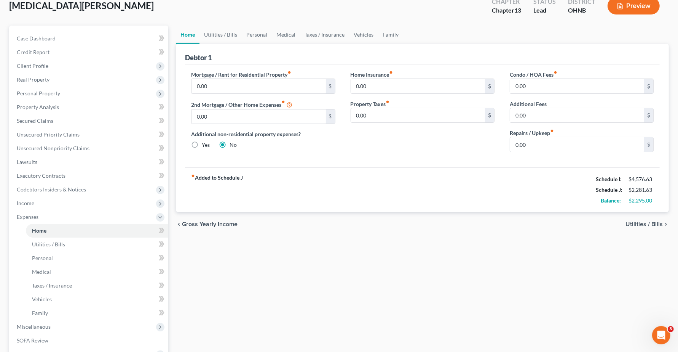
click at [652, 227] on span "Utilities / Bills" at bounding box center [644, 224] width 37 height 6
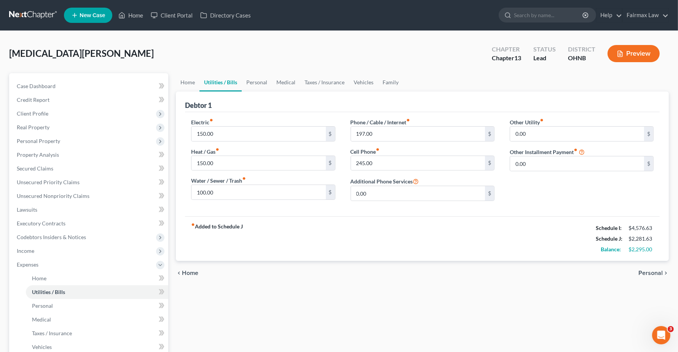
click at [652, 274] on span "Personal" at bounding box center [651, 273] width 24 height 6
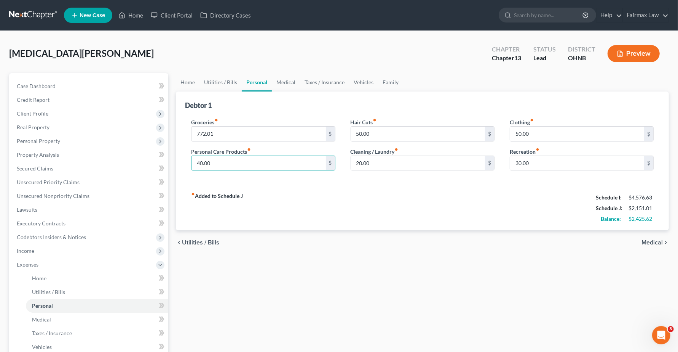
click at [350, 258] on div "Home Utilities / Bills Personal Medical Taxes / Insurance Vehicles Family Debto…" at bounding box center [422, 279] width 501 height 412
click at [264, 137] on input "772.01" at bounding box center [259, 133] width 134 height 14
click at [241, 136] on input "772.01" at bounding box center [259, 133] width 134 height 14
click at [230, 134] on input "772.01" at bounding box center [259, 133] width 134 height 14
type input "772.64"
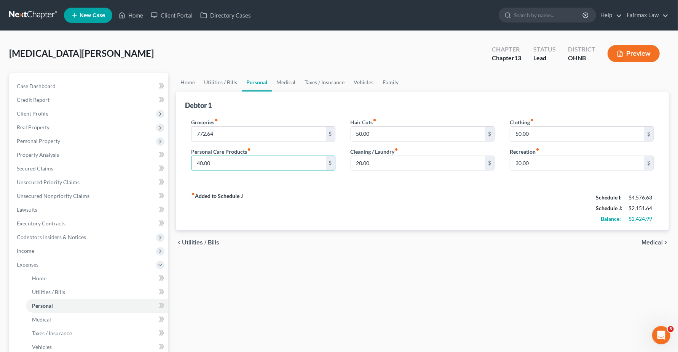
click at [253, 141] on div "Groceries fiber_manual_record 772.64 $ Personal Care Products fiber_manual_reco…" at bounding box center [263, 147] width 159 height 59
click at [238, 134] on input "772.64" at bounding box center [259, 133] width 134 height 14
click at [205, 127] on input "text" at bounding box center [259, 133] width 134 height 14
type input "7"
type input "772.63"
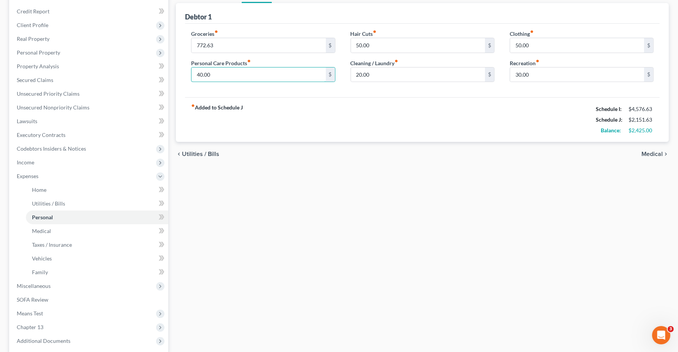
scroll to position [143, 0]
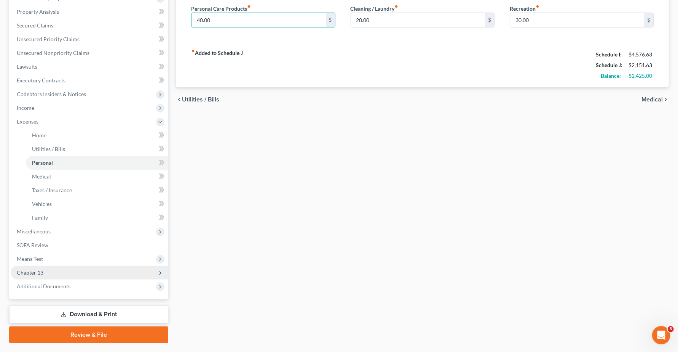
click at [44, 273] on span "Chapter 13" at bounding box center [90, 272] width 158 height 14
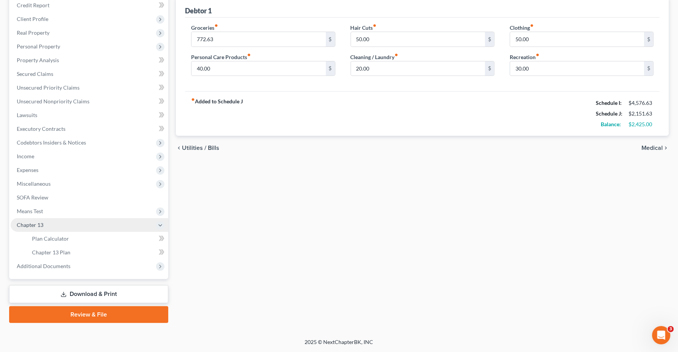
scroll to position [94, 0]
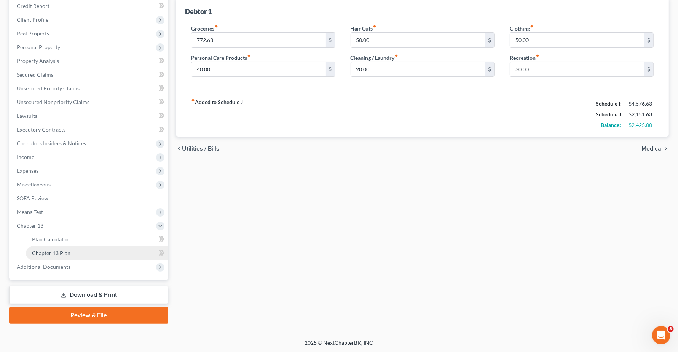
click at [71, 254] on link "Chapter 13 Plan" at bounding box center [97, 253] width 142 height 14
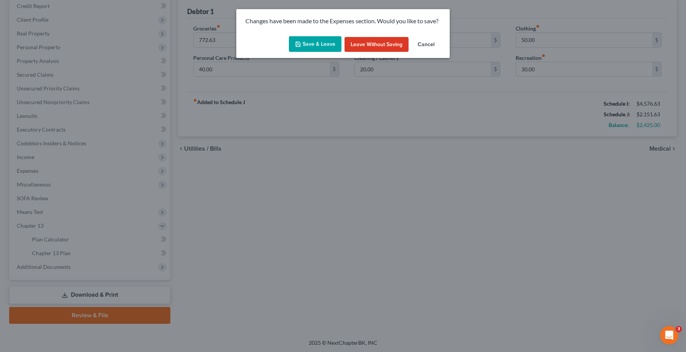
click at [313, 45] on button "Save & Leave" at bounding box center [315, 44] width 53 height 16
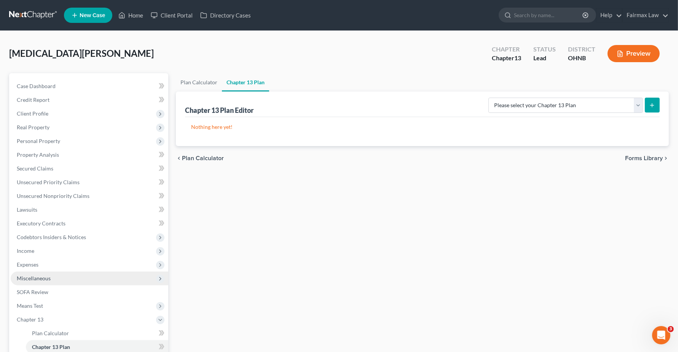
click at [41, 281] on span "Miscellaneous" at bounding box center [90, 278] width 158 height 14
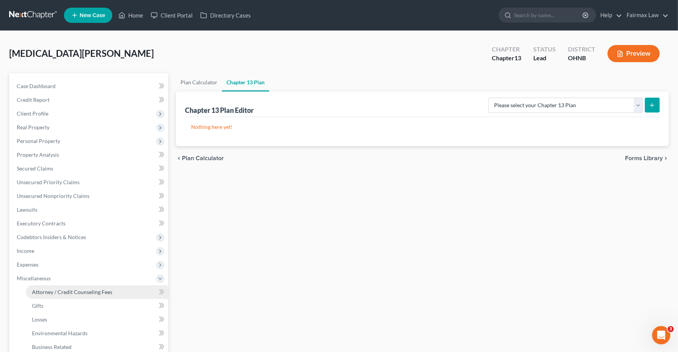
click at [64, 290] on span "Attorney / Credit Counseling Fees" at bounding box center [72, 291] width 80 height 6
select select "4"
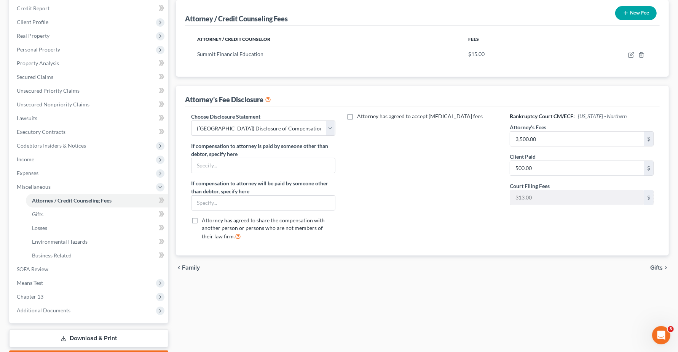
scroll to position [134, 0]
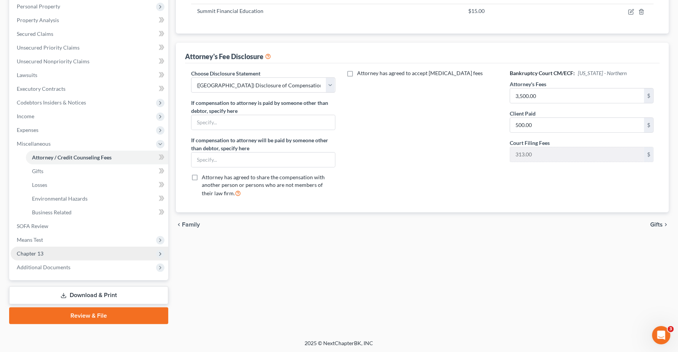
click at [33, 253] on span "Chapter 13" at bounding box center [30, 253] width 27 height 6
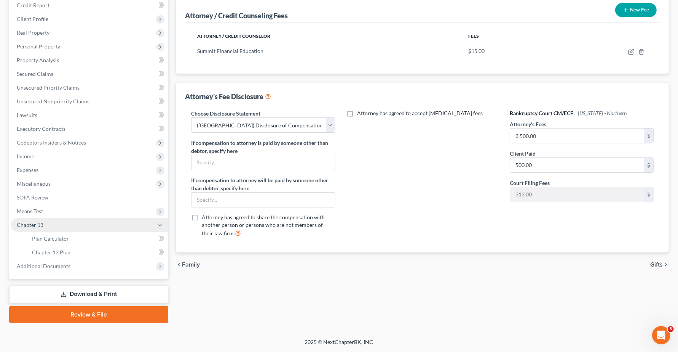
scroll to position [94, 0]
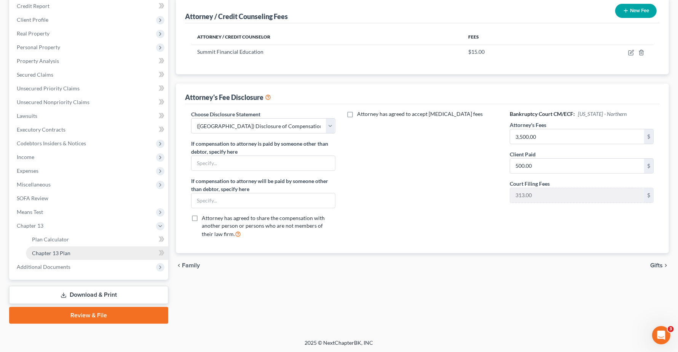
click at [34, 253] on span "Chapter 13 Plan" at bounding box center [51, 252] width 38 height 6
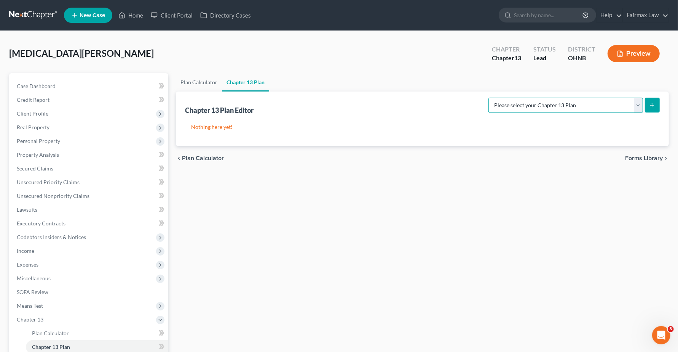
click at [589, 104] on select "Please select your Chapter 13 Plan National Form Plan - Official Form 113 North…" at bounding box center [566, 104] width 155 height 15
select select "0"
click at [533, 97] on select "Please select your Chapter 13 Plan National Form Plan - Official Form 113 North…" at bounding box center [566, 104] width 155 height 15
drag, startPoint x: 654, startPoint y: 109, endPoint x: 654, endPoint y: 104, distance: 4.6
click at [654, 104] on button "submit" at bounding box center [652, 104] width 15 height 15
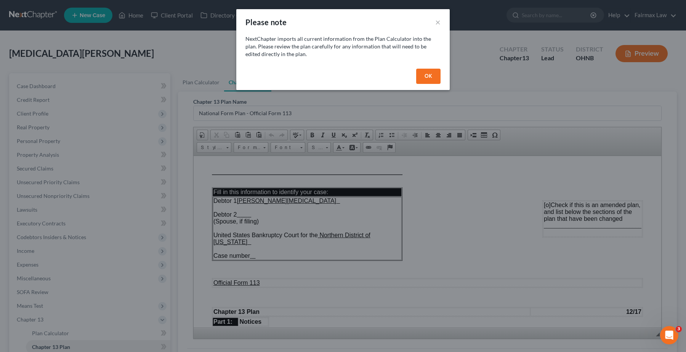
click at [433, 81] on button "OK" at bounding box center [428, 76] width 24 height 15
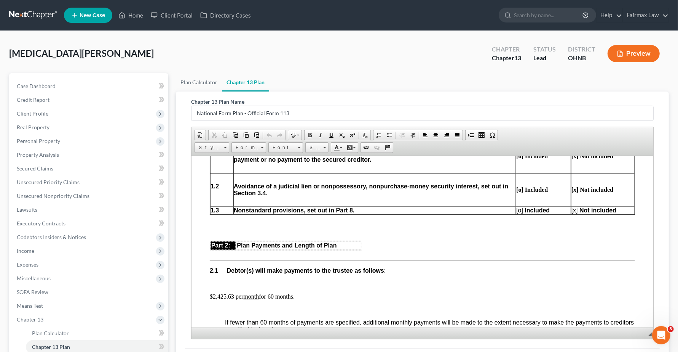
scroll to position [381, 0]
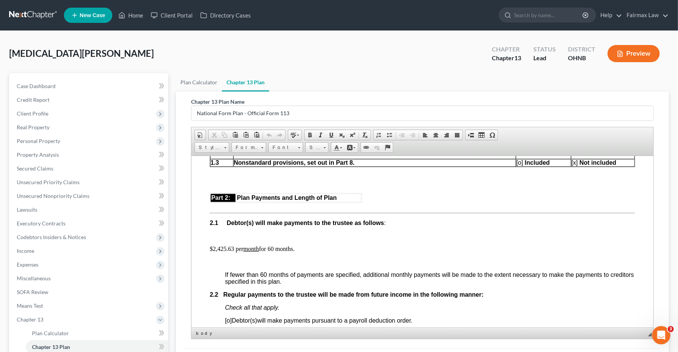
click at [227, 252] on p "$2,425.63 per month for 60 months." at bounding box center [422, 248] width 425 height 7
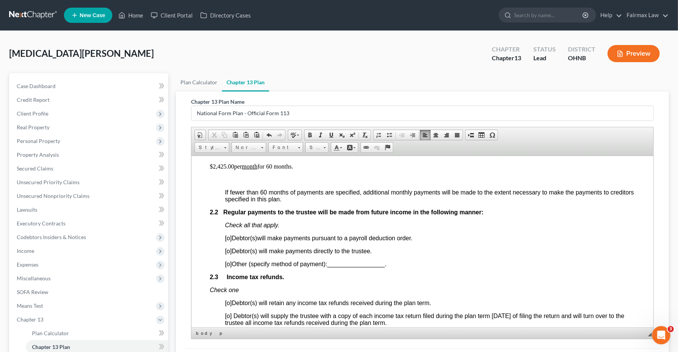
scroll to position [476, 0]
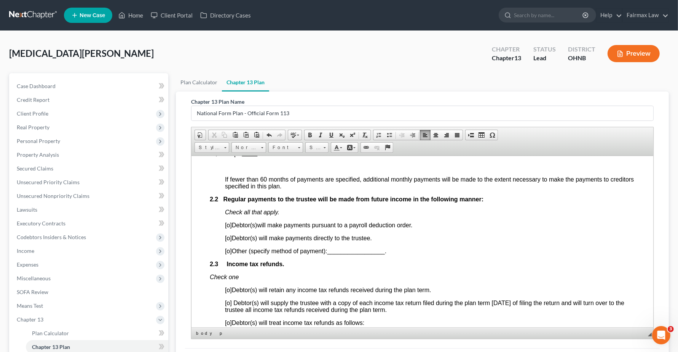
click at [229, 228] on span "[o]" at bounding box center [228, 224] width 7 height 6
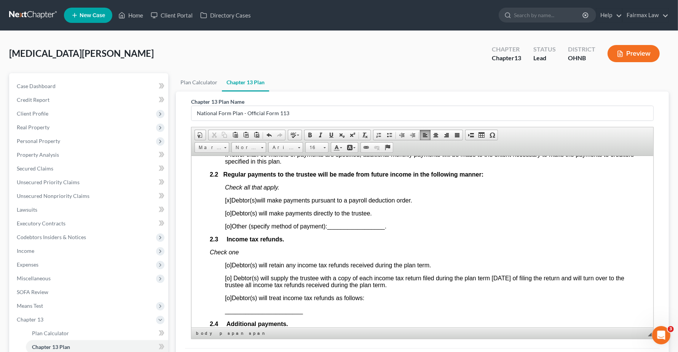
scroll to position [524, 0]
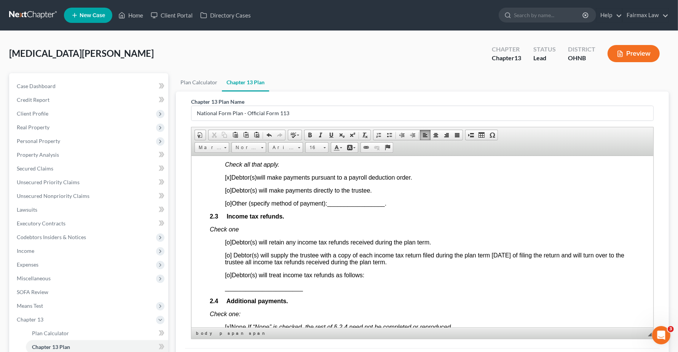
click at [229, 278] on span "[o]" at bounding box center [228, 274] width 7 height 6
drag, startPoint x: 221, startPoint y: 302, endPoint x: 318, endPoint y: 304, distance: 97.9
drag, startPoint x: 225, startPoint y: 305, endPoint x: 249, endPoint y: 302, distance: 24.6
click at [249, 291] on p "per OCP" at bounding box center [430, 287] width 410 height 7
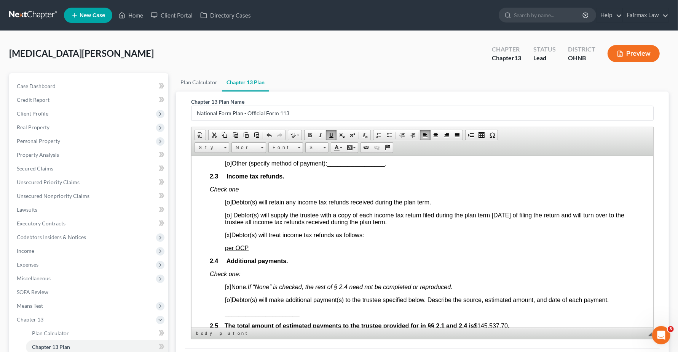
scroll to position [619, 0]
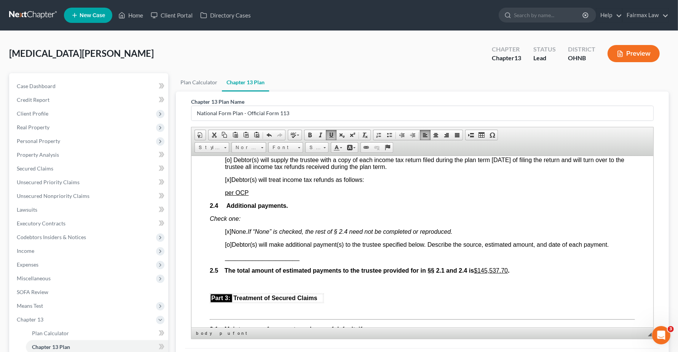
click at [292, 222] on p "Check one:" at bounding box center [422, 218] width 425 height 7
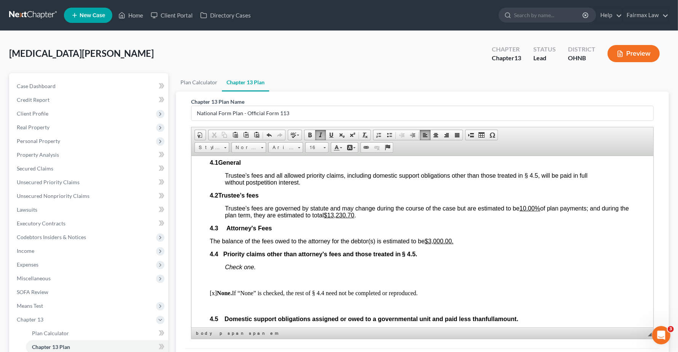
scroll to position [1238, 0]
click at [432, 243] on u "$3,000.00." at bounding box center [439, 240] width 29 height 6
click at [506, 230] on p "4.3 Attorney's Fees" at bounding box center [422, 227] width 425 height 7
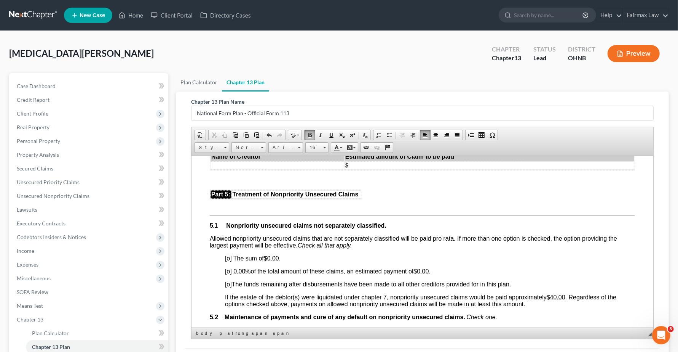
scroll to position [1476, 0]
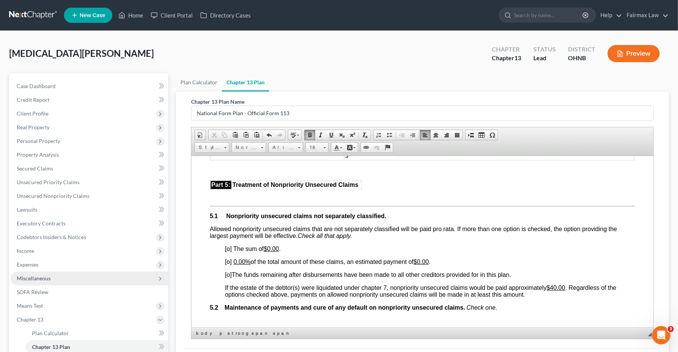
click at [22, 281] on span "Miscellaneous" at bounding box center [90, 278] width 158 height 14
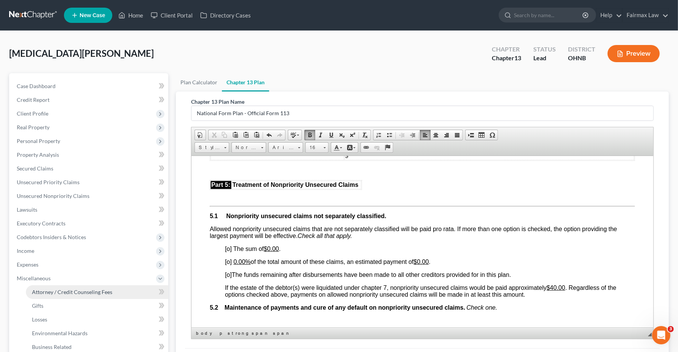
click at [67, 289] on span "Attorney / Credit Counseling Fees" at bounding box center [72, 291] width 80 height 6
select select "4"
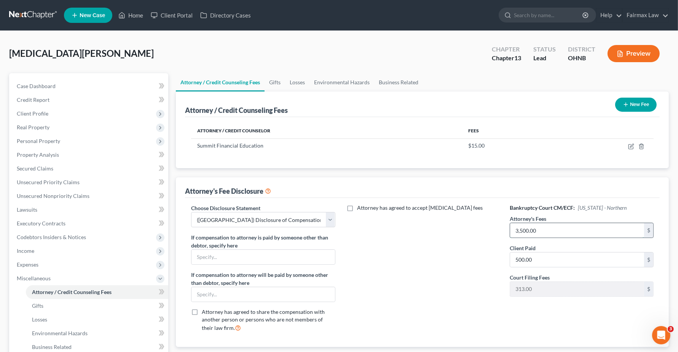
click at [549, 227] on input "3,500.00" at bounding box center [577, 230] width 134 height 14
type input "4,500.00"
click at [446, 277] on div "Attorney has agreed to accept retainer fees" at bounding box center [422, 271] width 159 height 134
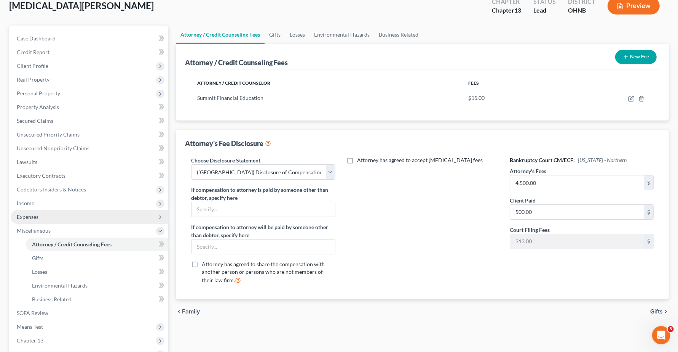
scroll to position [134, 0]
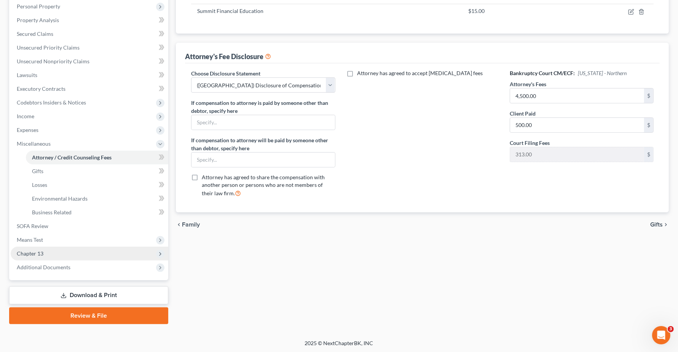
click at [20, 250] on span "Chapter 13" at bounding box center [30, 253] width 27 height 6
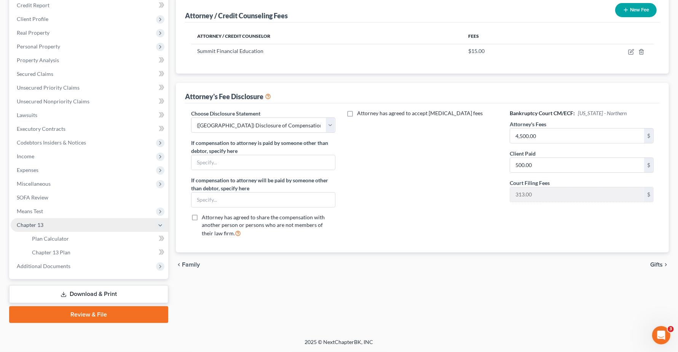
scroll to position [94, 0]
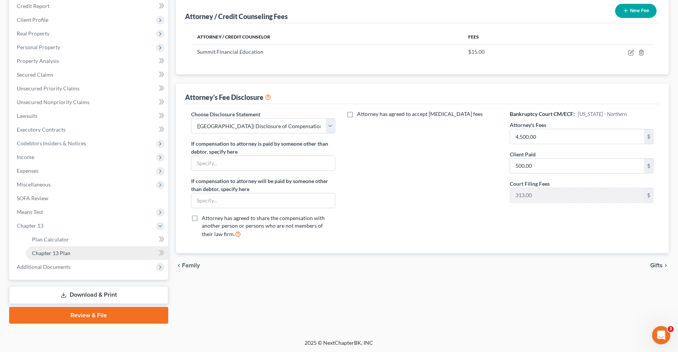
click at [60, 251] on span "Chapter 13 Plan" at bounding box center [51, 252] width 38 height 6
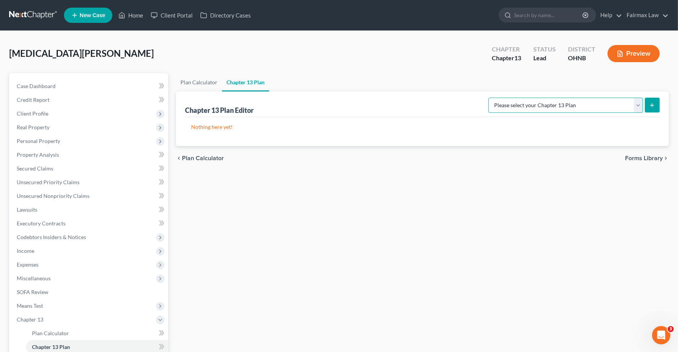
click at [633, 105] on select "Please select your Chapter 13 Plan National Form Plan - Official Form 113 North…" at bounding box center [566, 104] width 155 height 15
select select "0"
click at [533, 97] on select "Please select your Chapter 13 Plan National Form Plan - Official Form 113 North…" at bounding box center [566, 104] width 155 height 15
click at [651, 105] on line "submit" at bounding box center [652, 105] width 3 height 0
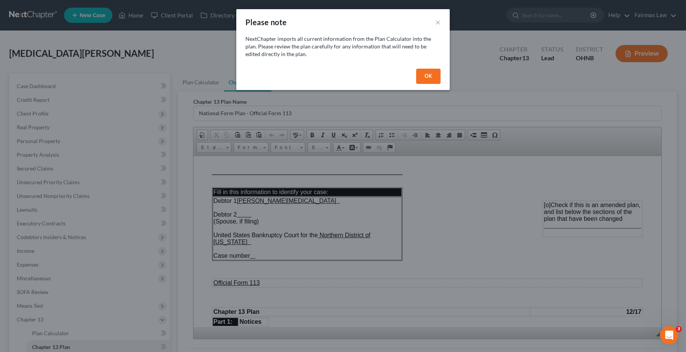
click at [431, 79] on button "OK" at bounding box center [428, 76] width 24 height 15
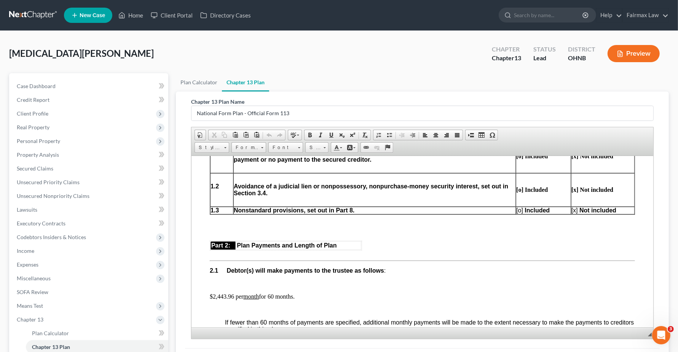
scroll to position [381, 0]
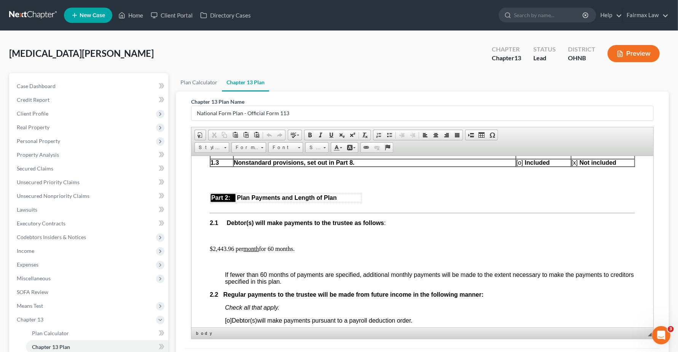
click at [230, 252] on p "$2,443.96 per month for 60 months." at bounding box center [422, 248] width 425 height 7
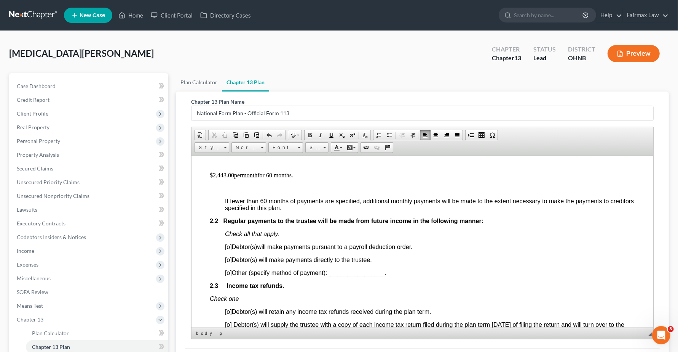
scroll to position [476, 0]
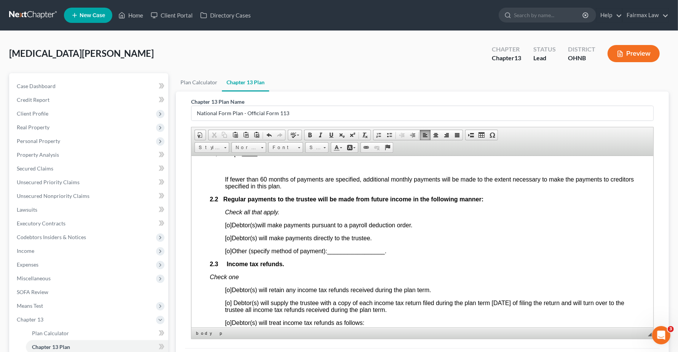
click at [230, 228] on span "[o]" at bounding box center [228, 224] width 7 height 6
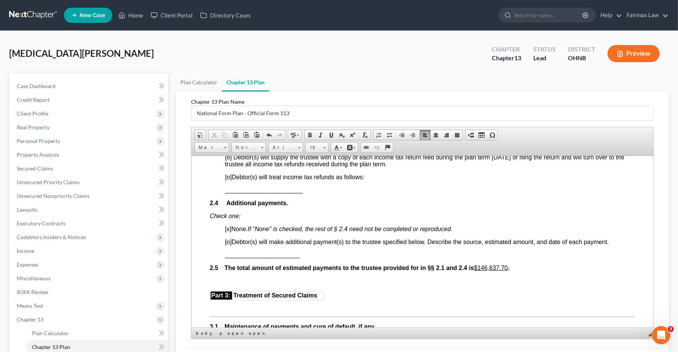
scroll to position [571, 0]
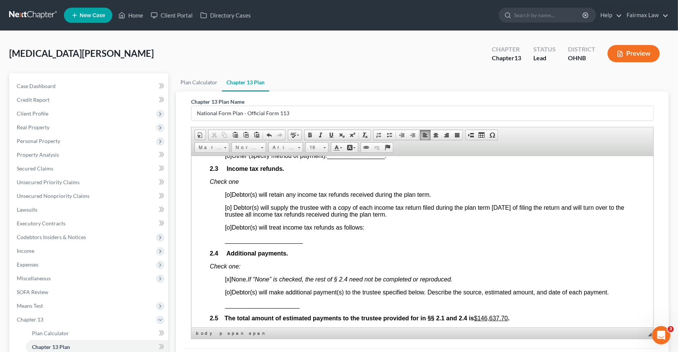
click at [230, 230] on span "[o]" at bounding box center [228, 227] width 7 height 6
drag, startPoint x: 222, startPoint y: 254, endPoint x: 306, endPoint y: 256, distance: 84.2
drag, startPoint x: 219, startPoint y: 256, endPoint x: 267, endPoint y: 256, distance: 48.0
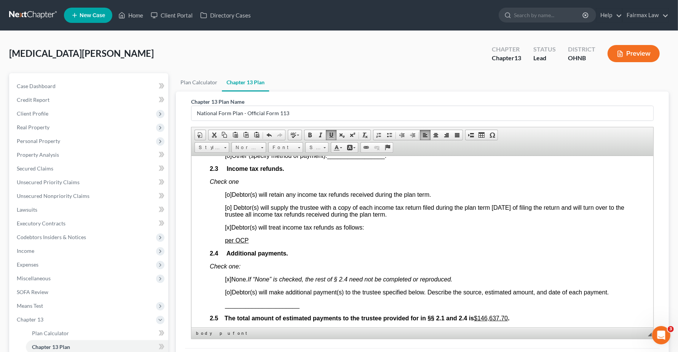
click at [267, 243] on p "per OCP" at bounding box center [430, 240] width 410 height 7
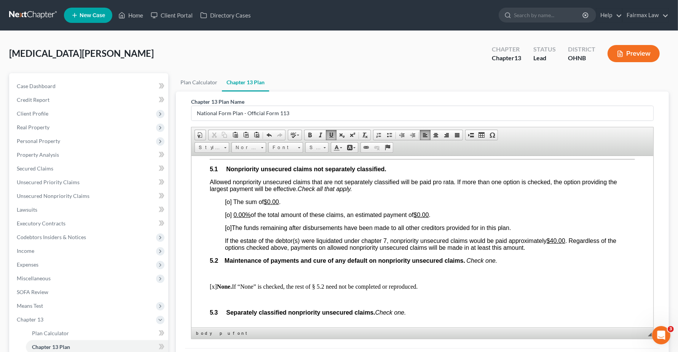
scroll to position [1523, 0]
click at [230, 204] on span "[o]" at bounding box center [228, 200] width 7 height 6
click at [230, 217] on span "[o]" at bounding box center [228, 213] width 7 height 6
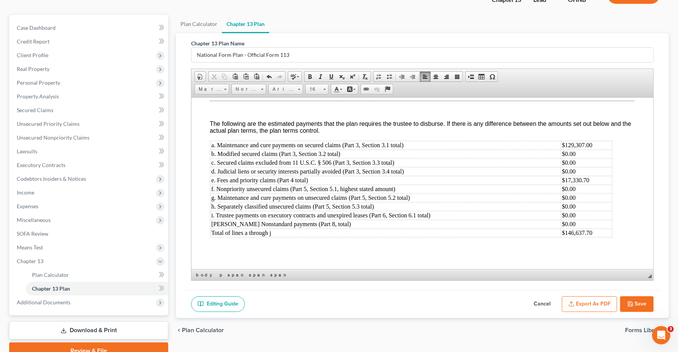
scroll to position [94, 0]
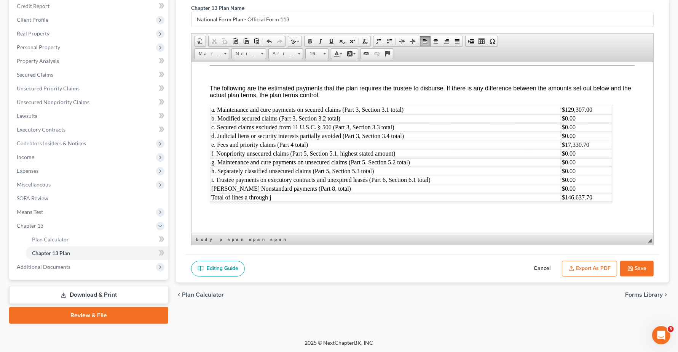
click at [634, 270] on button "Save" at bounding box center [637, 269] width 34 height 16
select select "0"
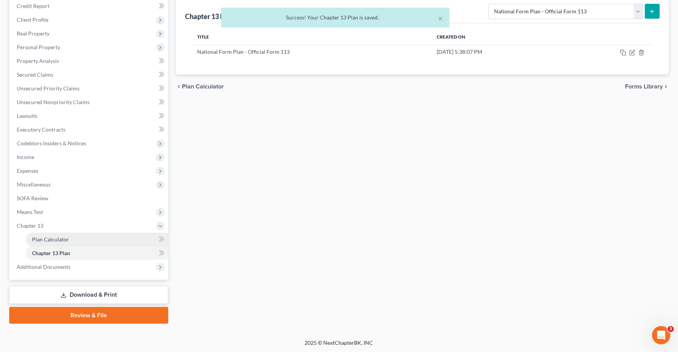
click at [37, 245] on link "Plan Calculator" at bounding box center [97, 239] width 142 height 14
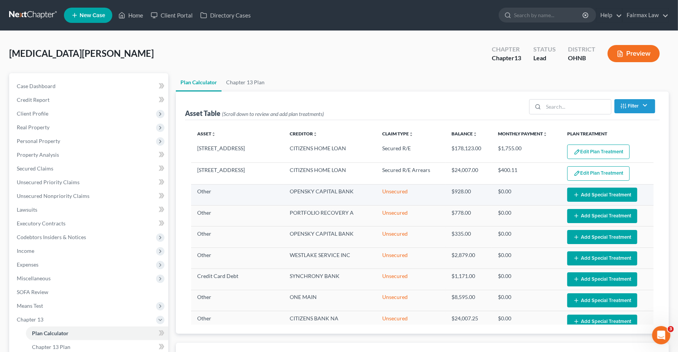
select select "59"
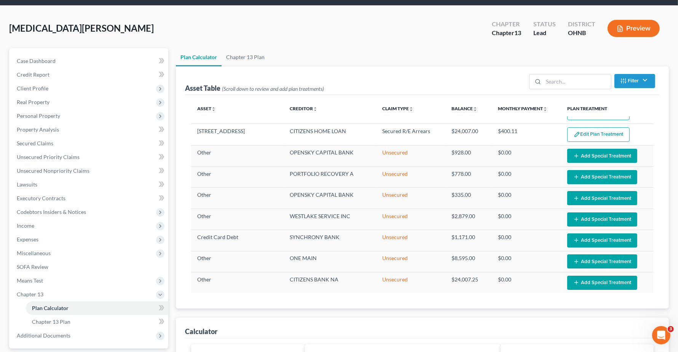
scroll to position [286, 0]
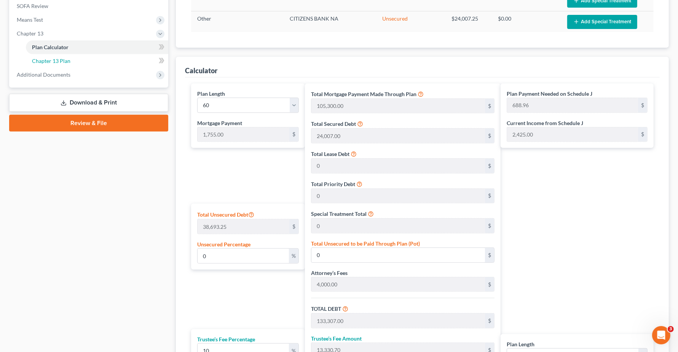
click at [65, 63] on span "Chapter 13 Plan" at bounding box center [51, 61] width 38 height 6
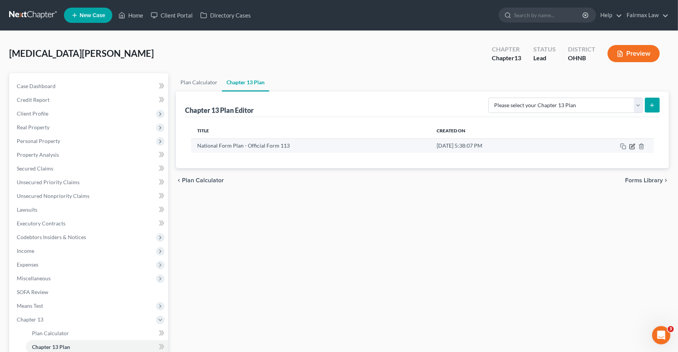
click at [631, 147] on icon "button" at bounding box center [633, 146] width 6 height 6
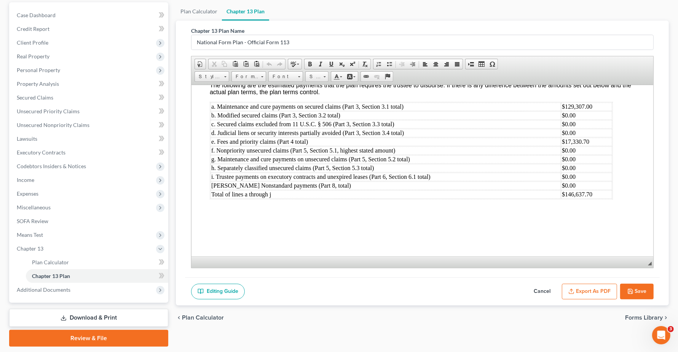
scroll to position [94, 0]
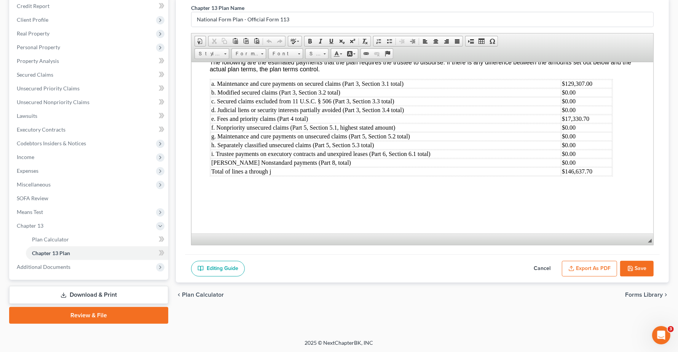
click at [582, 271] on button "Export as PDF" at bounding box center [589, 269] width 55 height 16
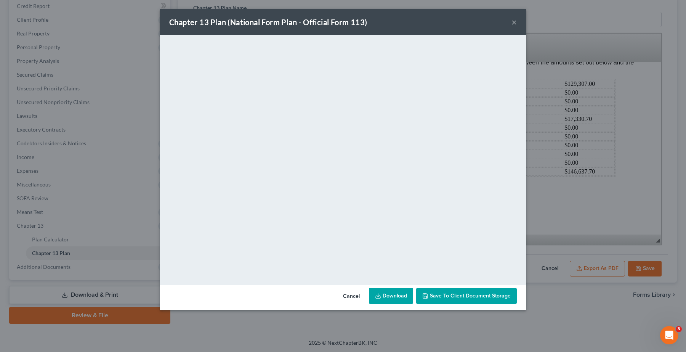
click at [387, 294] on link "Download" at bounding box center [391, 296] width 44 height 16
click at [512, 21] on button "×" at bounding box center [513, 22] width 5 height 9
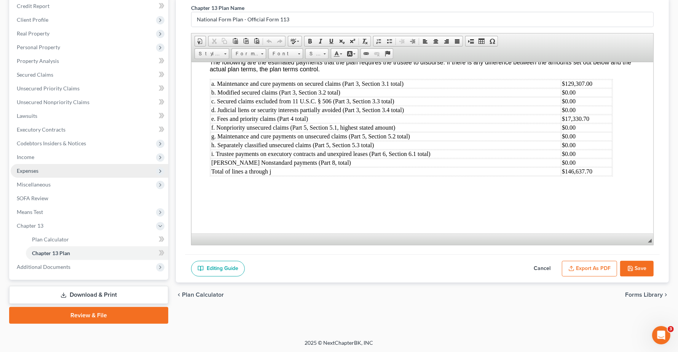
click at [37, 173] on span "Expenses" at bounding box center [90, 171] width 158 height 14
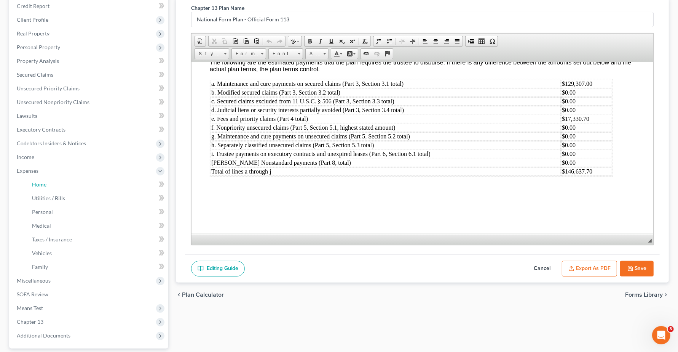
click at [39, 182] on span "Home" at bounding box center [39, 184] width 14 height 6
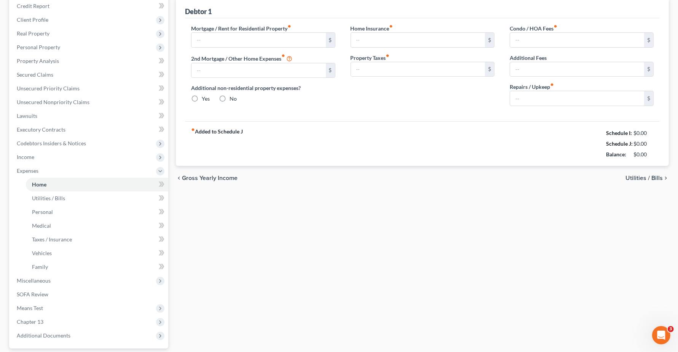
scroll to position [13, 0]
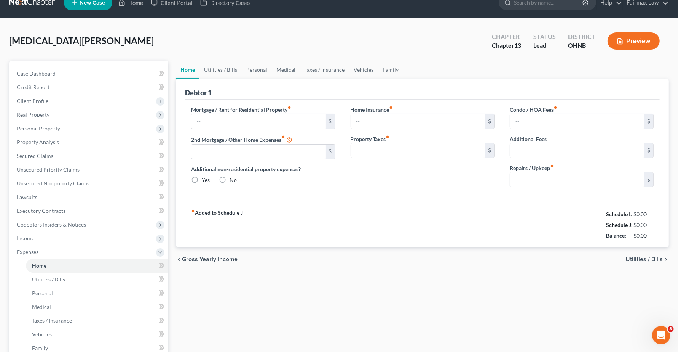
type input "0.00"
radio input "true"
type input "0.00"
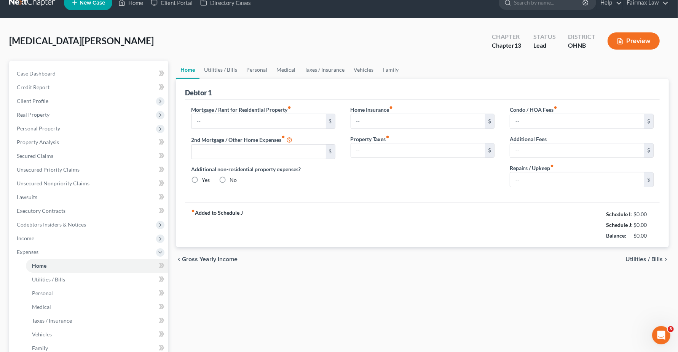
type input "0.00"
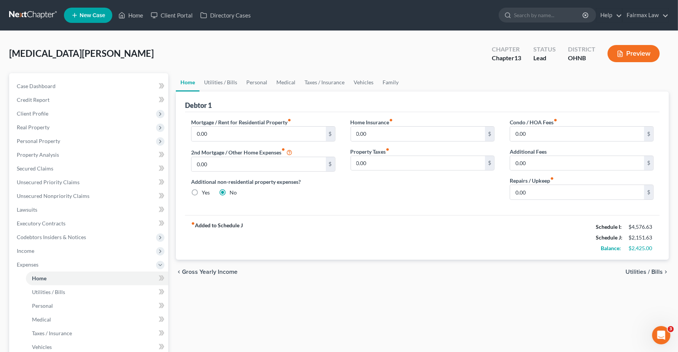
click at [644, 274] on span "Utilities / Bills" at bounding box center [644, 272] width 37 height 6
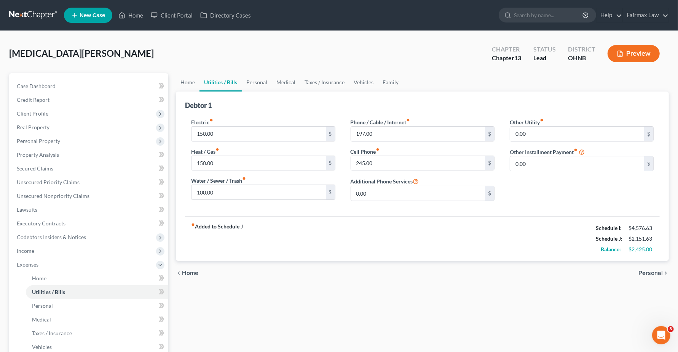
drag, startPoint x: 651, startPoint y: 270, endPoint x: 646, endPoint y: 271, distance: 5.2
click at [651, 270] on span "Personal" at bounding box center [651, 273] width 24 height 6
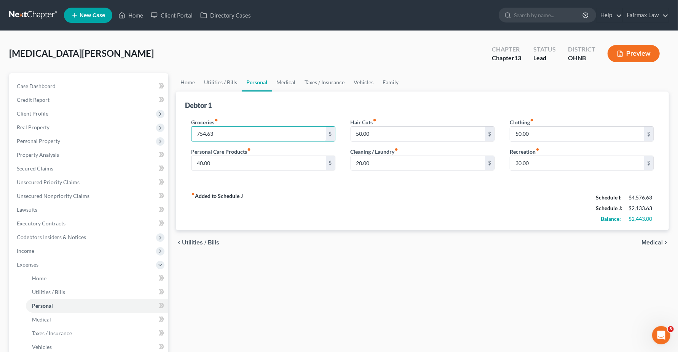
type input "754.63"
click at [323, 209] on div "fiber_manual_record Added to Schedule J Schedule I: $4,576.63 Schedule J: $2,13…" at bounding box center [422, 207] width 475 height 45
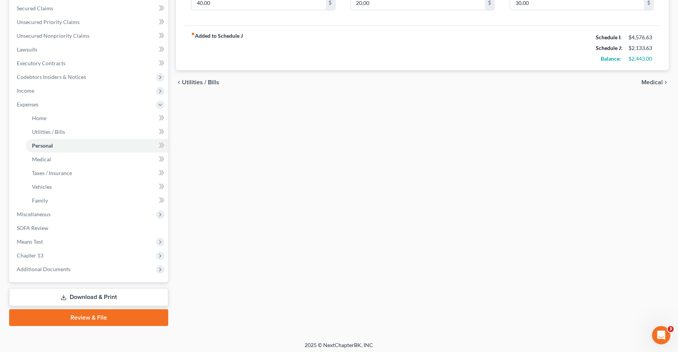
scroll to position [162, 0]
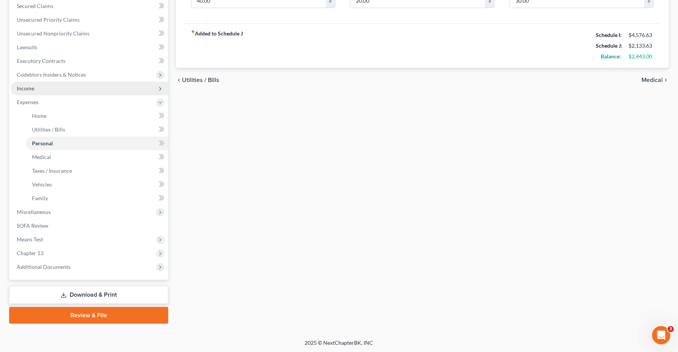
click at [39, 88] on span "Income" at bounding box center [90, 89] width 158 height 14
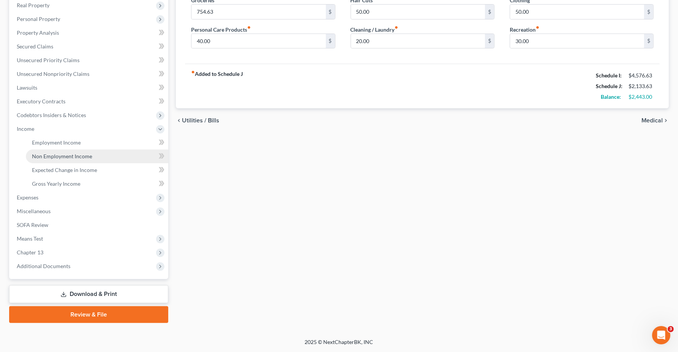
scroll to position [121, 0]
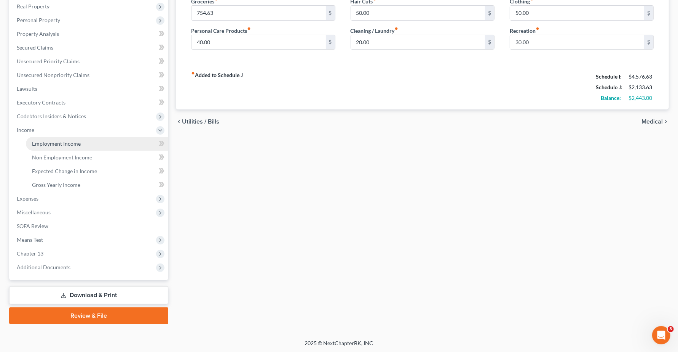
drag, startPoint x: 54, startPoint y: 141, endPoint x: 64, endPoint y: 147, distance: 11.6
click at [54, 142] on span "Employment Income" at bounding box center [56, 143] width 49 height 6
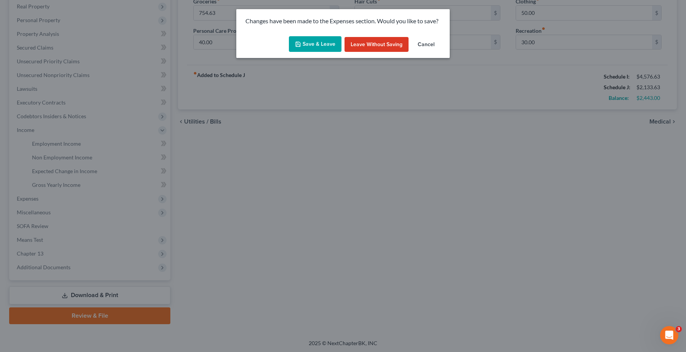
click at [315, 43] on button "Save & Leave" at bounding box center [315, 44] width 53 height 16
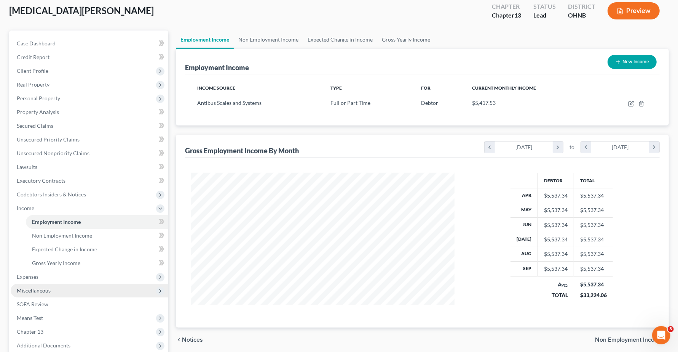
scroll to position [121, 0]
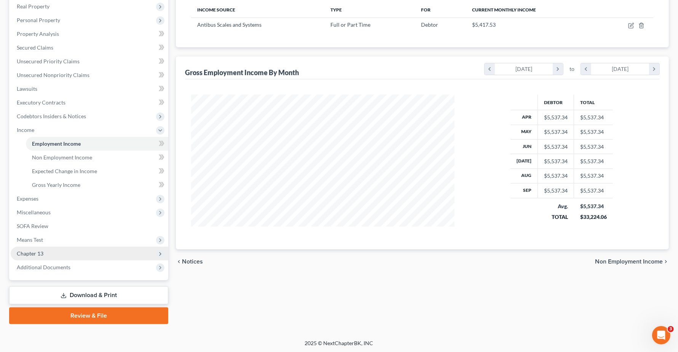
click at [48, 251] on span "Chapter 13" at bounding box center [90, 253] width 158 height 14
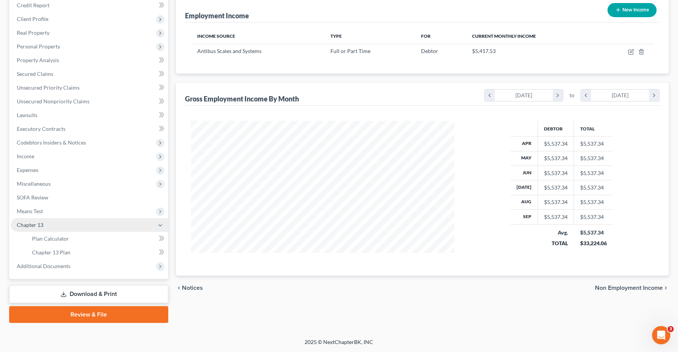
scroll to position [94, 0]
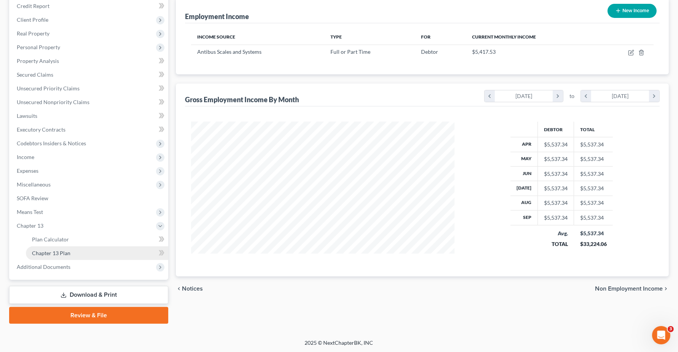
drag, startPoint x: 33, startPoint y: 263, endPoint x: 59, endPoint y: 252, distance: 28.4
click at [33, 263] on span "Additional Documents" at bounding box center [44, 266] width 54 height 6
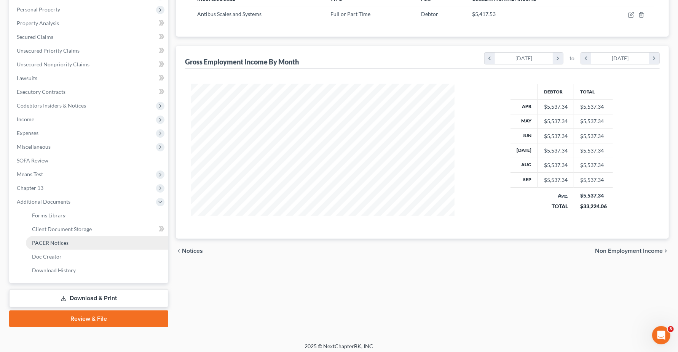
scroll to position [134, 0]
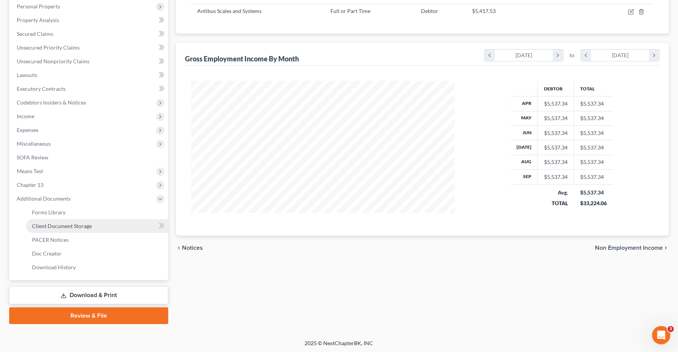
click at [69, 222] on span "Client Document Storage" at bounding box center [62, 225] width 60 height 6
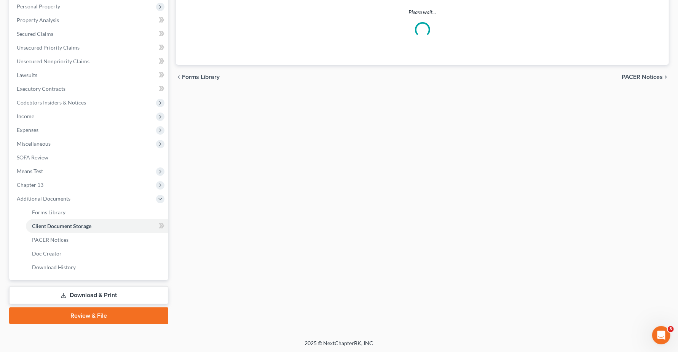
scroll to position [29, 0]
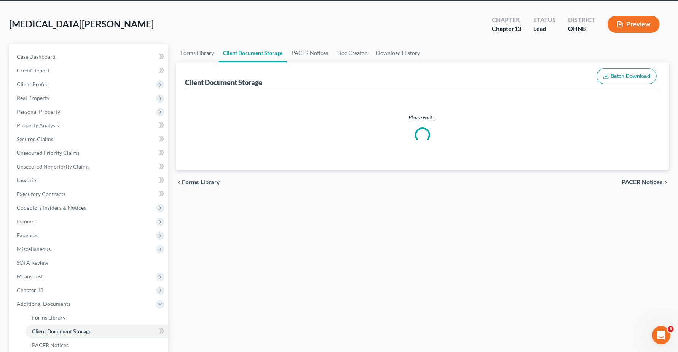
select select "5"
select select "16"
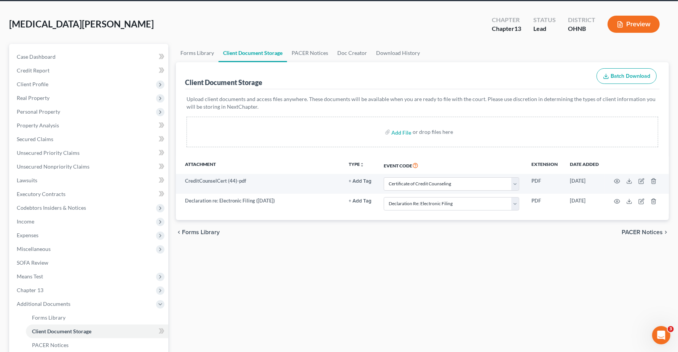
scroll to position [0, 0]
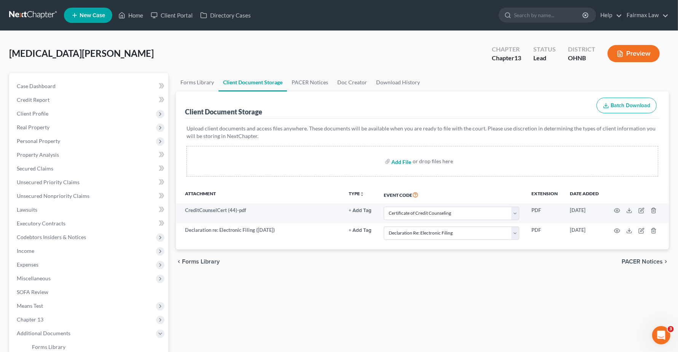
click at [404, 161] on input "file" at bounding box center [401, 161] width 18 height 14
type input "C:\fakepath\A Whitehead C13 Plan.pdf"
select select "5"
select select "16"
click at [132, 13] on link "Home" at bounding box center [131, 15] width 32 height 14
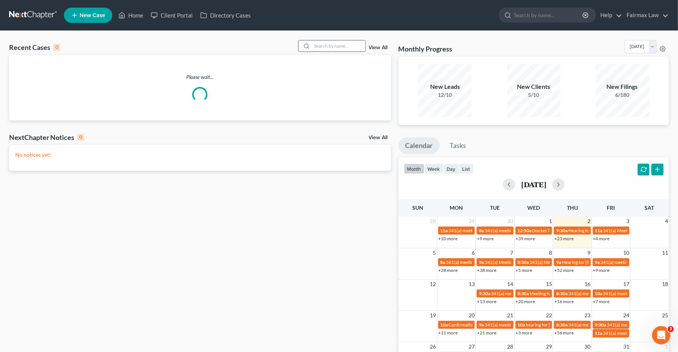
click at [349, 43] on input "search" at bounding box center [338, 45] width 53 height 11
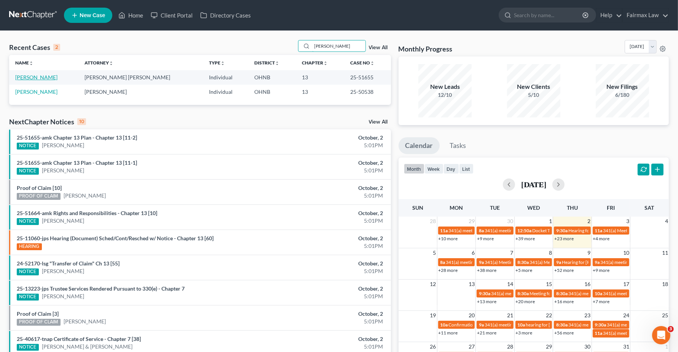
type input "shannon jackson"
click at [42, 77] on link "[PERSON_NAME]" at bounding box center [36, 77] width 42 height 6
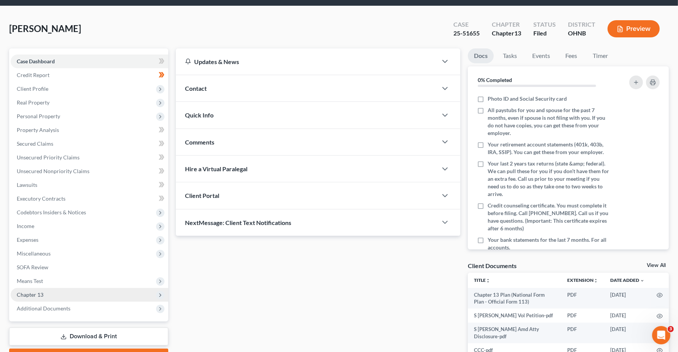
scroll to position [48, 0]
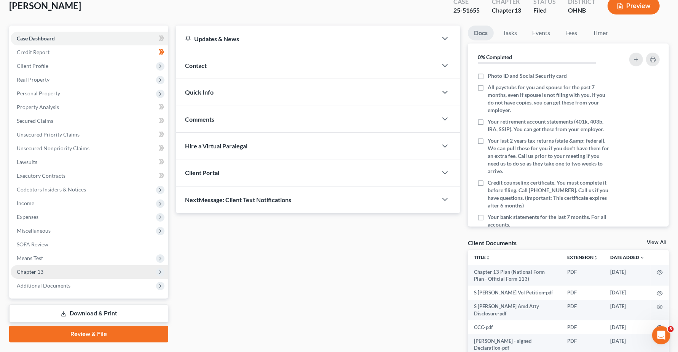
click at [40, 270] on span "Chapter 13" at bounding box center [30, 271] width 27 height 6
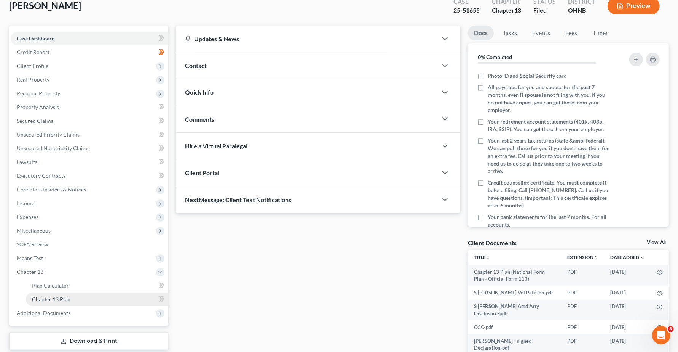
click at [55, 296] on span "Chapter 13 Plan" at bounding box center [51, 299] width 38 height 6
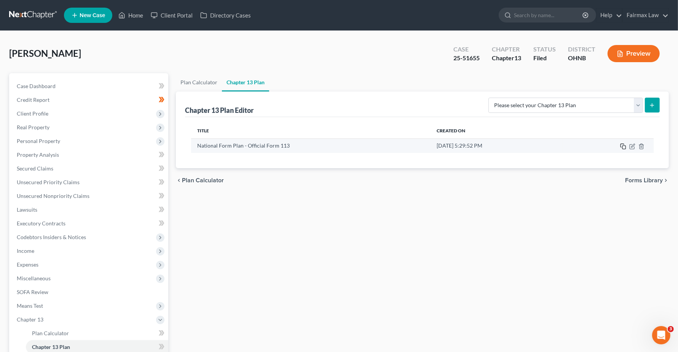
click at [623, 147] on icon "button" at bounding box center [623, 146] width 6 height 6
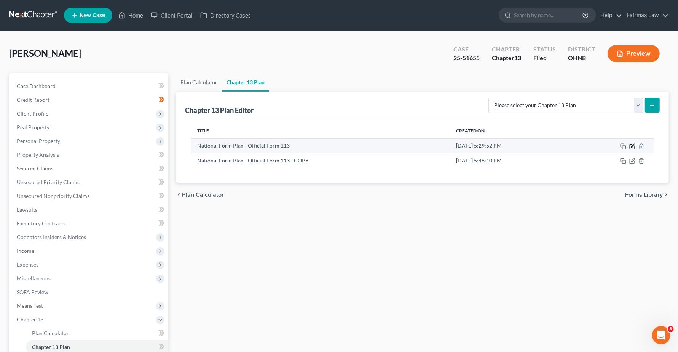
click at [633, 146] on icon "button" at bounding box center [632, 145] width 3 height 3
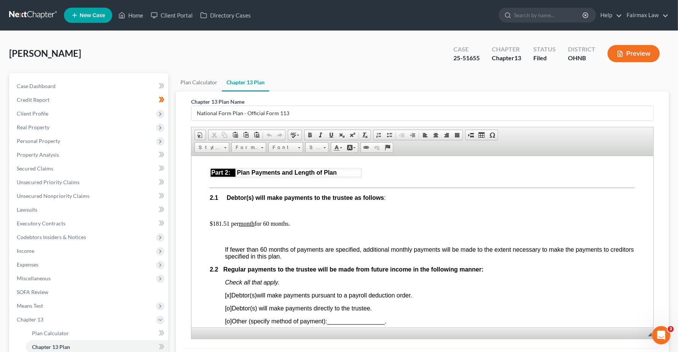
scroll to position [428, 0]
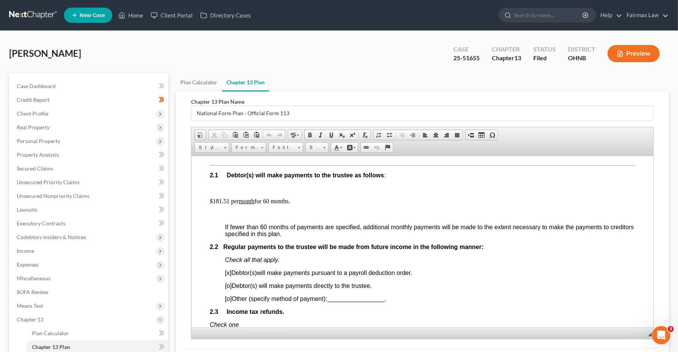
click at [226, 204] on p "$181.51 per month for 60 months." at bounding box center [422, 200] width 425 height 7
click at [38, 265] on span "Expenses" at bounding box center [28, 264] width 22 height 6
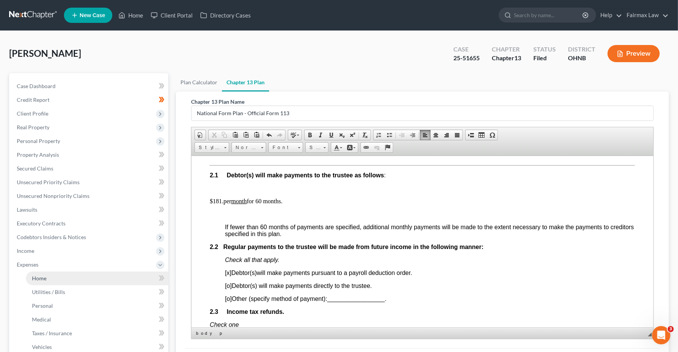
click at [44, 276] on span "Home" at bounding box center [39, 278] width 14 height 6
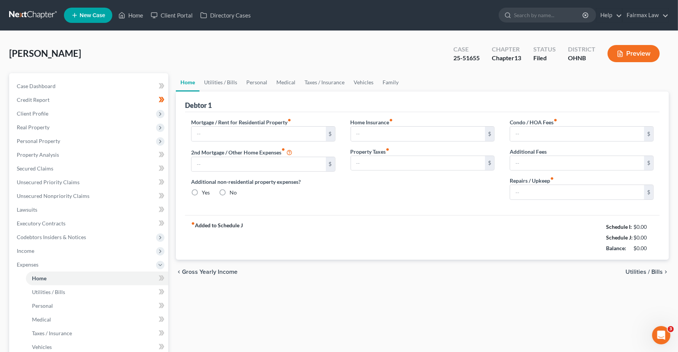
type input "1,110.00"
type input "0.00"
radio input "true"
type input "0.00"
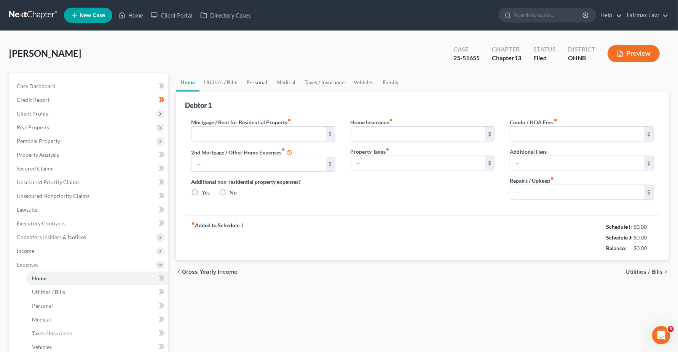
type input "0.00"
type input "75.00"
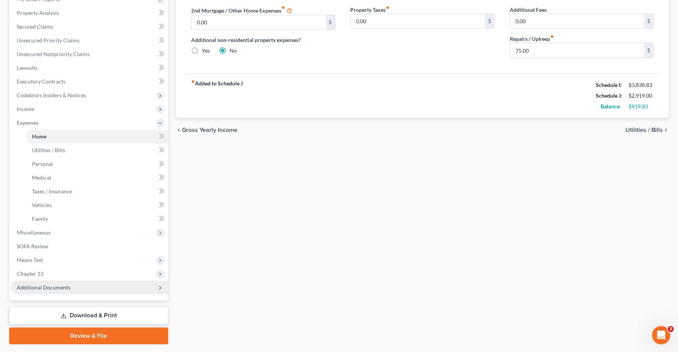
scroll to position [162, 0]
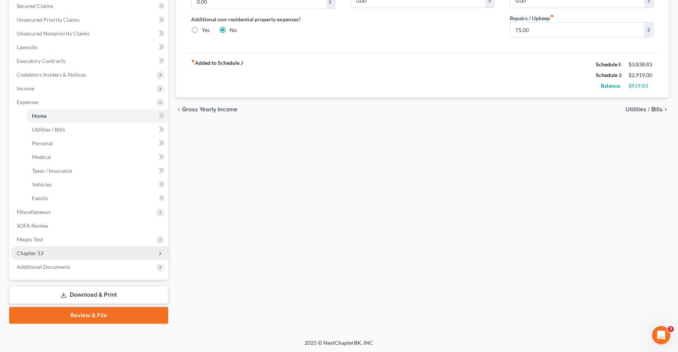
click at [25, 252] on span "Chapter 13" at bounding box center [30, 252] width 27 height 6
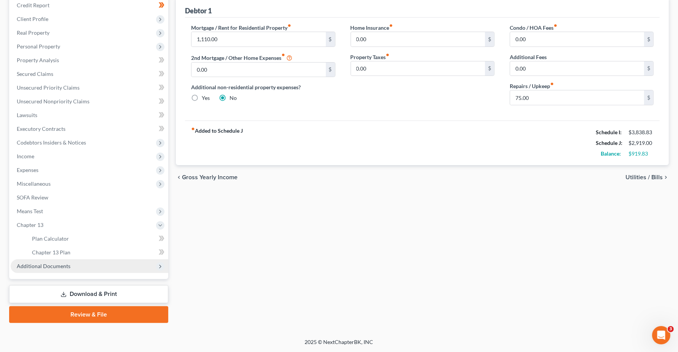
scroll to position [94, 0]
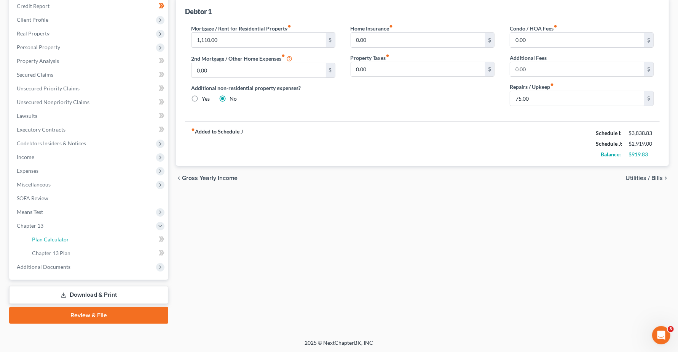
click at [67, 238] on span "Plan Calculator" at bounding box center [50, 239] width 37 height 6
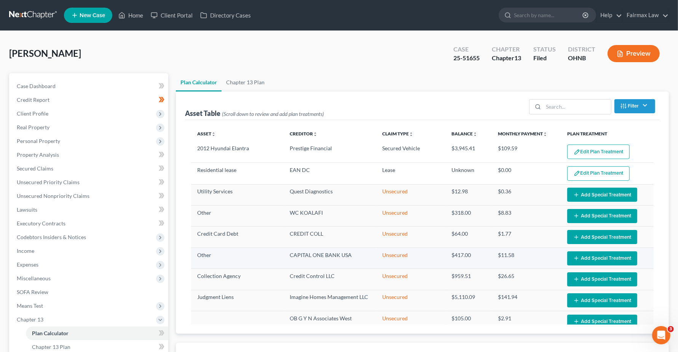
select select "35"
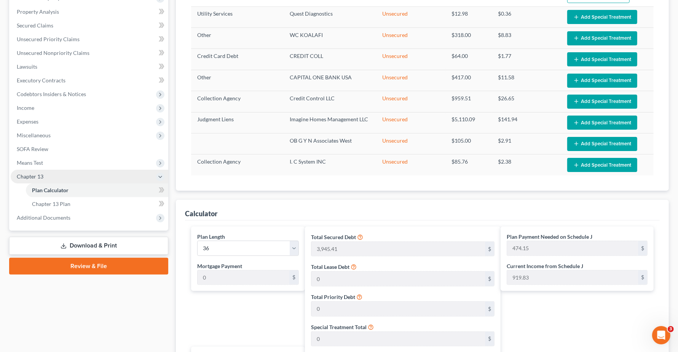
scroll to position [48, 0]
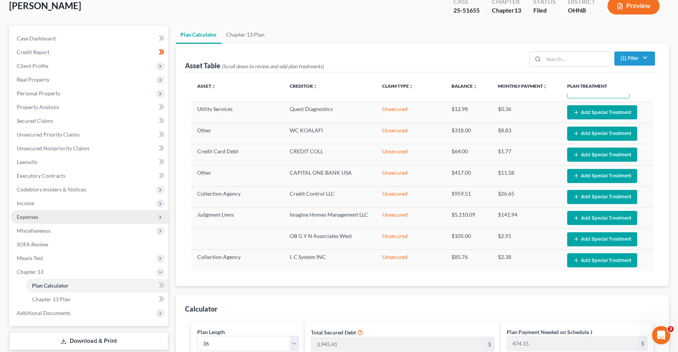
click at [32, 214] on span "Expenses" at bounding box center [28, 216] width 22 height 6
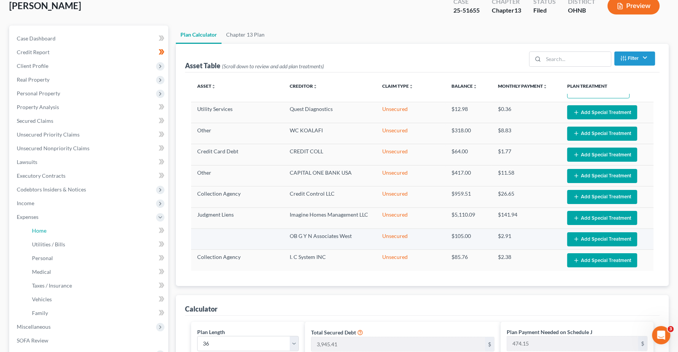
click at [37, 229] on span "Home" at bounding box center [39, 230] width 14 height 6
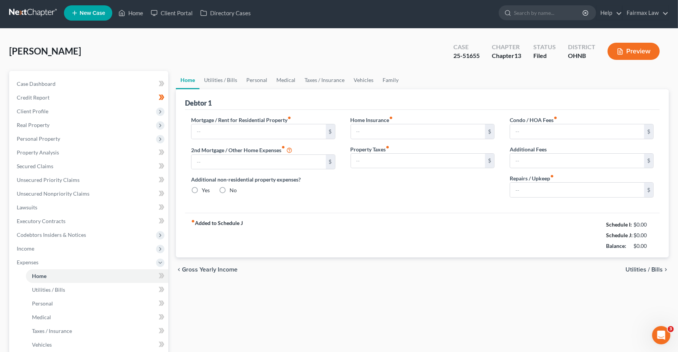
type input "1,110.00"
type input "0.00"
radio input "true"
type input "0.00"
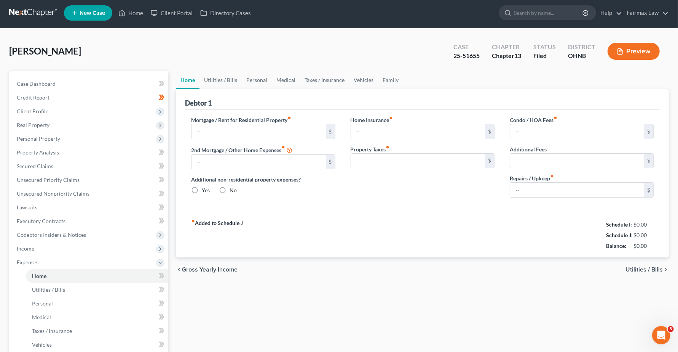
type input "0.00"
type input "75.00"
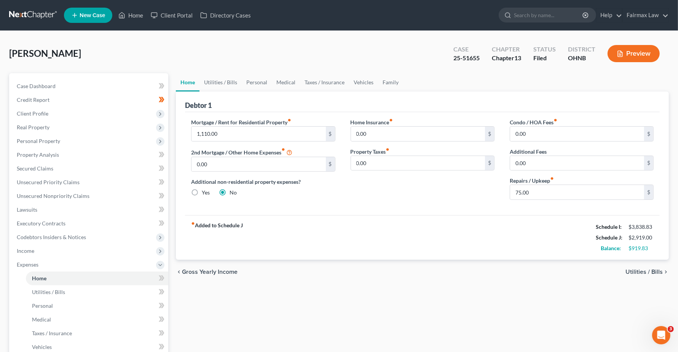
scroll to position [162, 0]
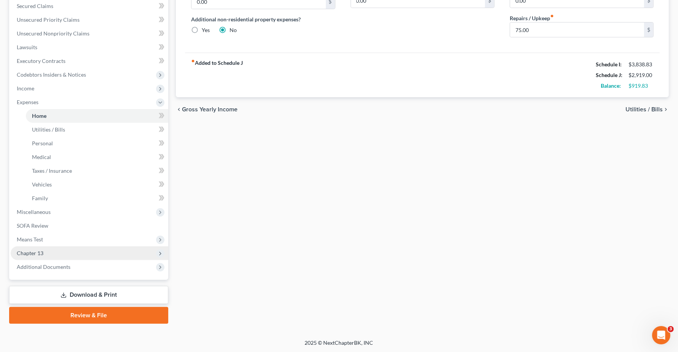
click at [33, 254] on span "Chapter 13" at bounding box center [90, 253] width 158 height 14
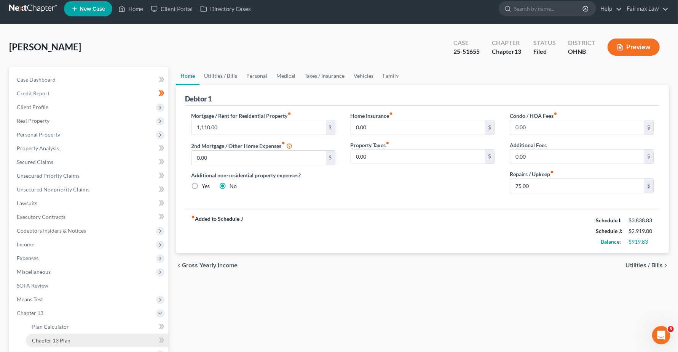
scroll to position [0, 0]
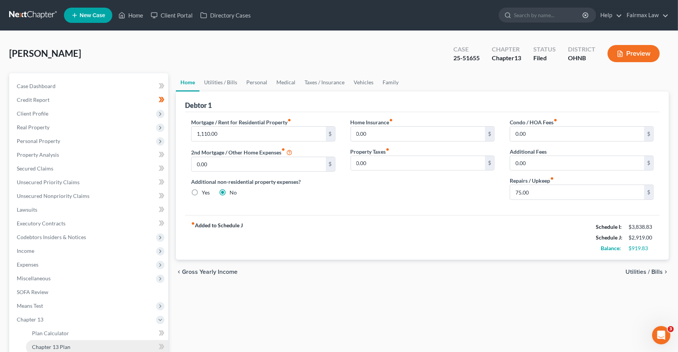
drag, startPoint x: 56, startPoint y: 347, endPoint x: 659, endPoint y: 297, distance: 605.3
click at [56, 347] on span "Chapter 13 Plan" at bounding box center [51, 346] width 38 height 6
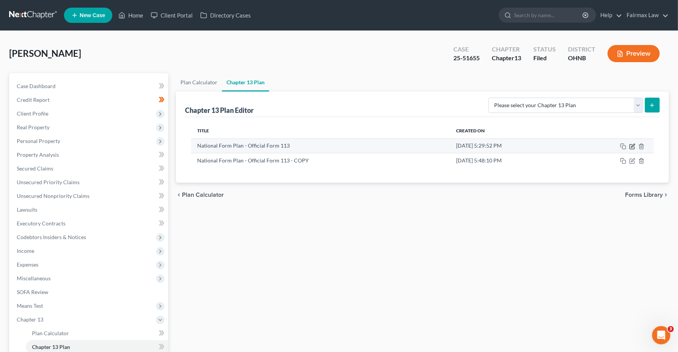
click at [631, 146] on icon "button" at bounding box center [632, 145] width 3 height 3
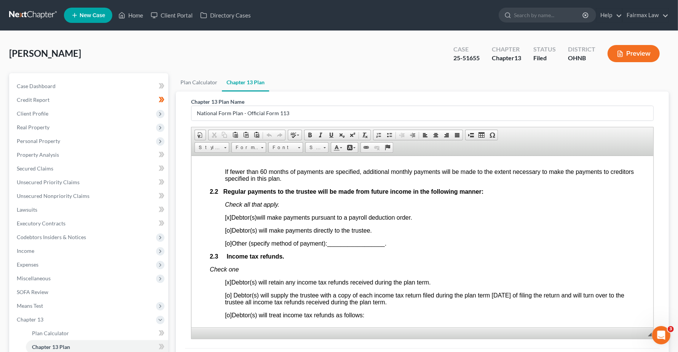
scroll to position [428, 0]
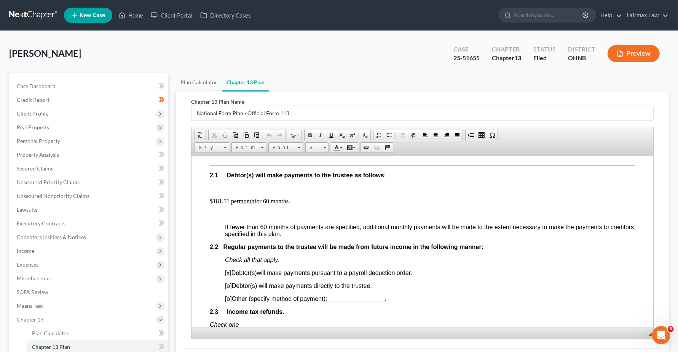
click at [229, 204] on p "$181.51 per month for 60 months." at bounding box center [422, 200] width 425 height 7
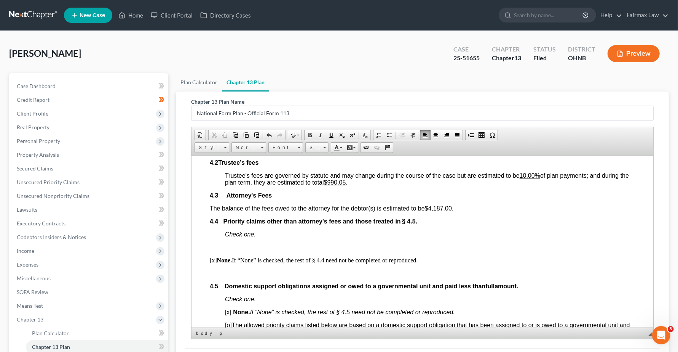
scroll to position [1285, 0]
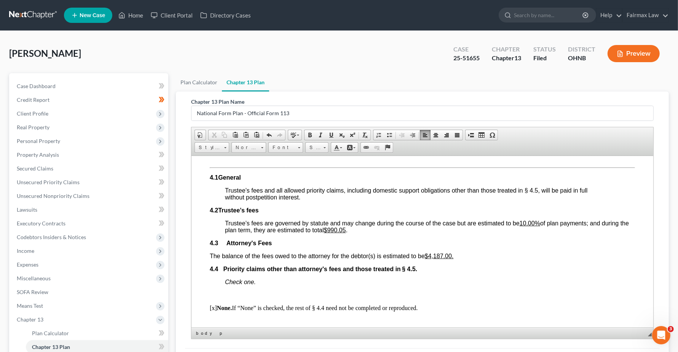
click at [436, 259] on u "$4,187.00." at bounding box center [439, 255] width 29 height 6
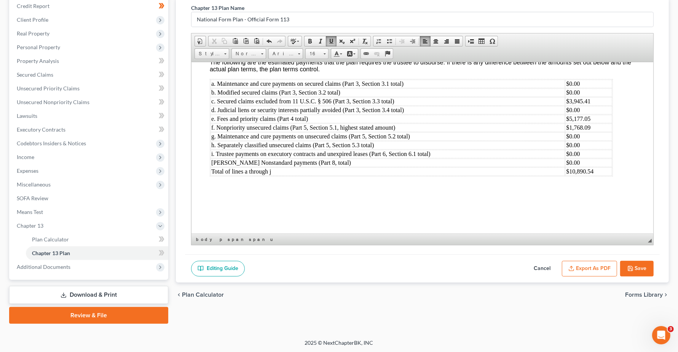
scroll to position [2524, 0]
click at [581, 271] on button "Export as PDF" at bounding box center [589, 269] width 55 height 16
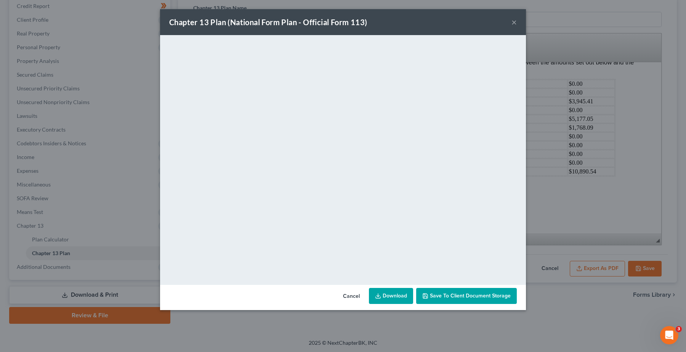
drag, startPoint x: 395, startPoint y: 295, endPoint x: 412, endPoint y: 283, distance: 21.6
click at [396, 296] on link "Download" at bounding box center [391, 296] width 44 height 16
click at [512, 23] on button "×" at bounding box center [513, 22] width 5 height 9
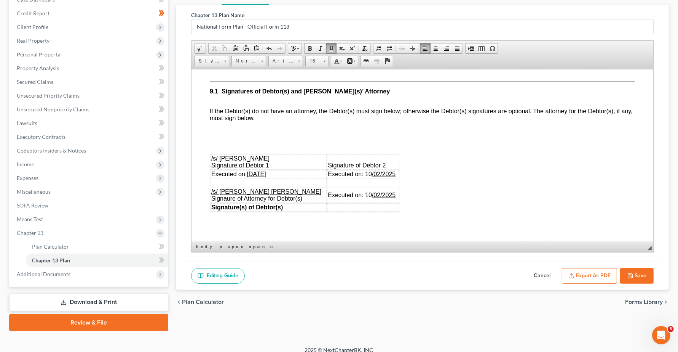
scroll to position [0, 0]
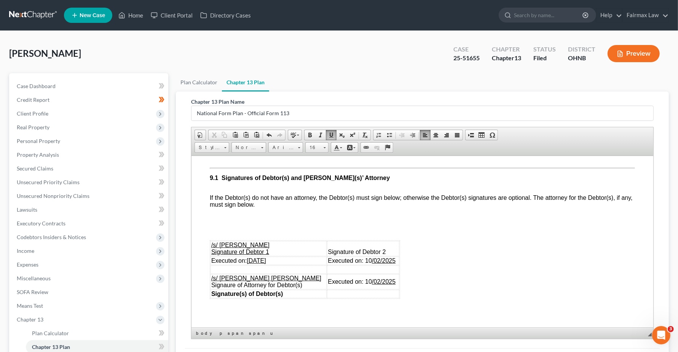
click at [248, 263] on span "Executed on: 09/23/2025" at bounding box center [238, 260] width 55 height 6
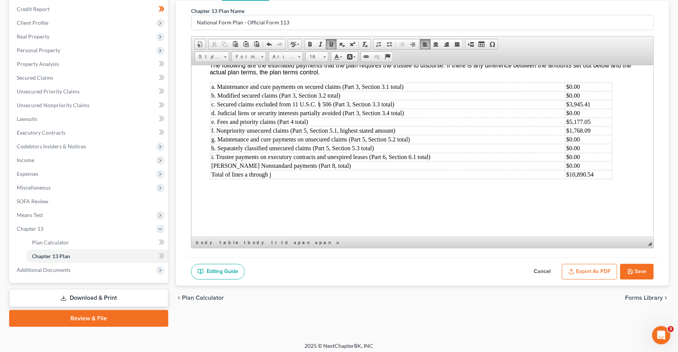
scroll to position [94, 0]
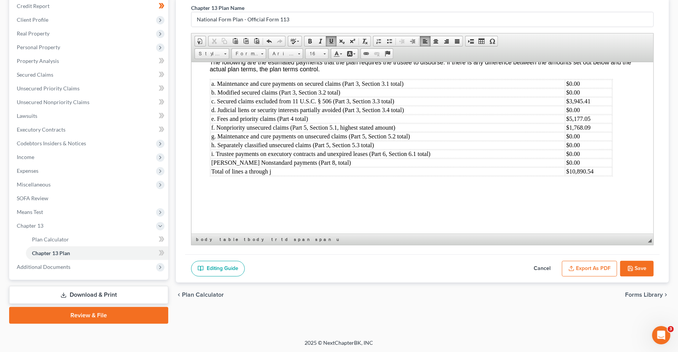
click at [590, 273] on button "Export as PDF" at bounding box center [589, 269] width 55 height 16
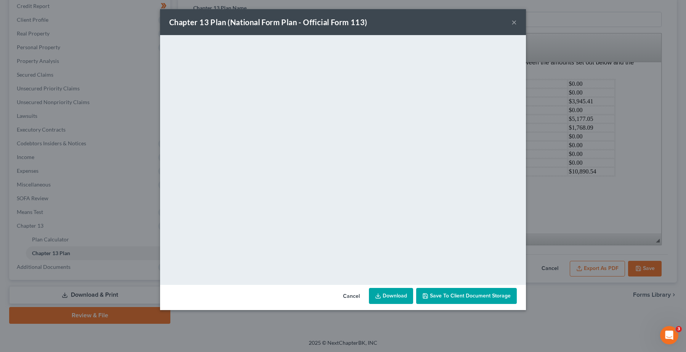
click at [515, 22] on button "×" at bounding box center [513, 22] width 5 height 9
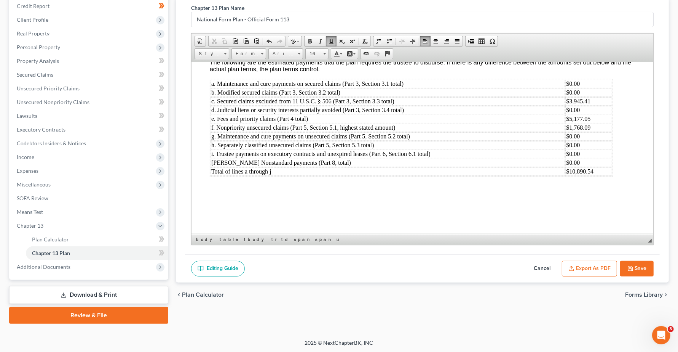
click at [635, 265] on button "Save" at bounding box center [637, 269] width 34 height 16
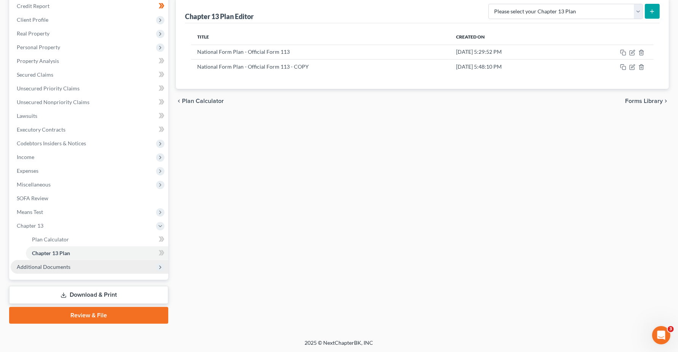
click at [43, 265] on span "Additional Documents" at bounding box center [44, 266] width 54 height 6
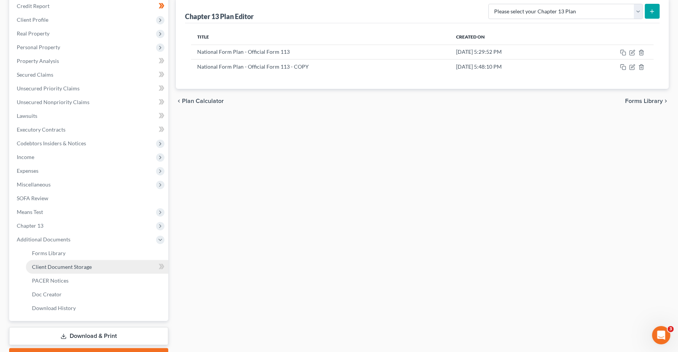
click at [67, 270] on link "Client Document Storage" at bounding box center [97, 267] width 142 height 14
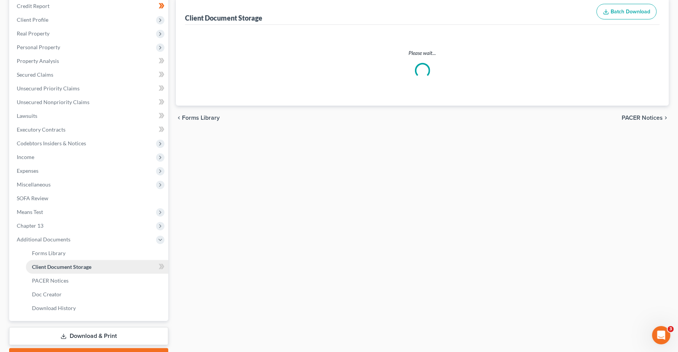
scroll to position [13, 0]
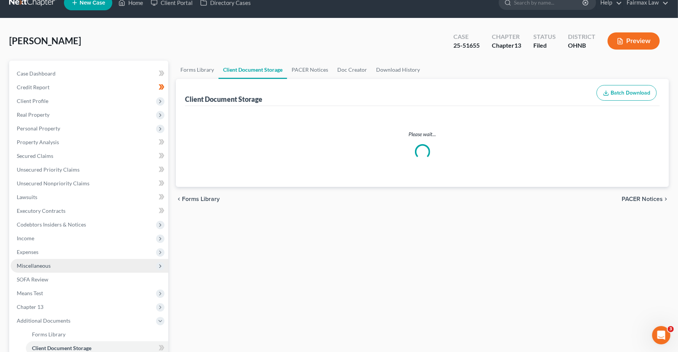
select select "20"
select select "26"
select select "16"
select select "5"
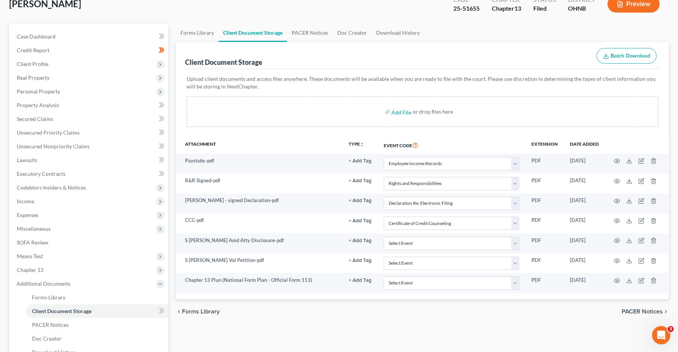
scroll to position [134, 0]
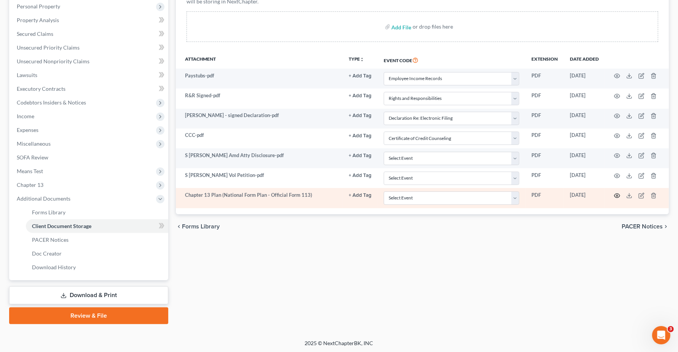
click at [617, 196] on circle "button" at bounding box center [618, 196] width 2 height 2
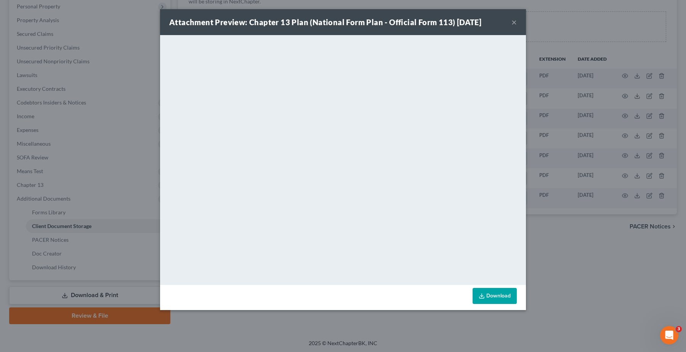
click at [513, 22] on button "×" at bounding box center [513, 22] width 5 height 9
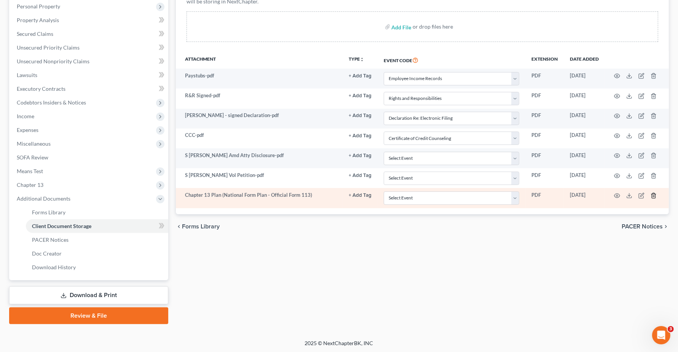
click at [654, 197] on icon "button" at bounding box center [654, 195] width 6 height 6
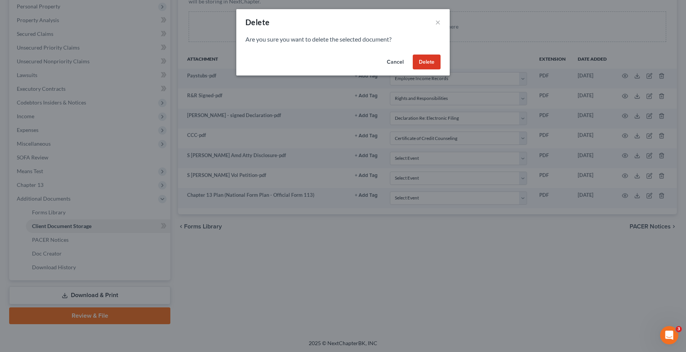
click at [417, 62] on button "Delete" at bounding box center [426, 61] width 28 height 15
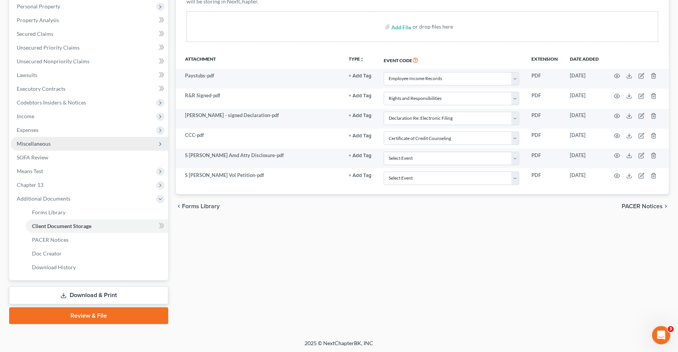
click at [48, 140] on span "Miscellaneous" at bounding box center [34, 143] width 34 height 6
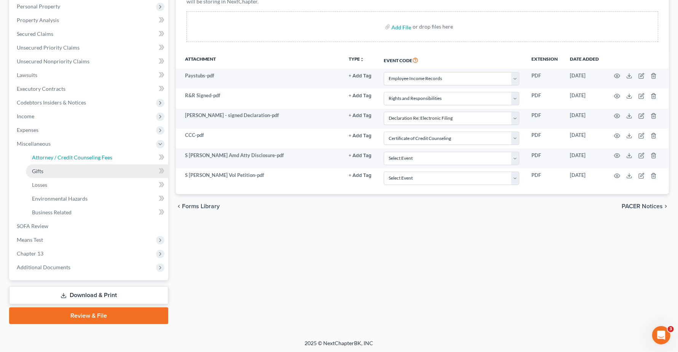
click at [67, 157] on span "Attorney / Credit Counseling Fees" at bounding box center [72, 157] width 80 height 6
select select "4"
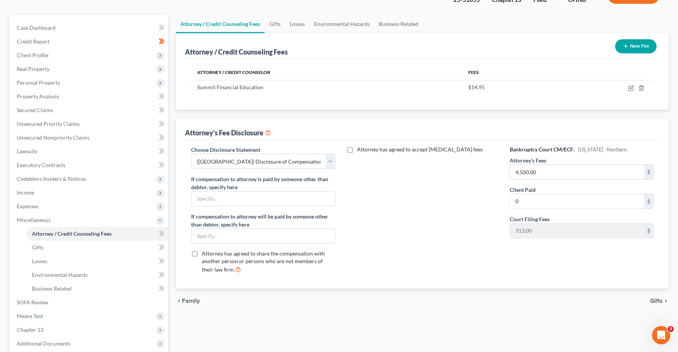
scroll to position [134, 0]
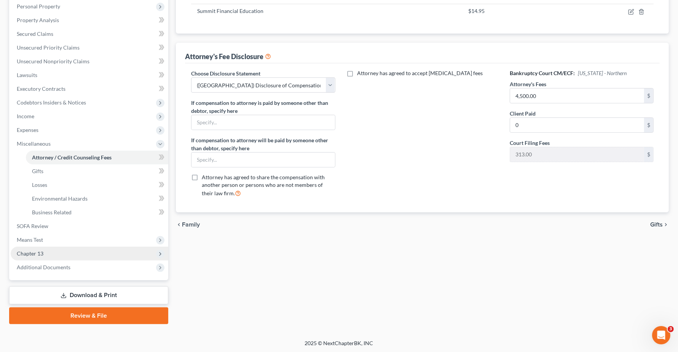
click at [44, 254] on span "Chapter 13" at bounding box center [90, 253] width 158 height 14
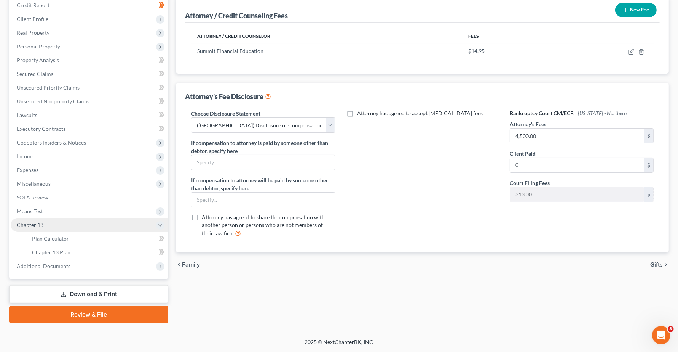
scroll to position [94, 0]
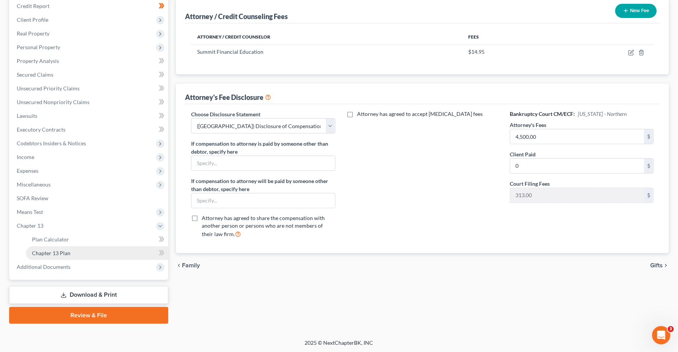
click at [67, 254] on span "Chapter 13 Plan" at bounding box center [51, 252] width 38 height 6
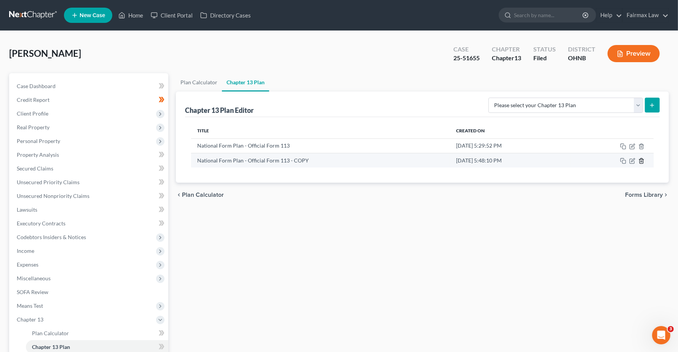
click at [642, 162] on icon "button" at bounding box center [642, 161] width 6 height 6
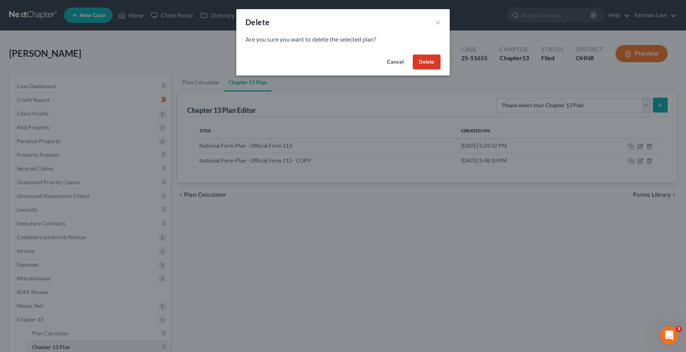
click at [428, 62] on button "Delete" at bounding box center [426, 61] width 28 height 15
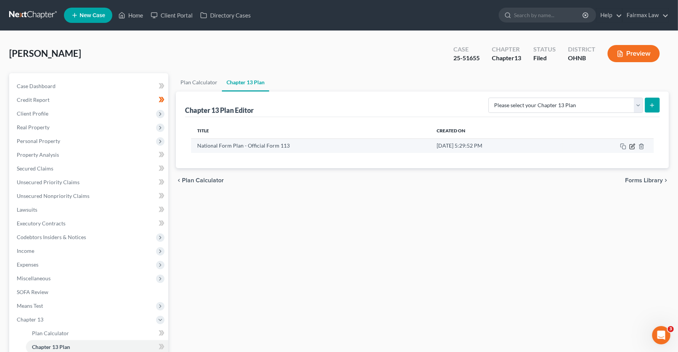
click at [634, 147] on icon "button" at bounding box center [632, 146] width 5 height 5
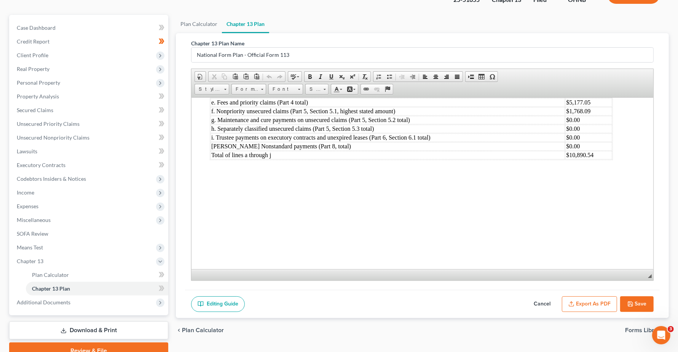
scroll to position [94, 0]
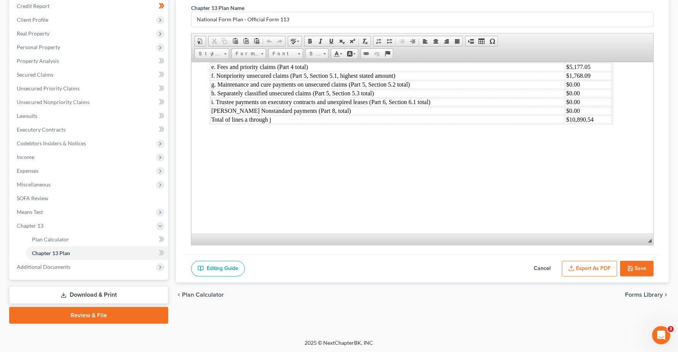
click at [582, 270] on button "Export as PDF" at bounding box center [589, 269] width 55 height 16
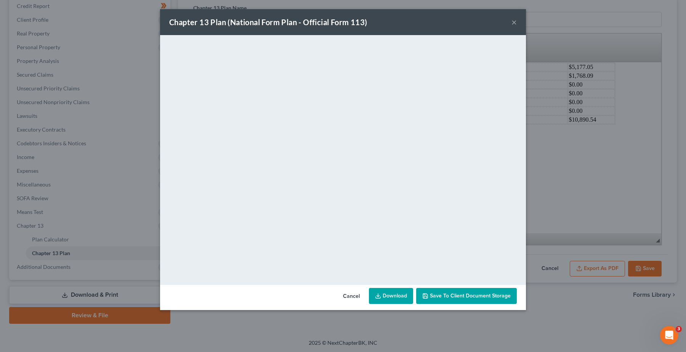
click at [390, 297] on link "Download" at bounding box center [391, 296] width 44 height 16
drag, startPoint x: 517, startPoint y: 24, endPoint x: 509, endPoint y: 37, distance: 15.7
click at [517, 24] on div "Chapter 13 Plan (National Form Plan - Official Form 113) ×" at bounding box center [343, 22] width 366 height 26
drag, startPoint x: 515, startPoint y: 22, endPoint x: 512, endPoint y: 37, distance: 14.7
click at [514, 22] on button "×" at bounding box center [513, 22] width 5 height 9
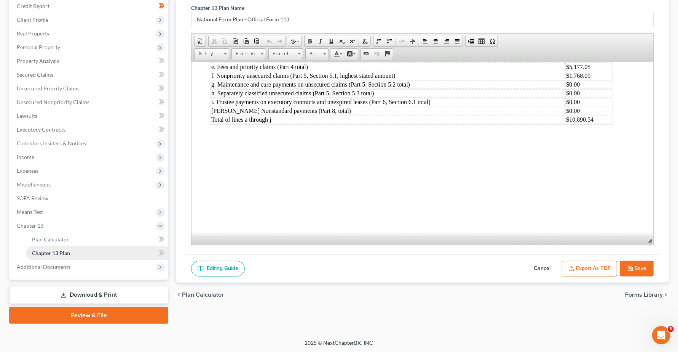
click at [61, 249] on span "Chapter 13 Plan" at bounding box center [51, 252] width 38 height 6
click at [30, 212] on span "Means Test" at bounding box center [30, 211] width 26 height 6
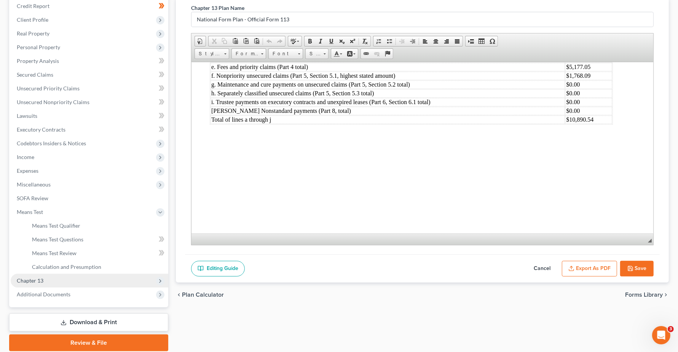
click at [38, 277] on span "Chapter 13" at bounding box center [30, 280] width 27 height 6
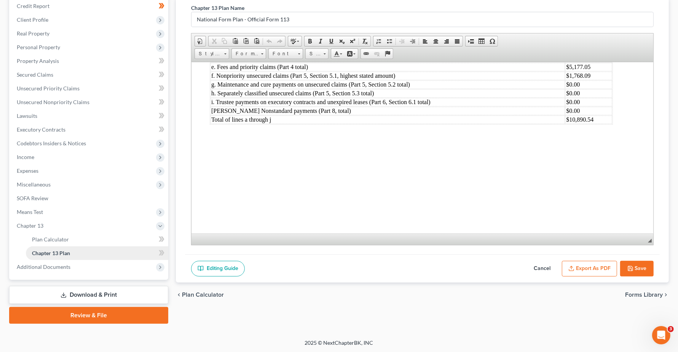
click at [67, 250] on span "Chapter 13 Plan" at bounding box center [51, 252] width 38 height 6
click at [42, 237] on span "Plan Calculator" at bounding box center [50, 239] width 37 height 6
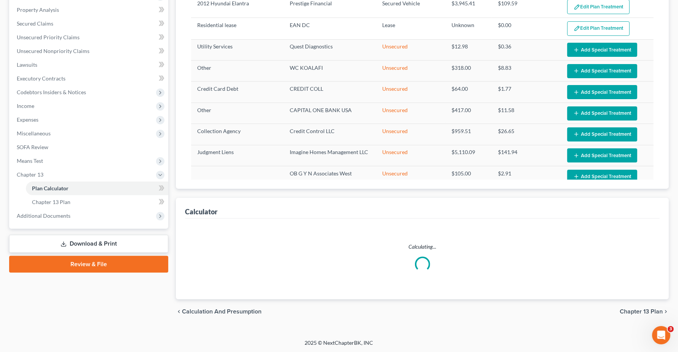
select select "35"
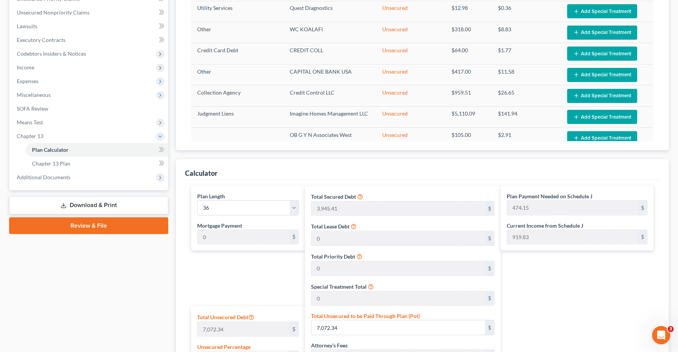
scroll to position [190, 0]
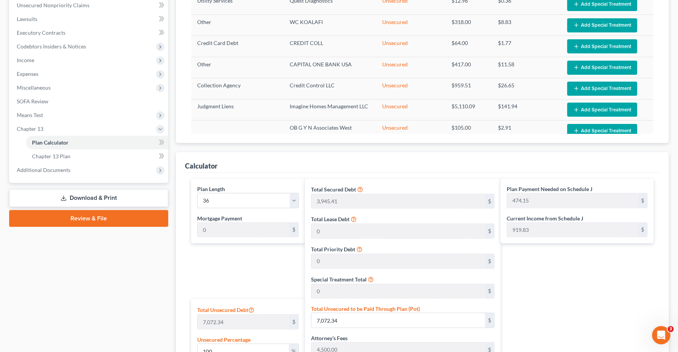
drag, startPoint x: 57, startPoint y: 171, endPoint x: 66, endPoint y: 182, distance: 14.1
click at [58, 172] on span "Additional Documents" at bounding box center [44, 169] width 54 height 6
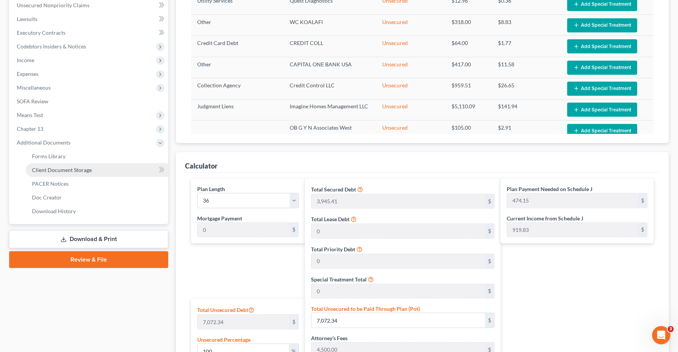
click at [56, 171] on span "Client Document Storage" at bounding box center [62, 169] width 60 height 6
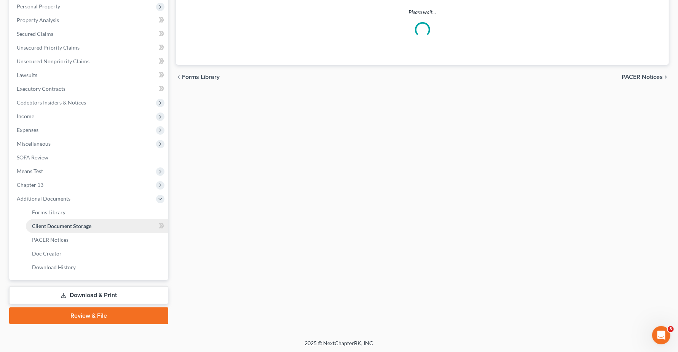
scroll to position [3, 0]
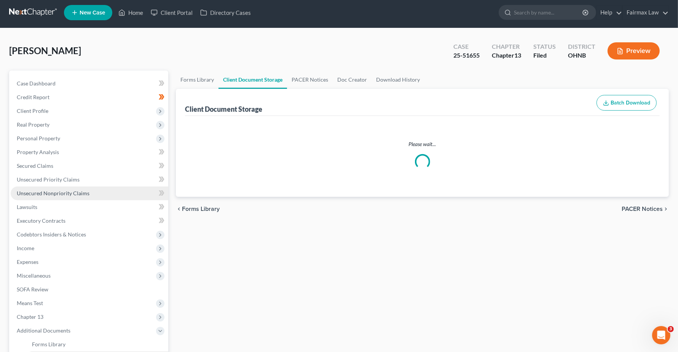
select select "20"
select select "26"
select select "16"
select select "5"
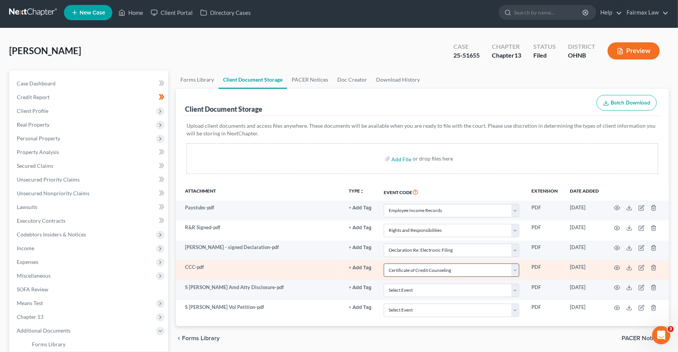
scroll to position [0, 0]
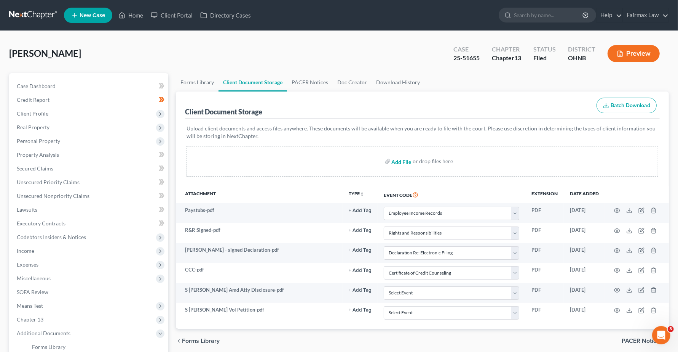
click at [404, 162] on input "file" at bounding box center [401, 161] width 18 height 14
type input "C:\fakepath\Shannon Jackson C13 Plan.pdf"
